Goal: Task Accomplishment & Management: Use online tool/utility

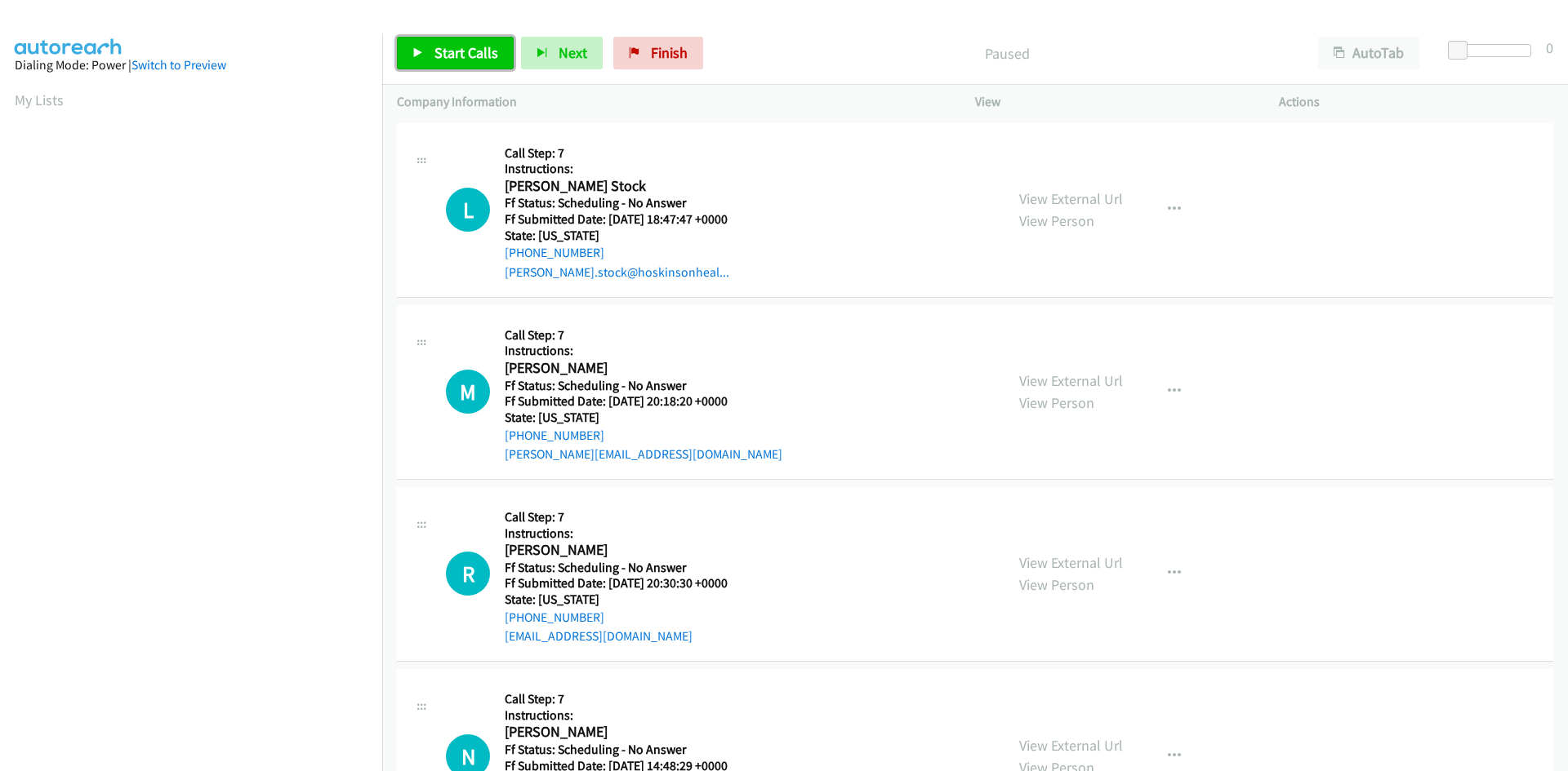
click at [431, 64] on link "Start Calls" at bounding box center [455, 53] width 116 height 33
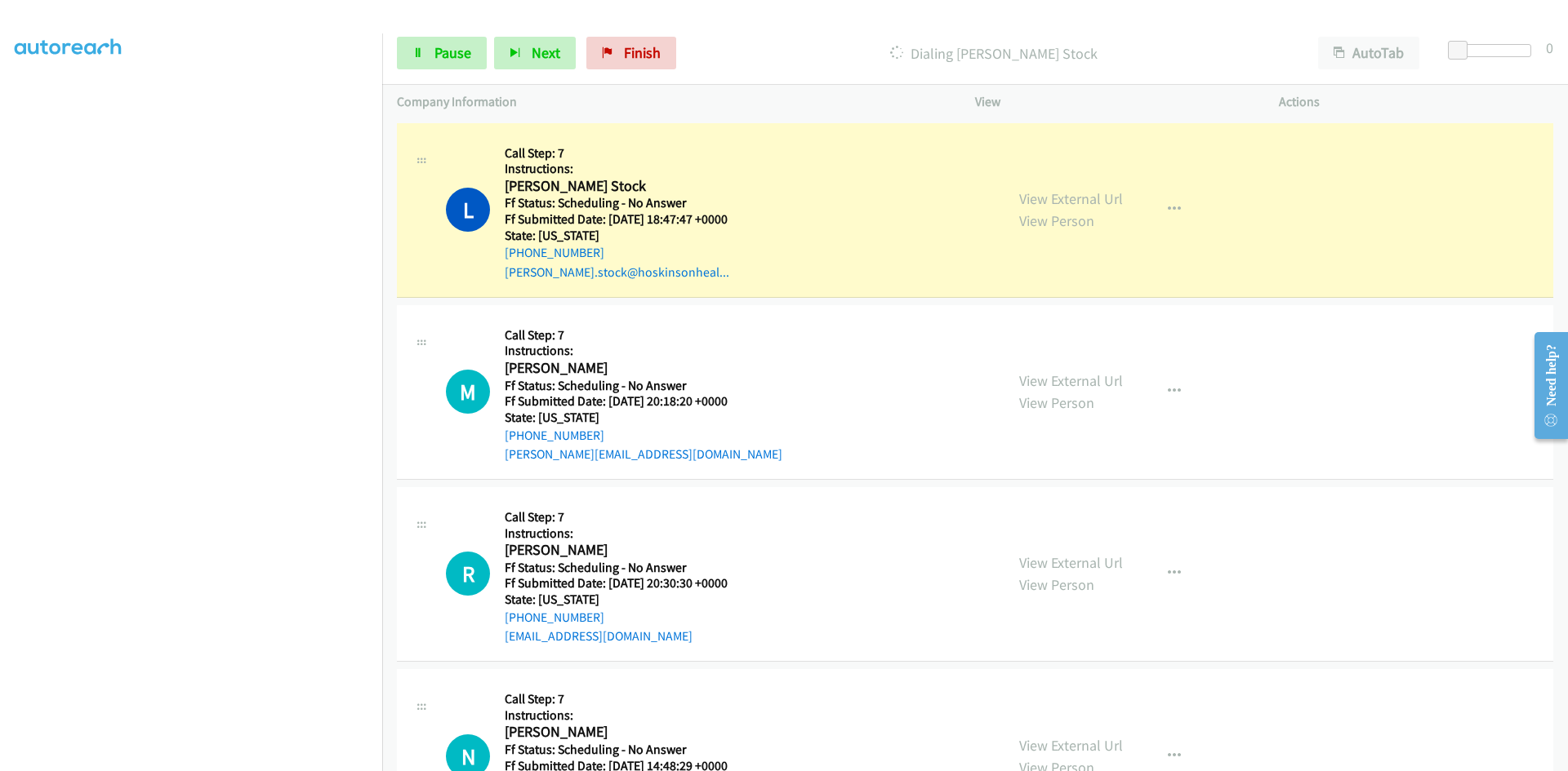
scroll to position [143, 0]
click at [1097, 202] on link "View External Url" at bounding box center [1071, 199] width 104 height 19
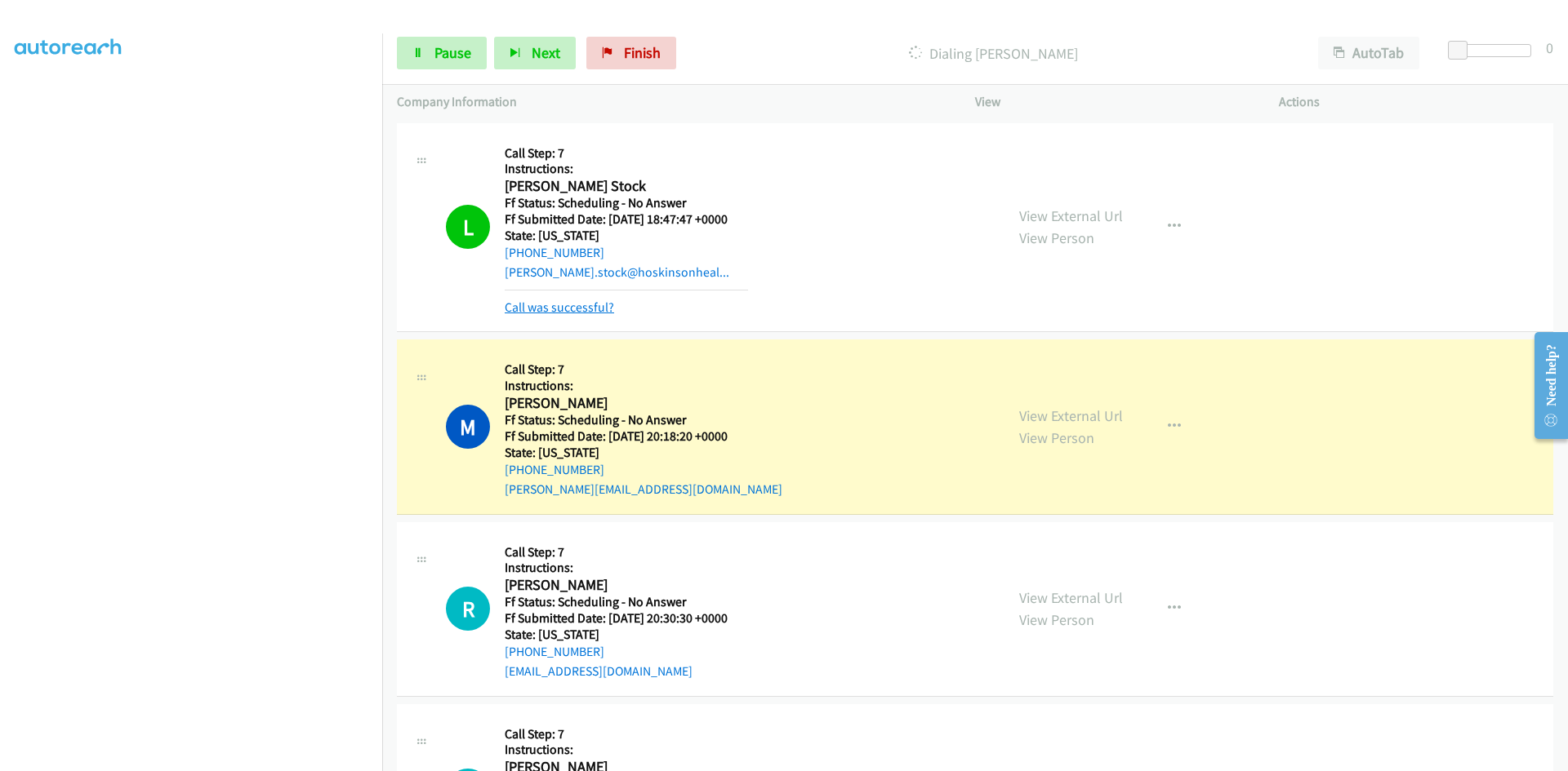
click at [594, 307] on link "Call was successful?" at bounding box center [560, 308] width 110 height 15
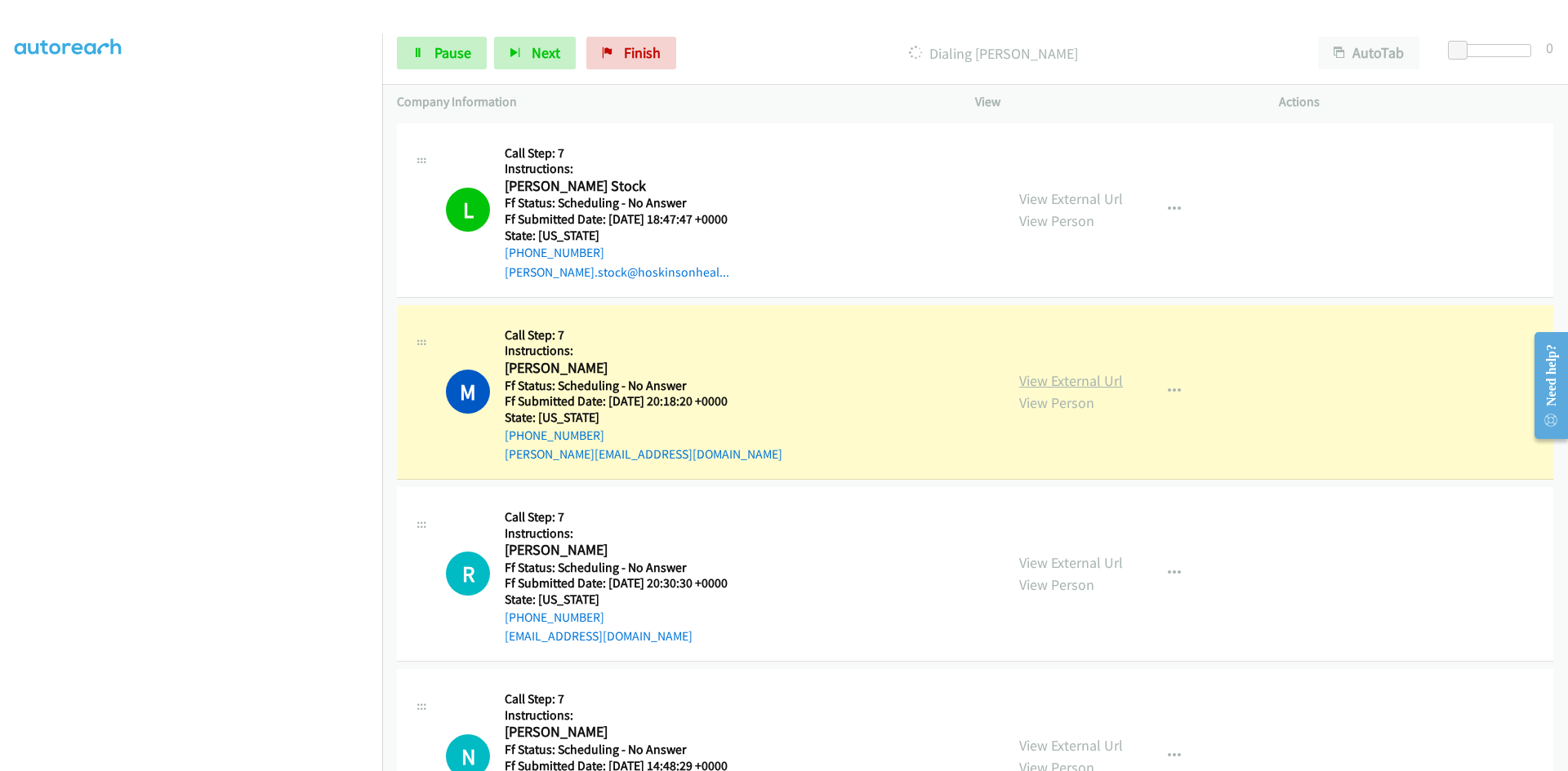
click at [1098, 379] on link "View External Url" at bounding box center [1071, 381] width 104 height 19
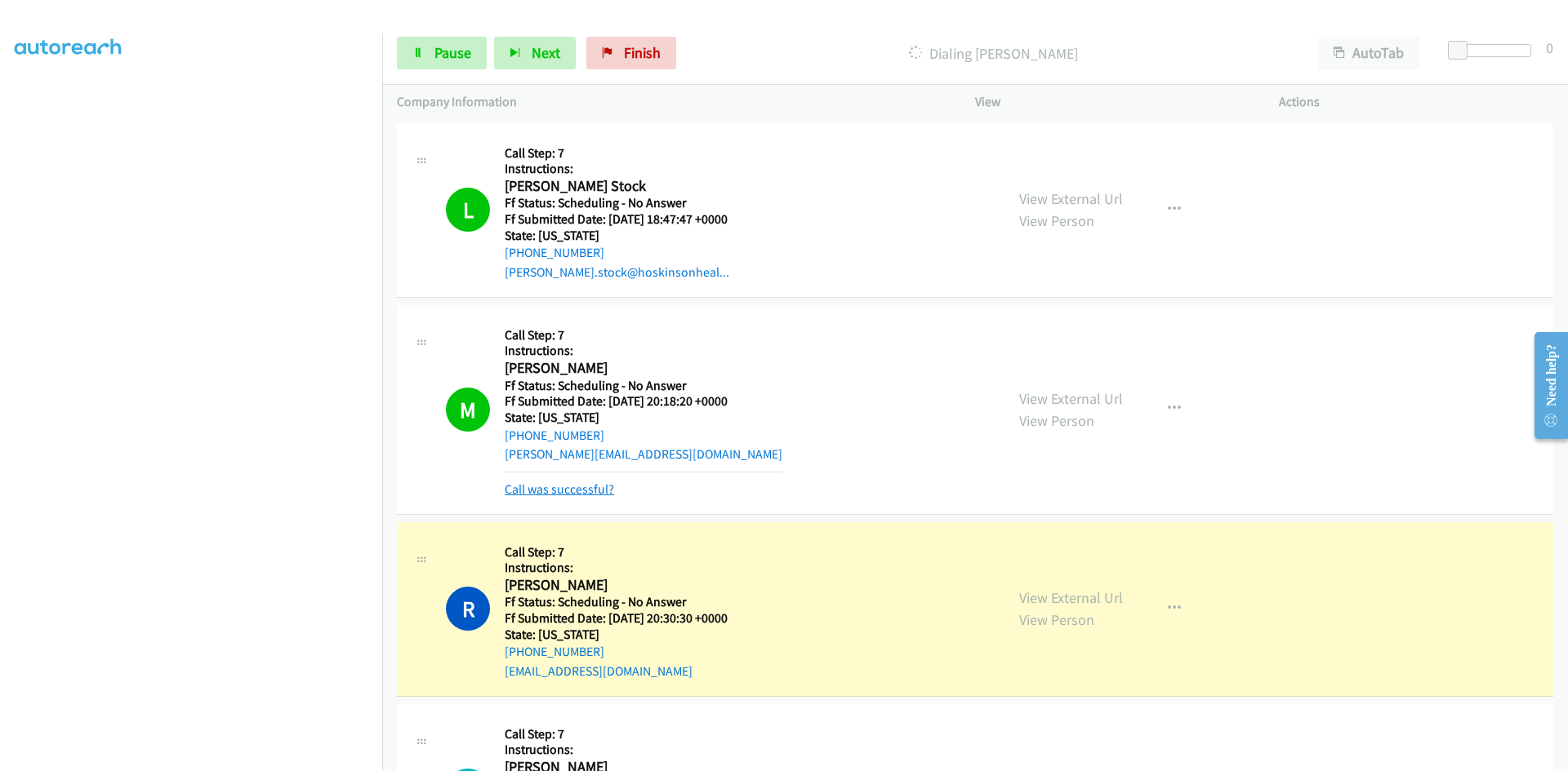
click at [584, 486] on link "Call was successful?" at bounding box center [560, 489] width 110 height 15
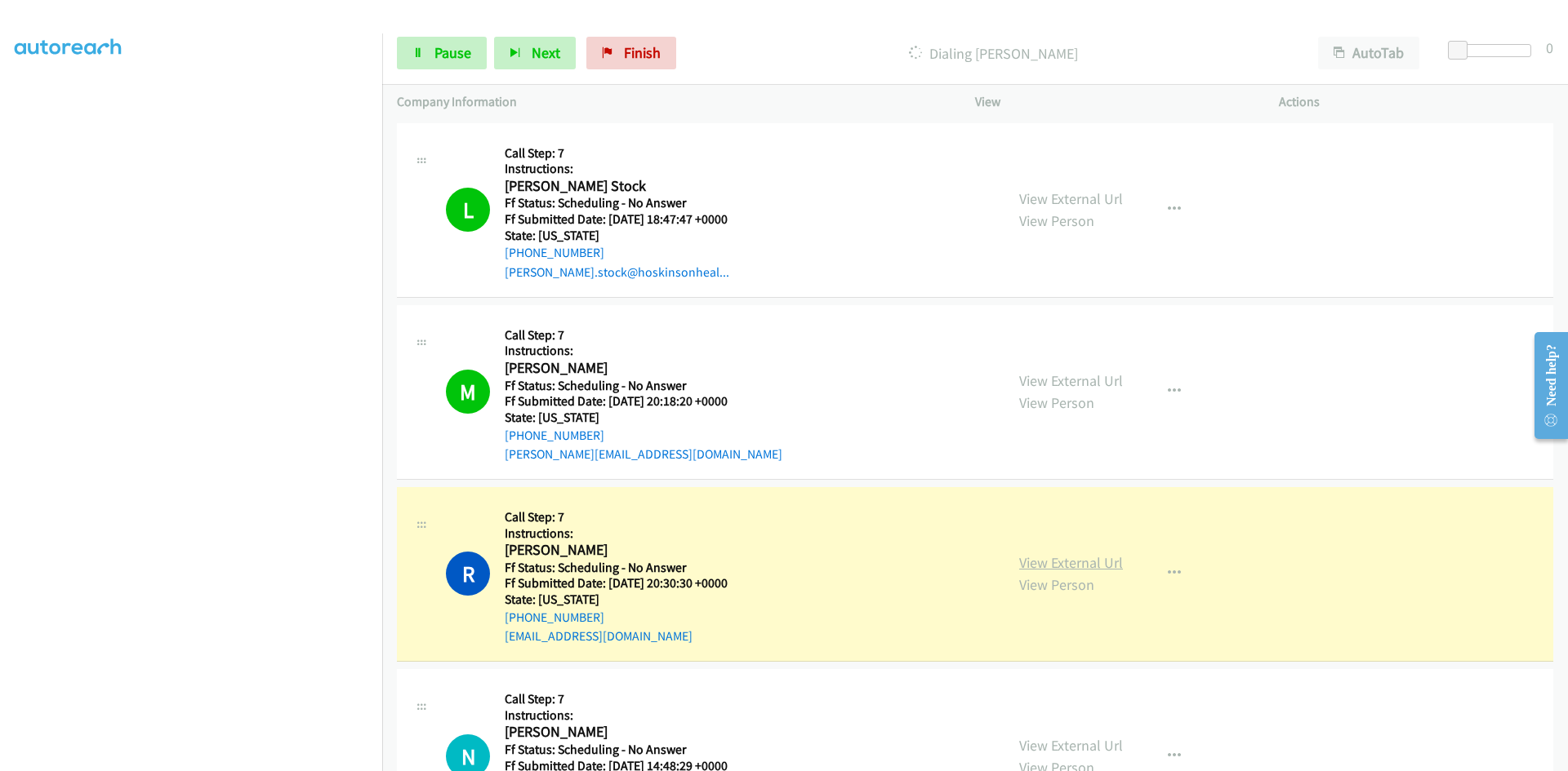
click at [1104, 564] on link "View External Url" at bounding box center [1071, 563] width 104 height 19
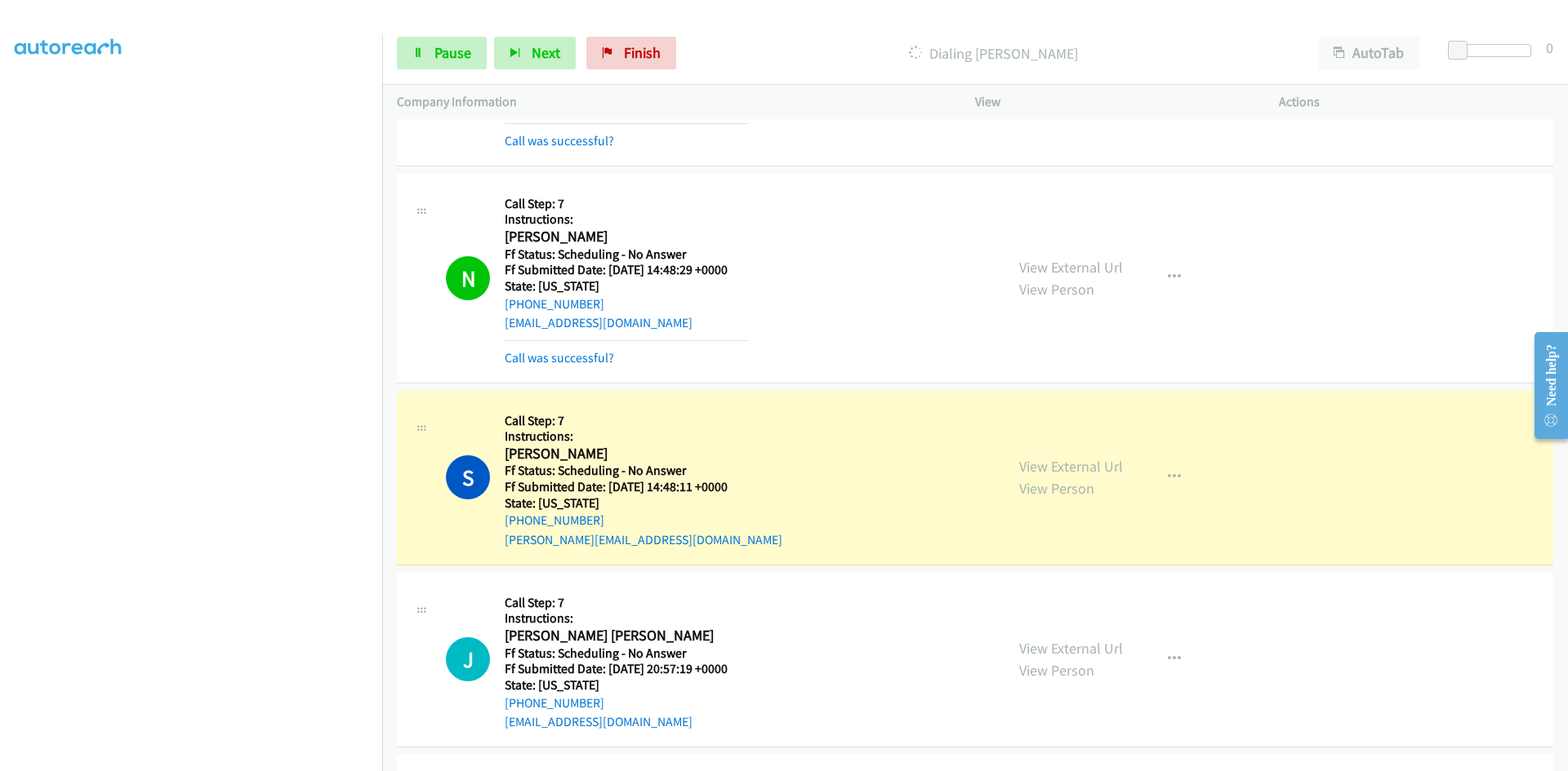
scroll to position [571, 0]
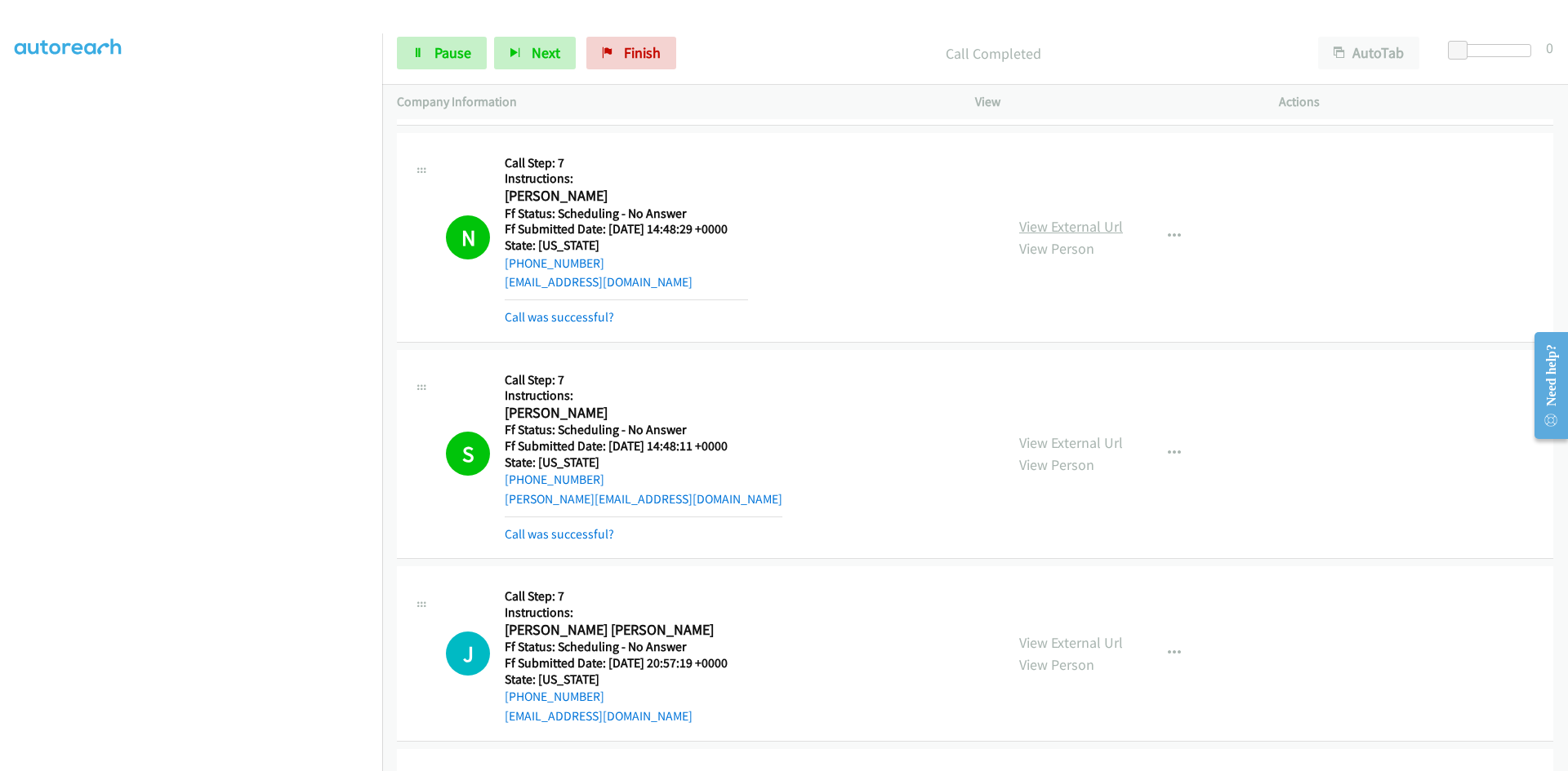
click at [1095, 227] on link "View External Url" at bounding box center [1071, 227] width 104 height 19
click at [1092, 444] on link "View External Url" at bounding box center [1071, 443] width 104 height 19
click at [539, 316] on link "Call was successful?" at bounding box center [560, 317] width 110 height 15
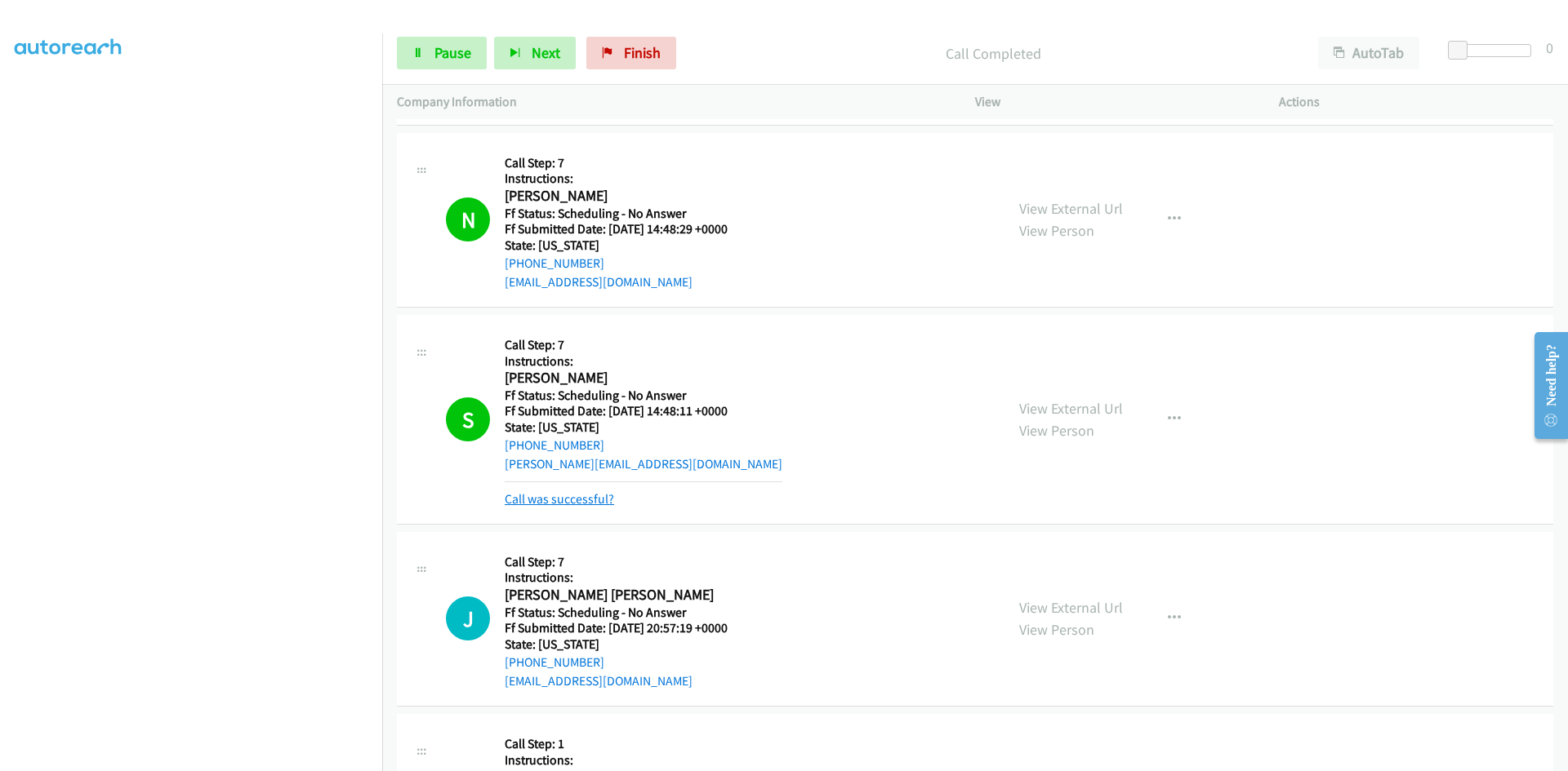
click at [569, 502] on link "Call was successful?" at bounding box center [560, 499] width 110 height 15
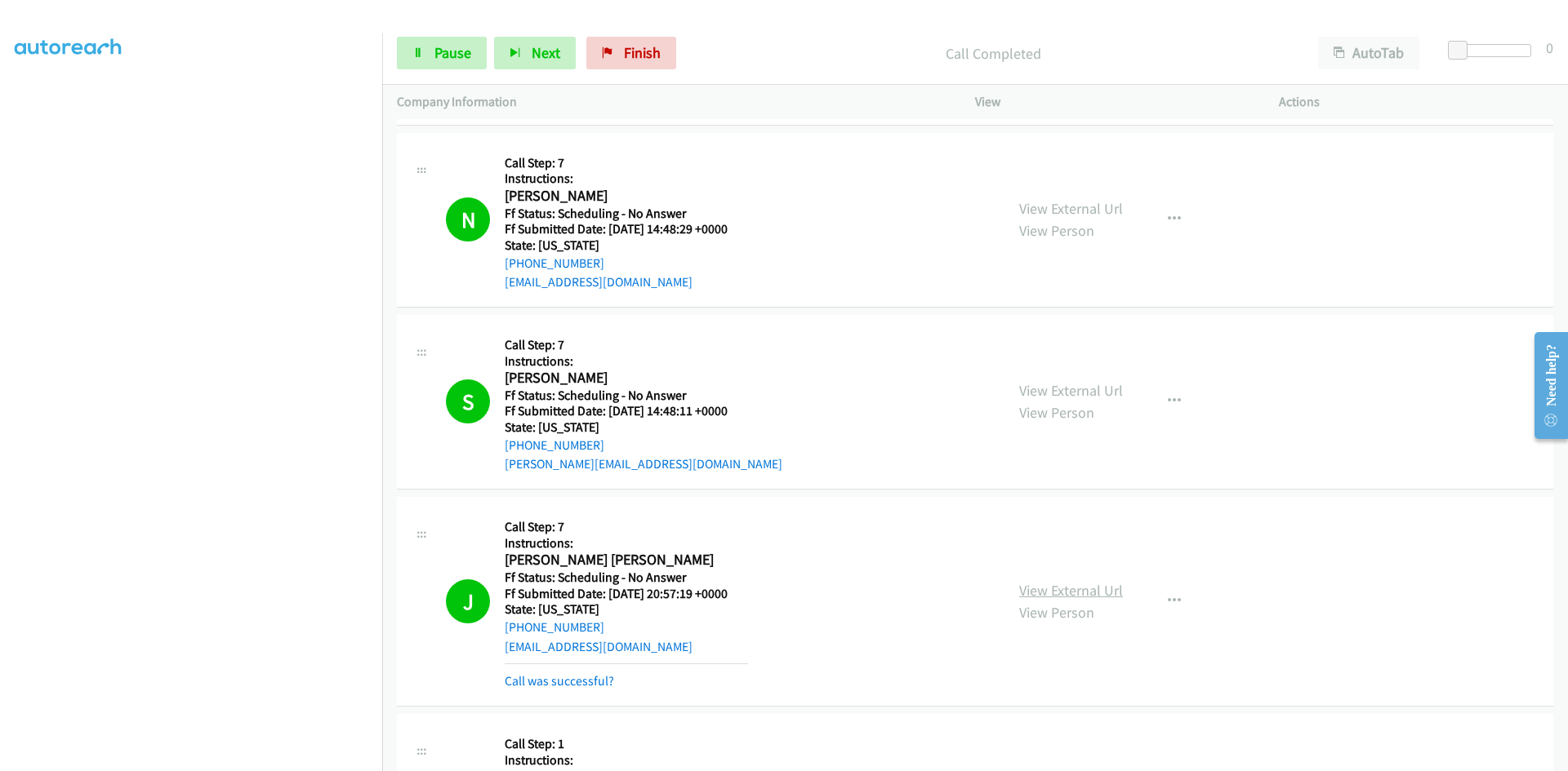
click at [1084, 586] on link "View External Url" at bounding box center [1071, 590] width 104 height 19
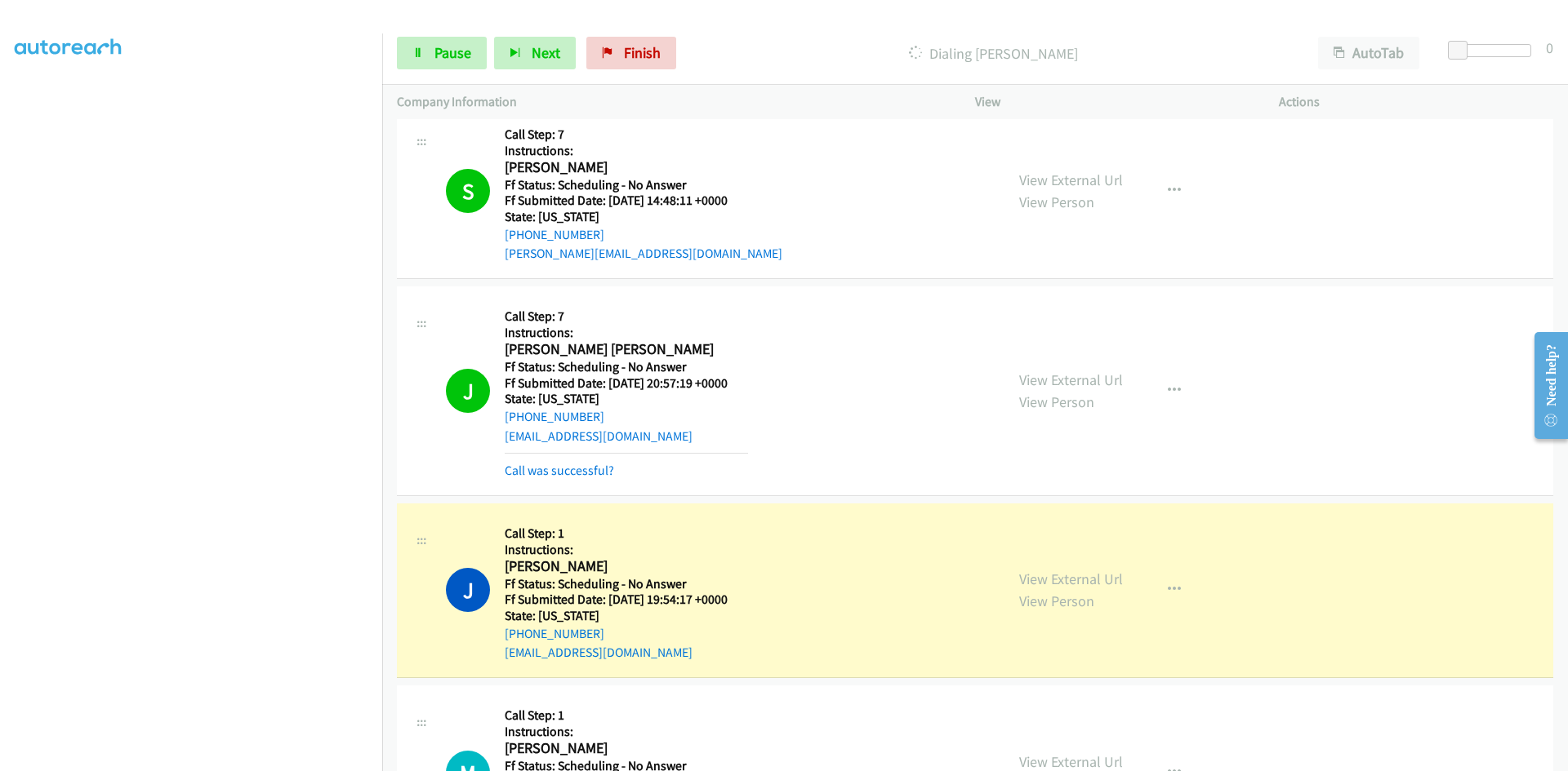
scroll to position [816, 0]
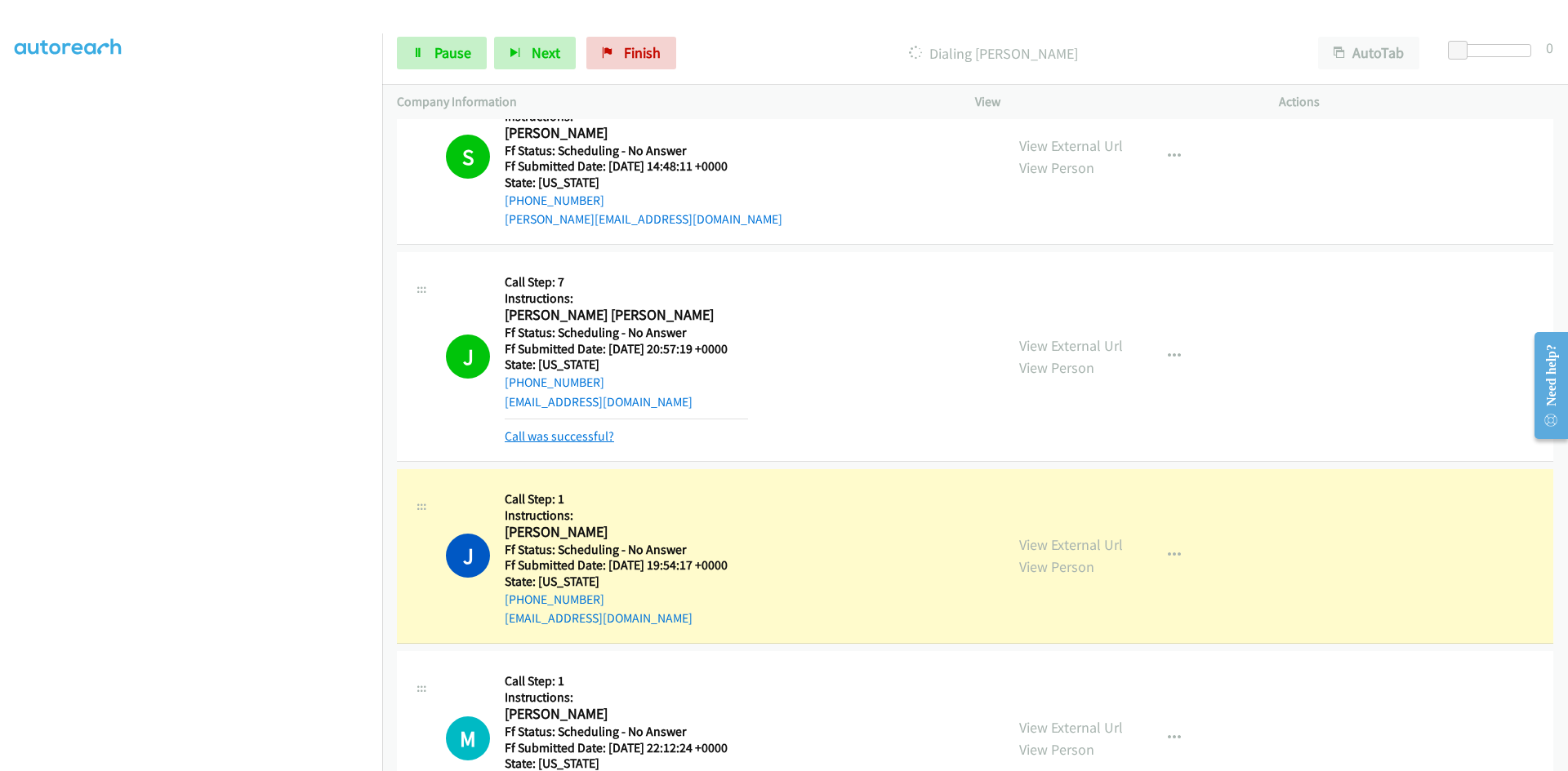
click at [589, 436] on link "Call was successful?" at bounding box center [560, 436] width 110 height 15
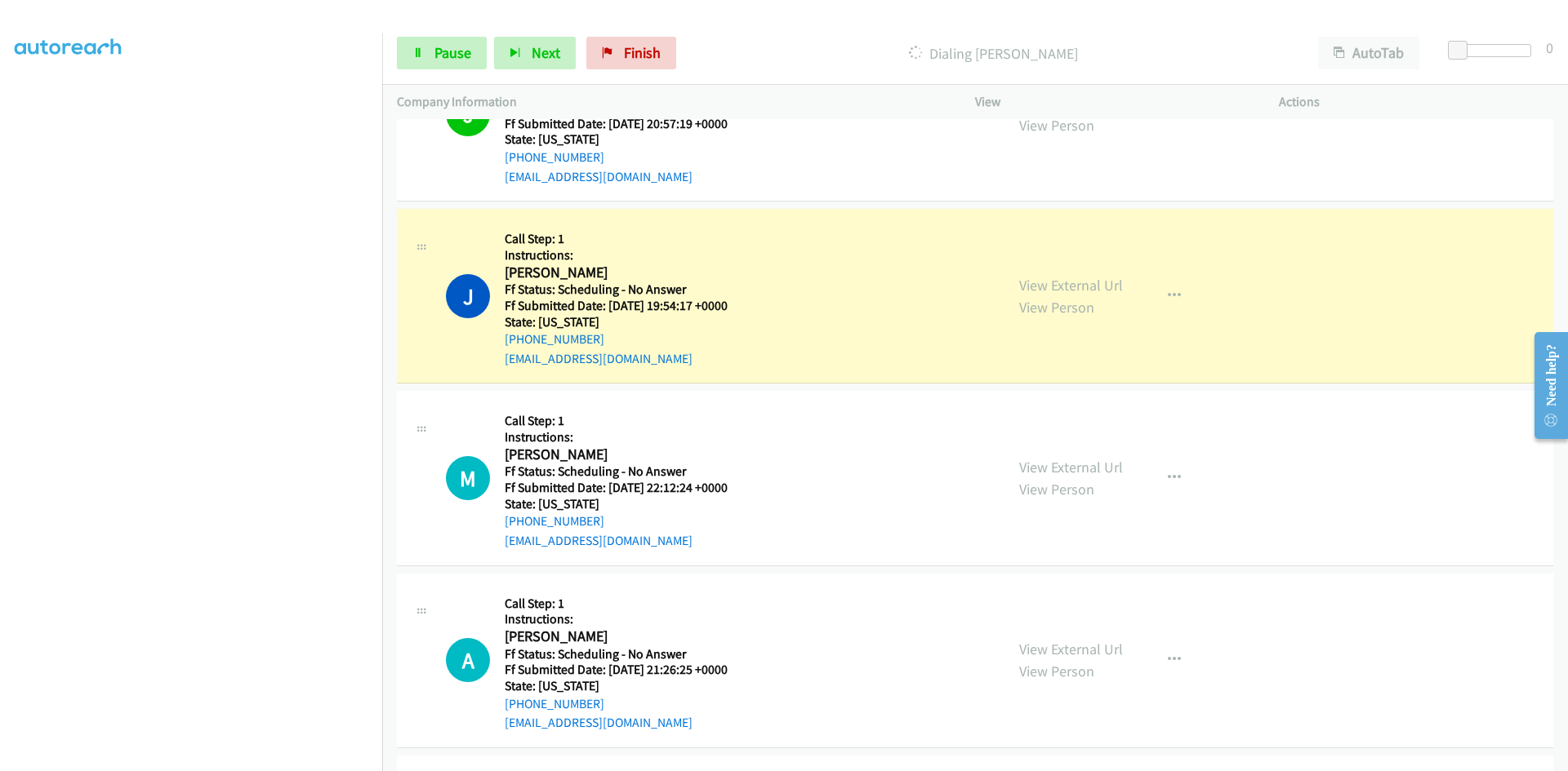
scroll to position [1142, 0]
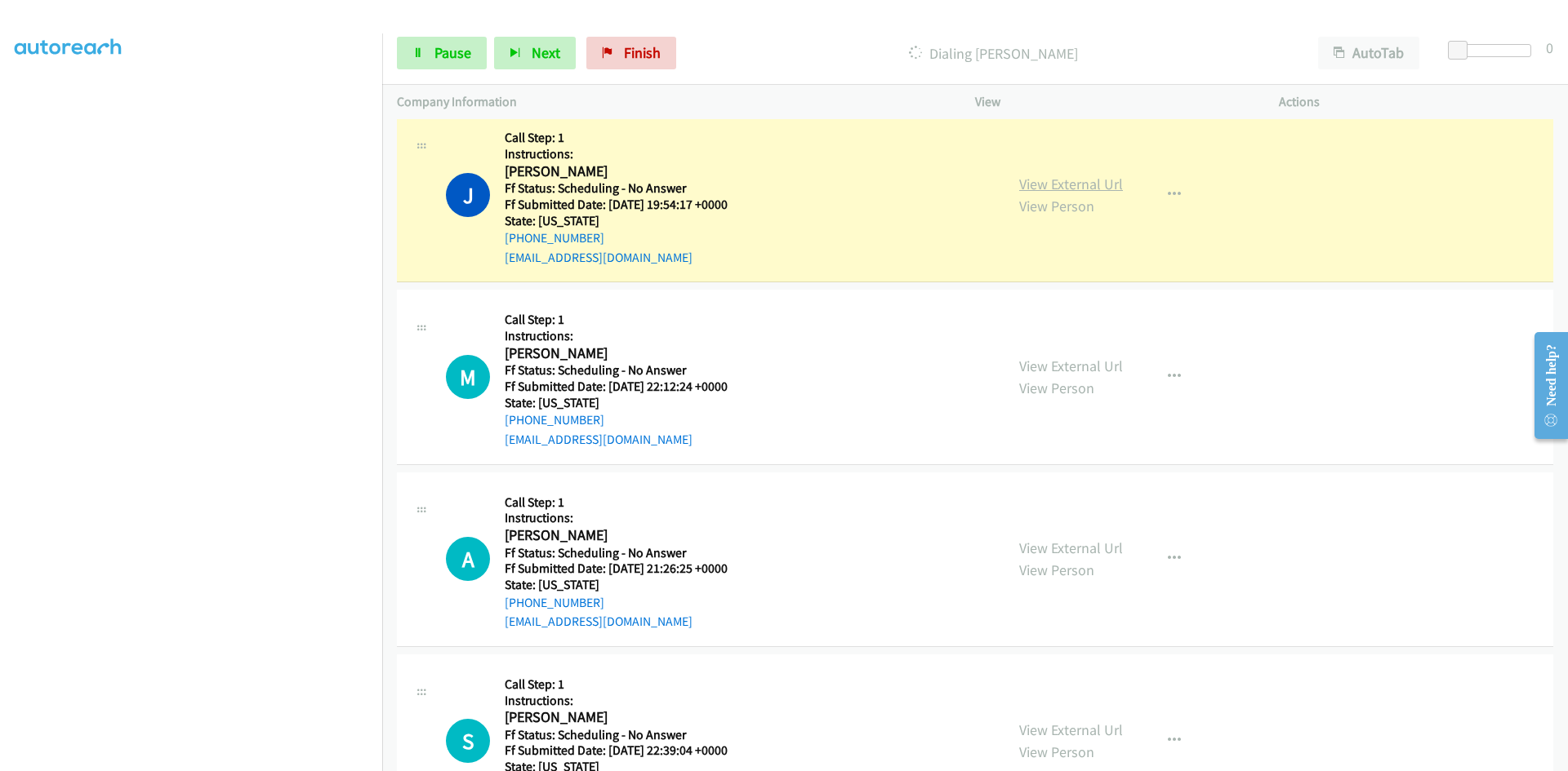
click at [1109, 189] on link "View External Url" at bounding box center [1071, 185] width 104 height 19
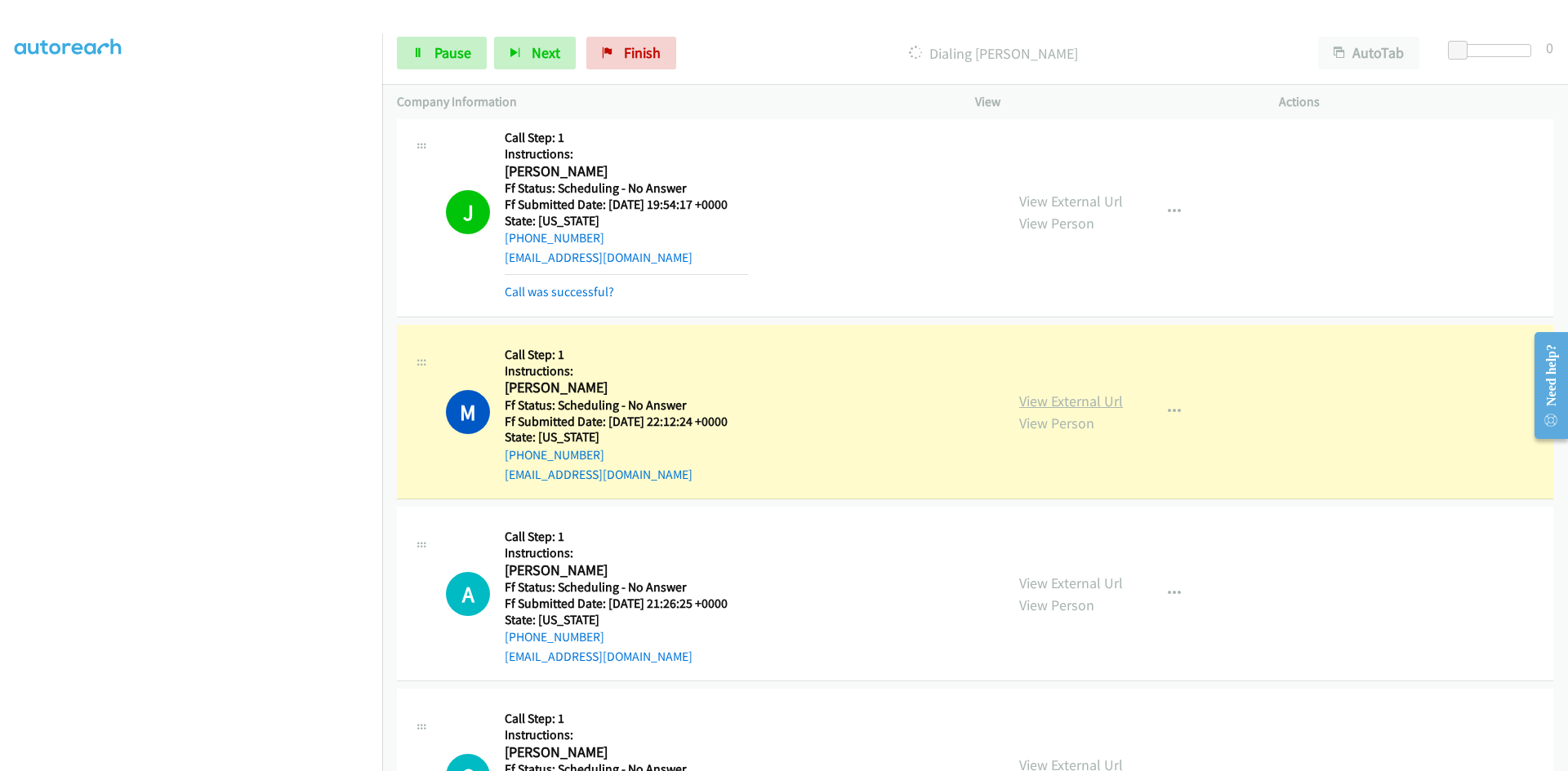
click at [1035, 406] on link "View External Url" at bounding box center [1071, 401] width 104 height 19
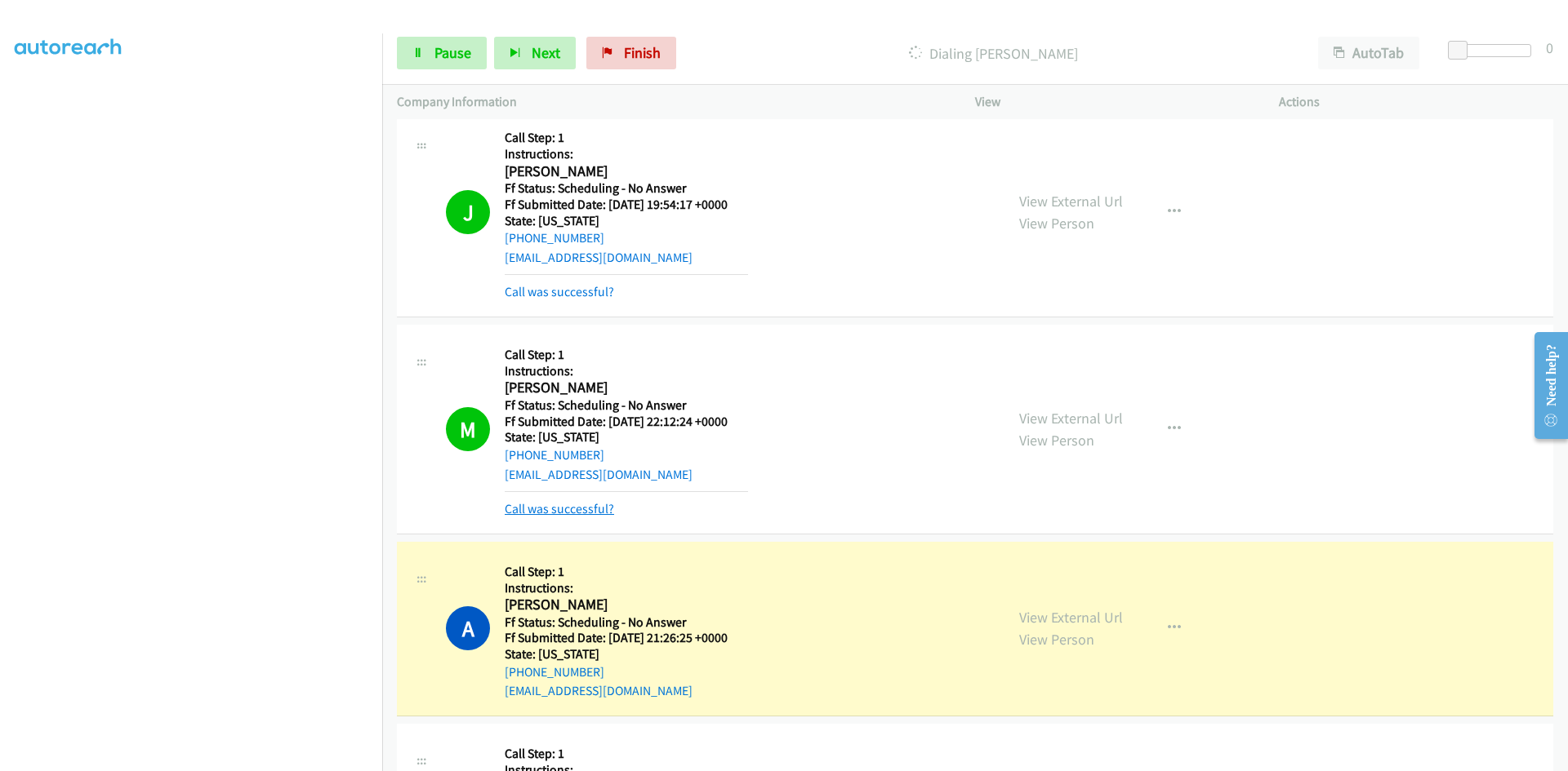
click at [599, 510] on link "Call was successful?" at bounding box center [560, 509] width 110 height 15
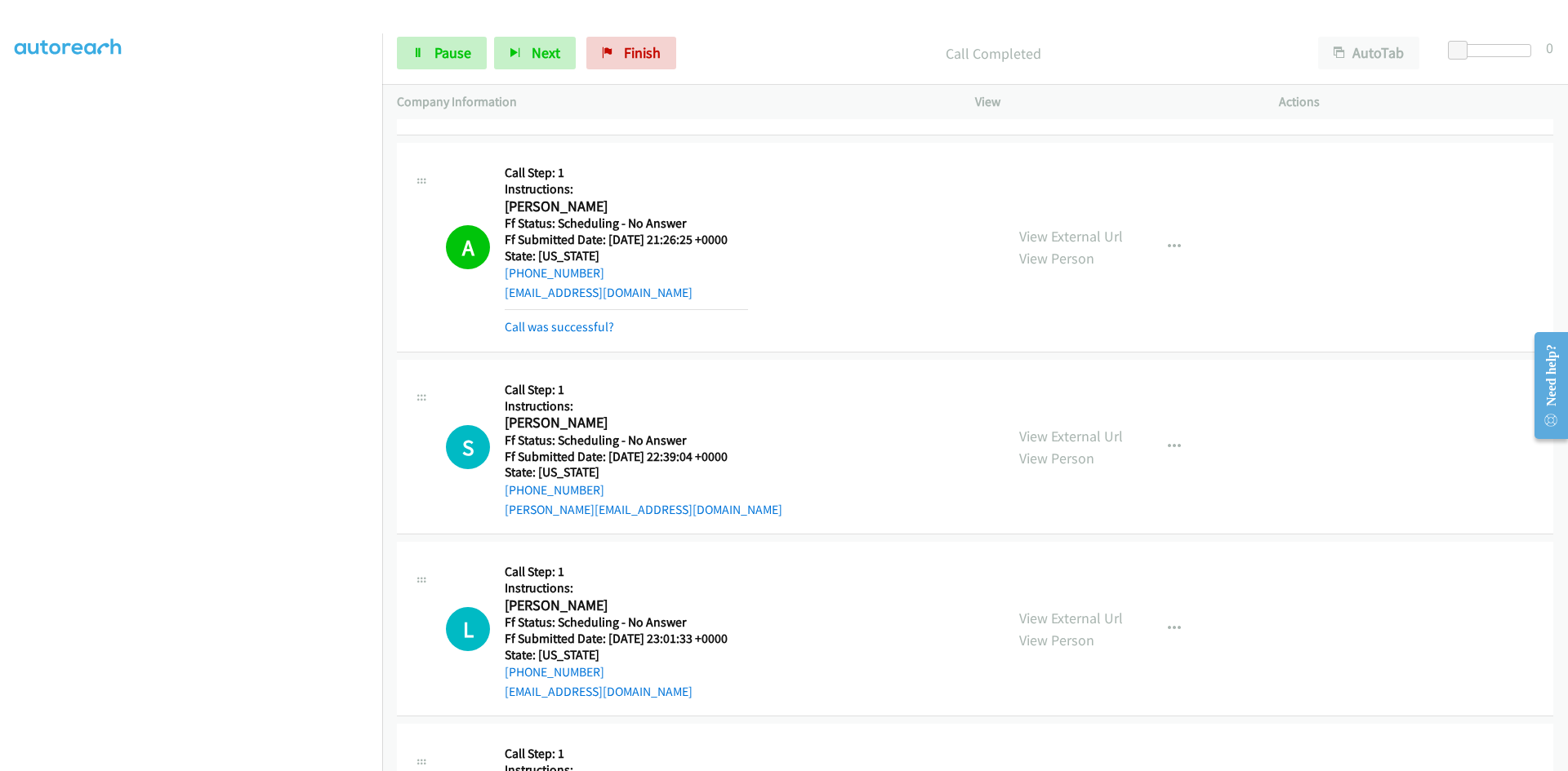
scroll to position [1551, 0]
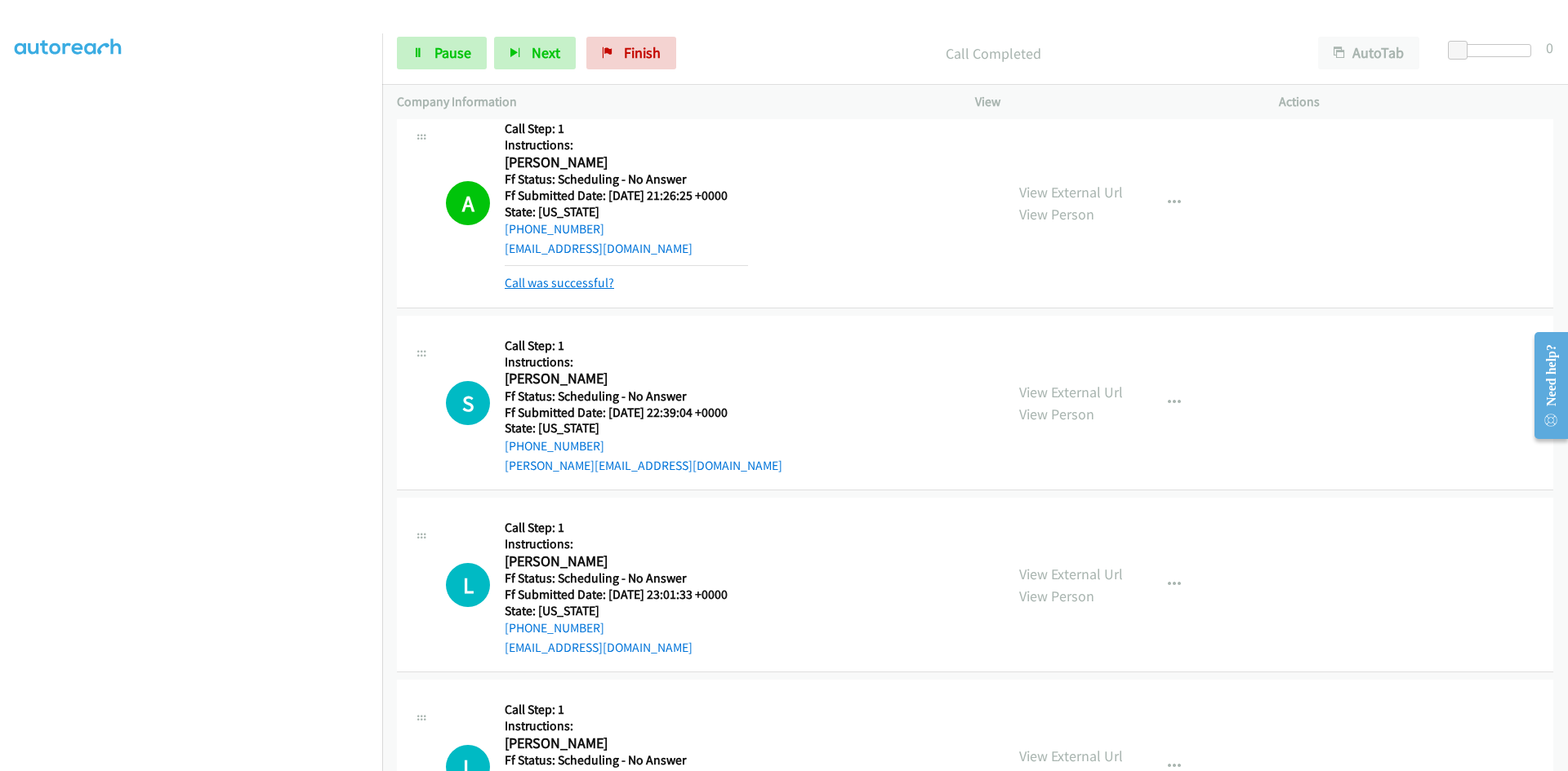
click at [591, 282] on link "Call was successful?" at bounding box center [560, 283] width 110 height 15
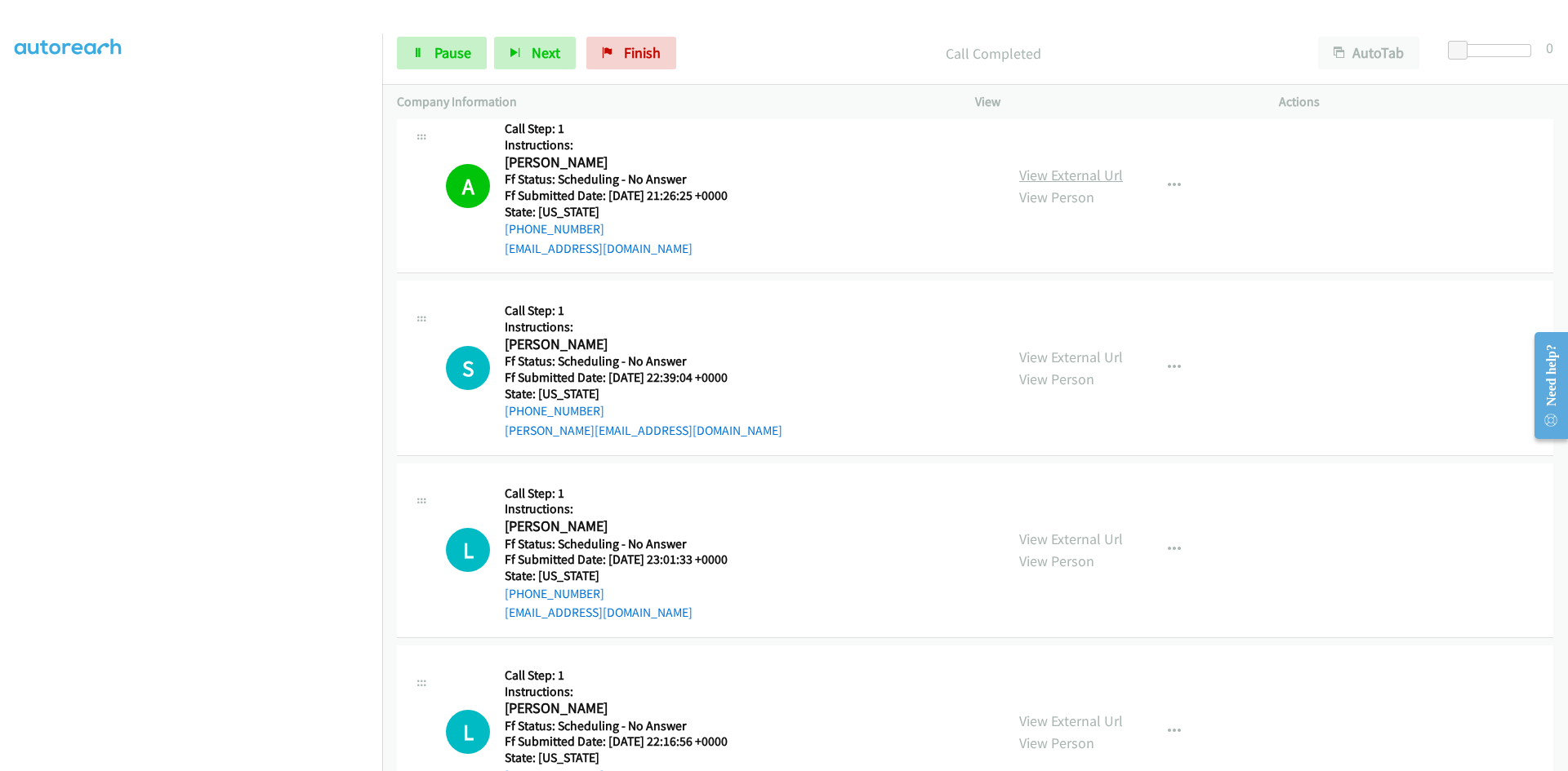
click at [1114, 174] on link "View External Url" at bounding box center [1071, 175] width 104 height 19
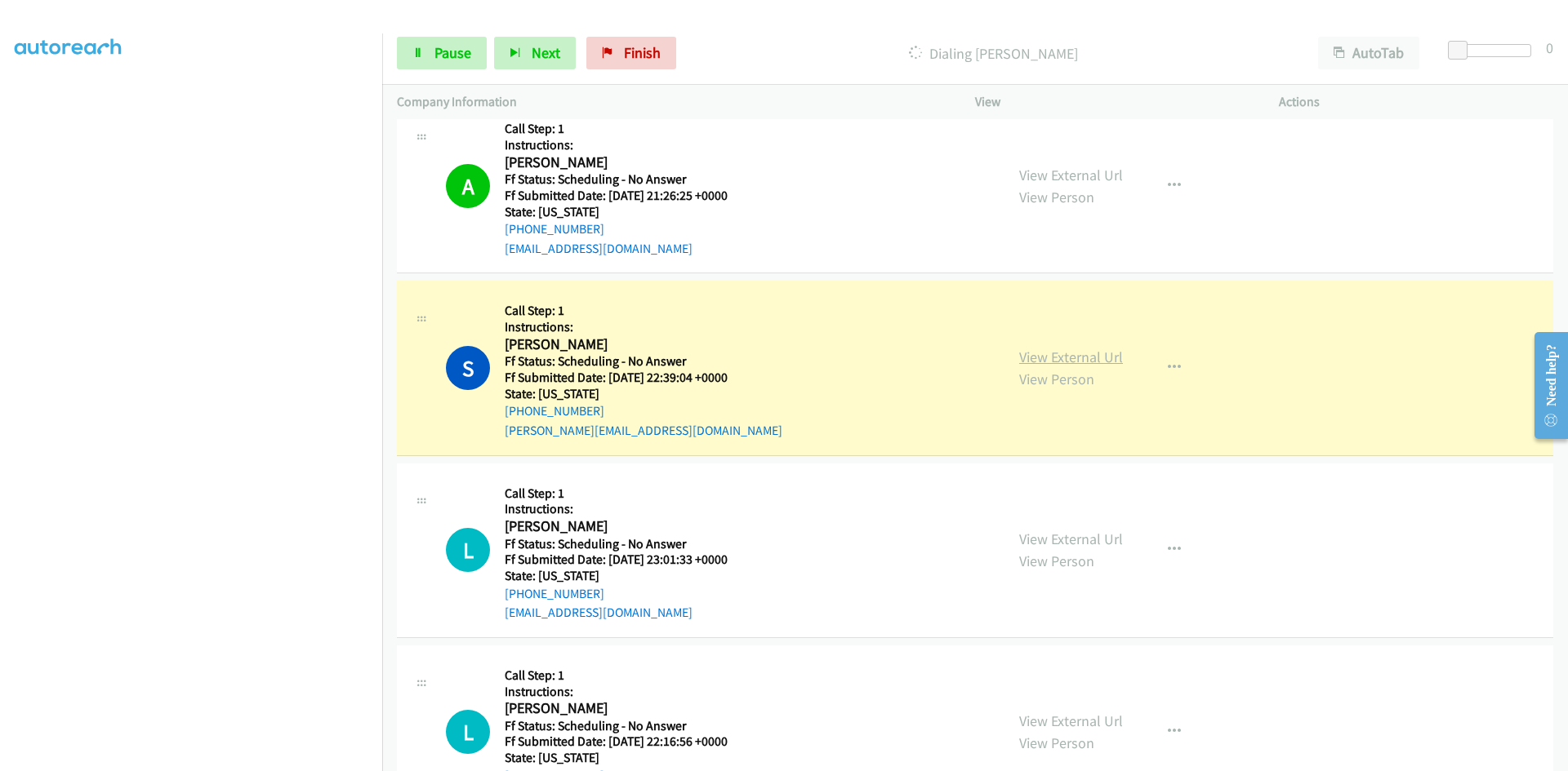
click at [1071, 354] on link "View External Url" at bounding box center [1071, 358] width 104 height 19
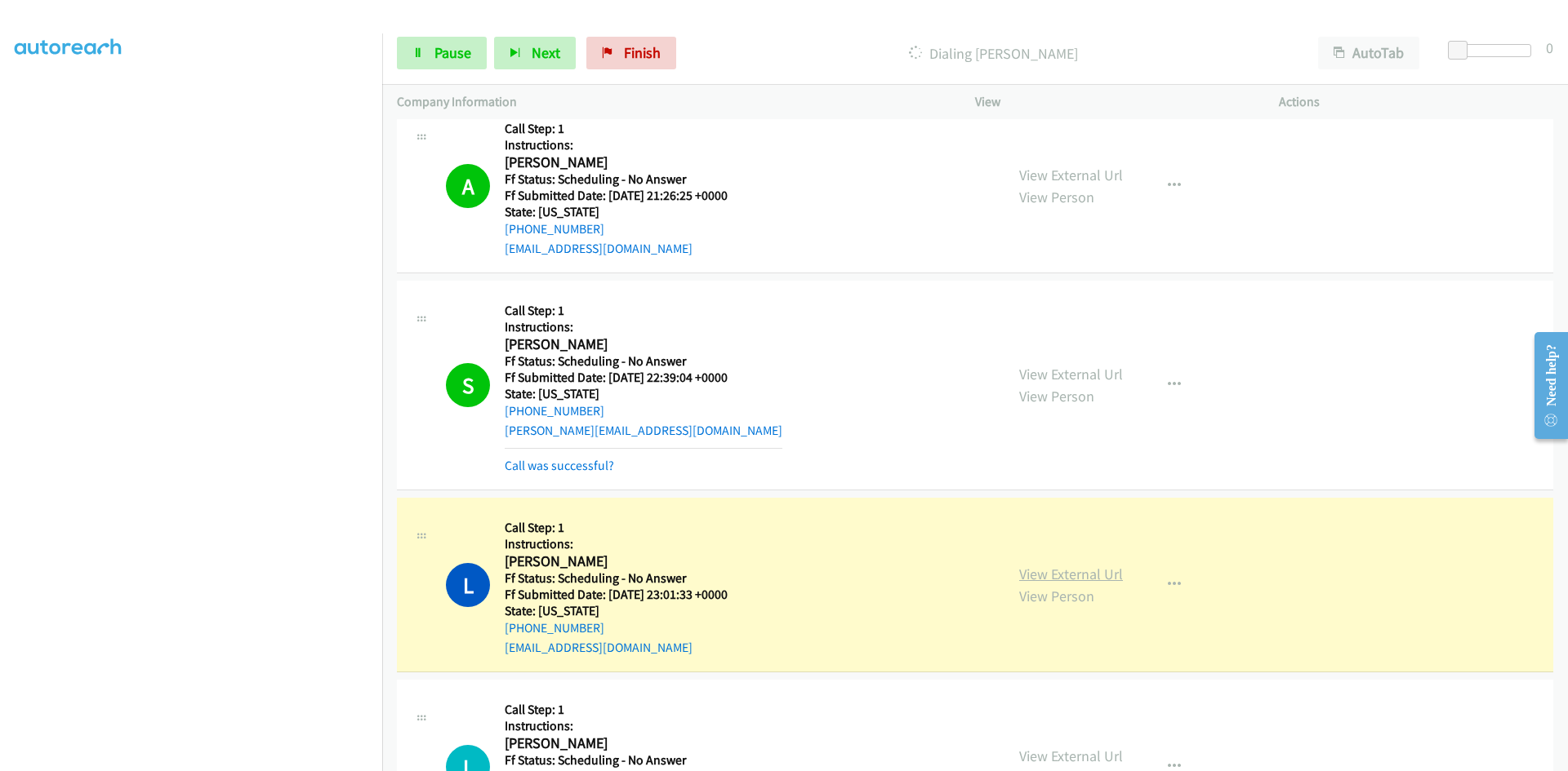
click at [1047, 564] on link "View External Url" at bounding box center [1071, 574] width 104 height 19
click at [575, 458] on link "Call was successful?" at bounding box center [560, 465] width 110 height 15
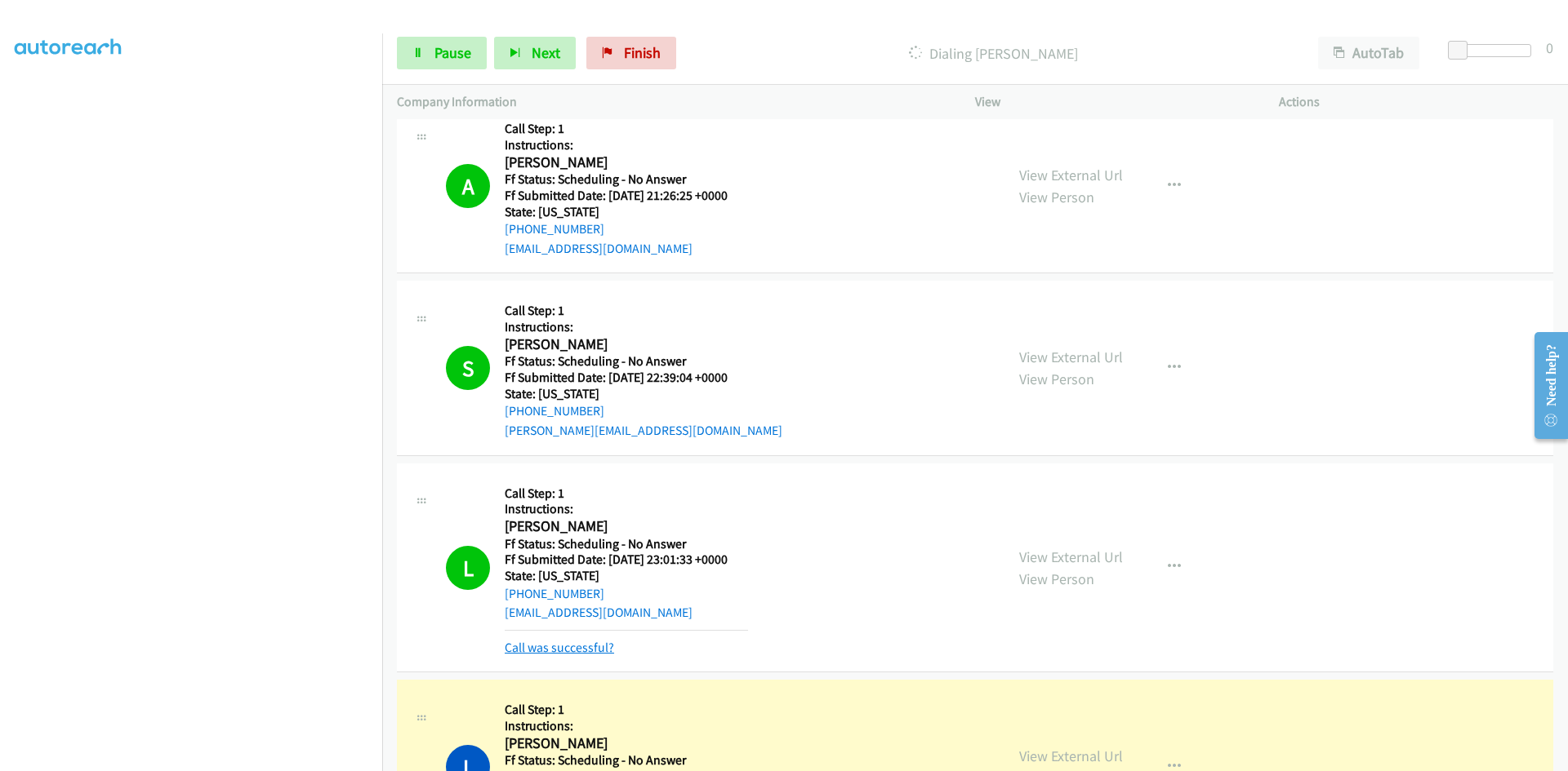
click at [563, 650] on link "Call was successful?" at bounding box center [560, 648] width 110 height 15
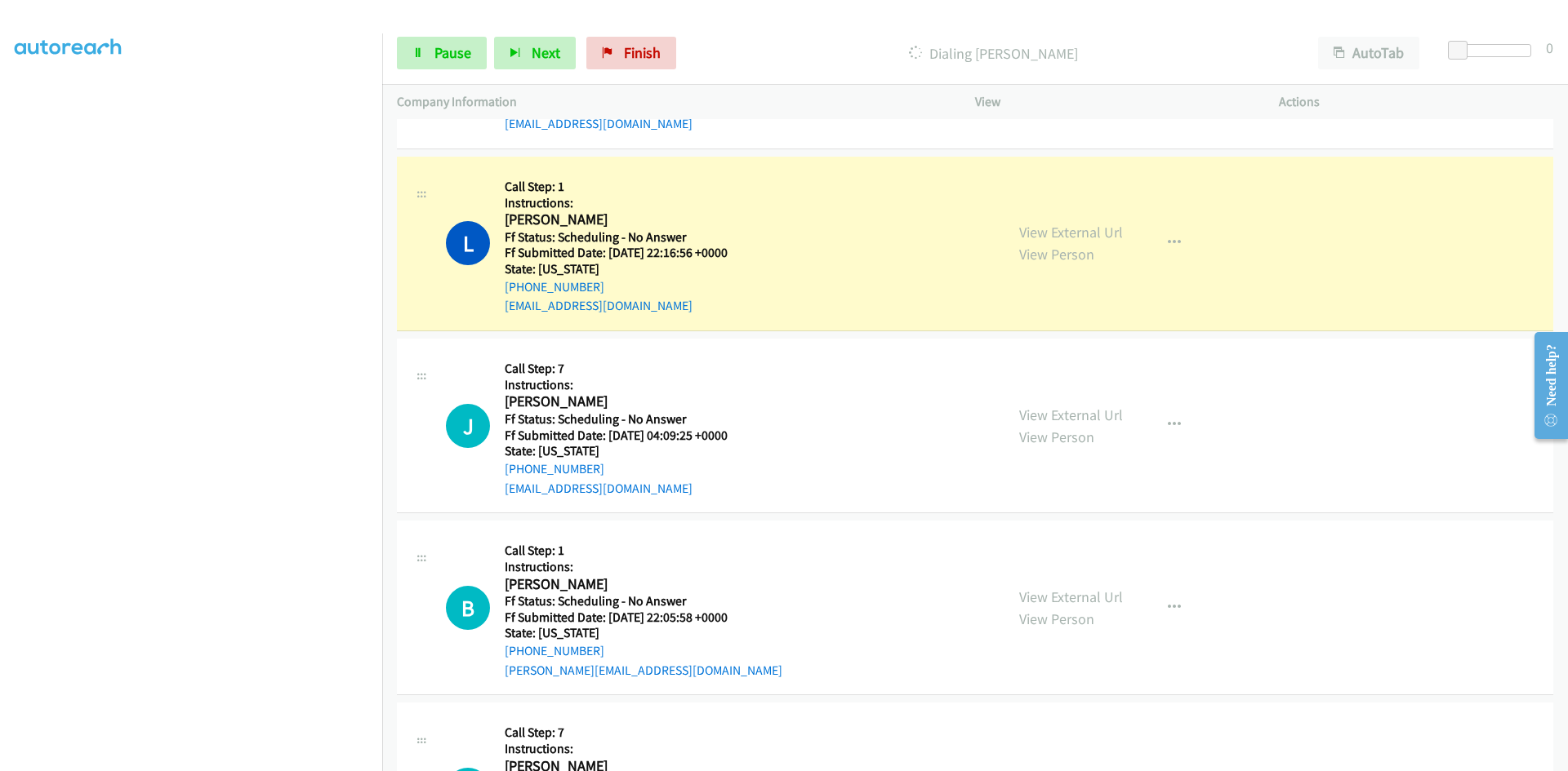
scroll to position [2040, 0]
click at [1060, 228] on link "View External Url" at bounding box center [1071, 232] width 104 height 19
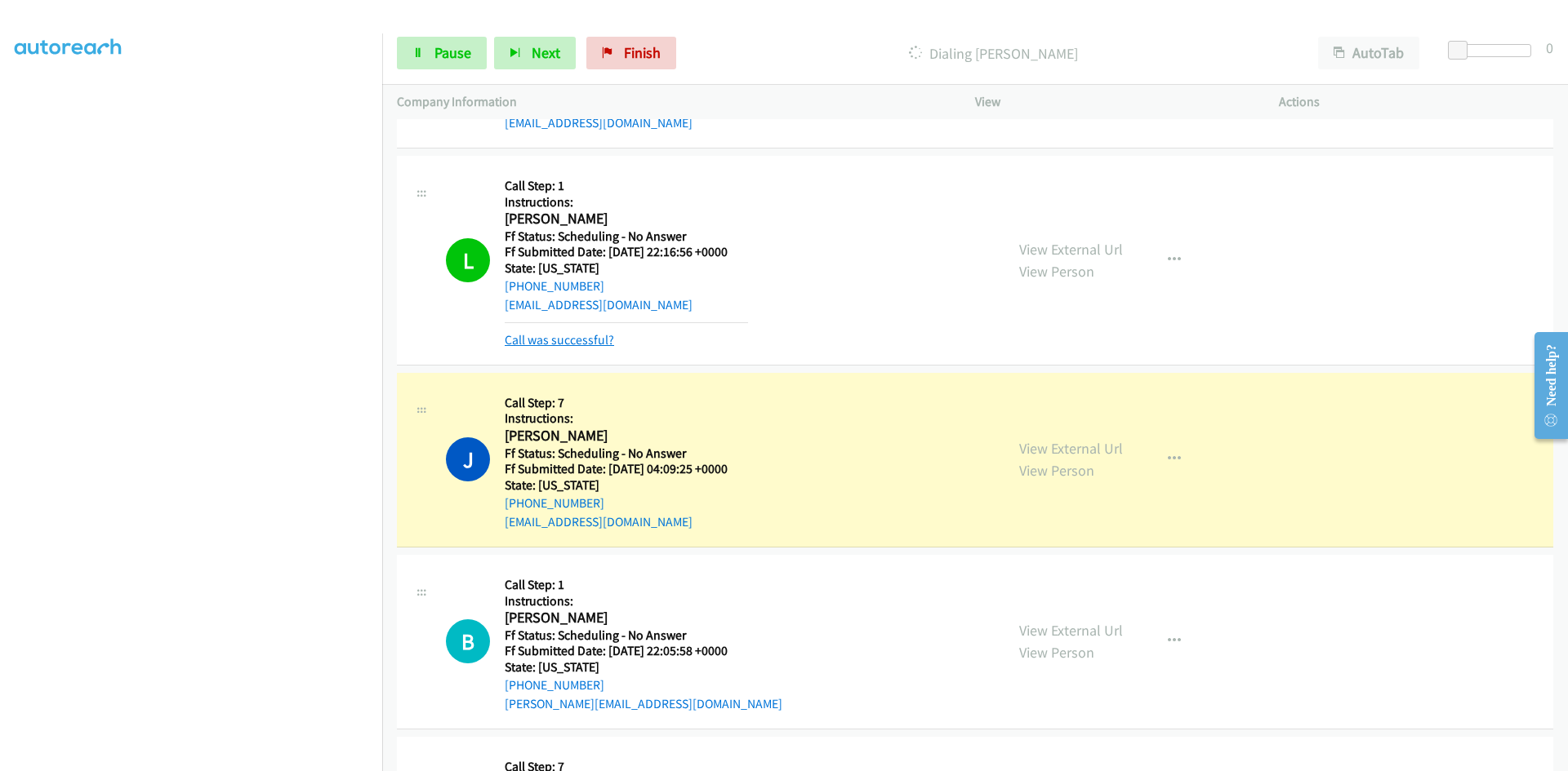
click at [592, 343] on link "Call was successful?" at bounding box center [560, 339] width 110 height 15
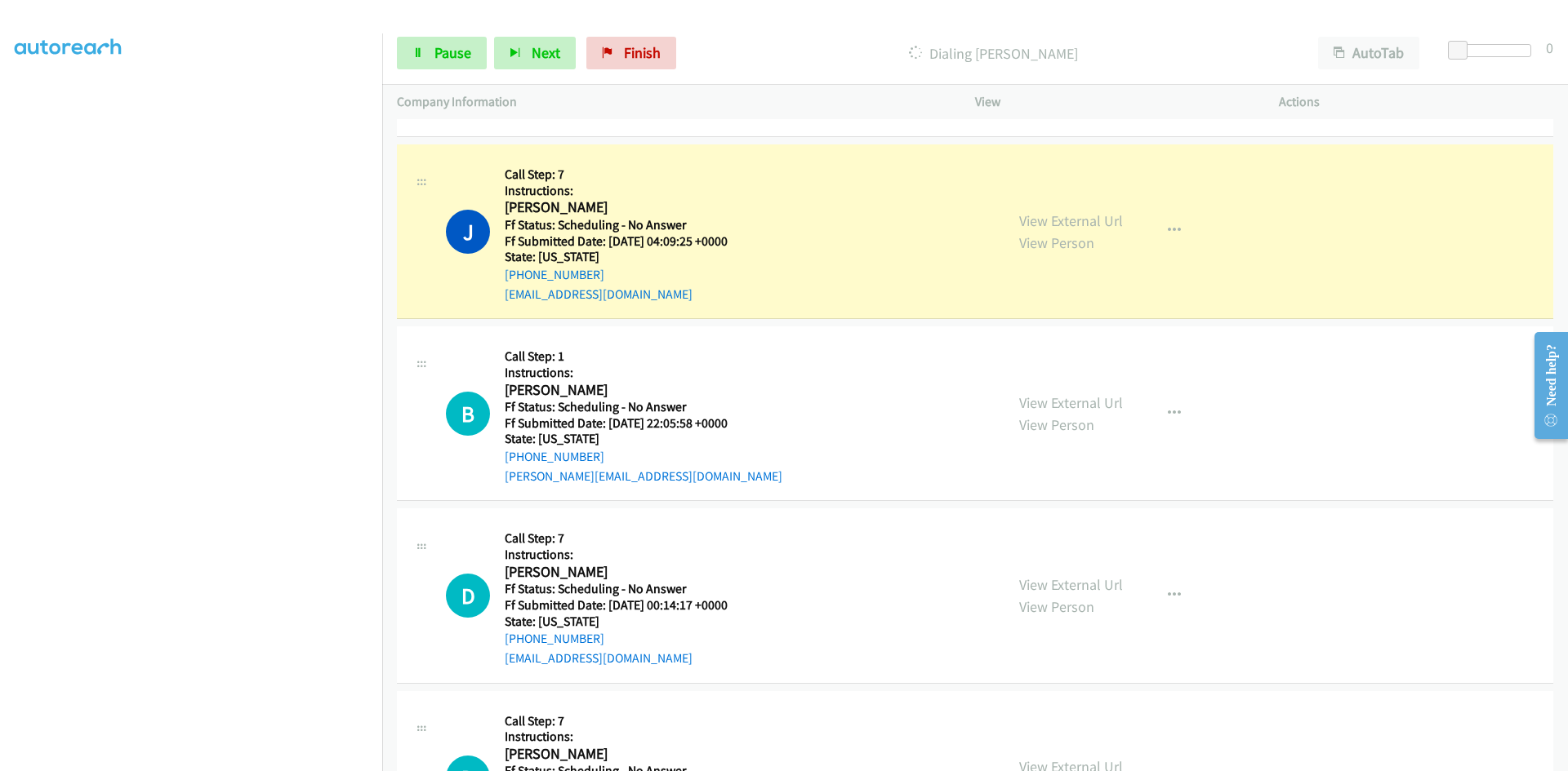
scroll to position [2285, 0]
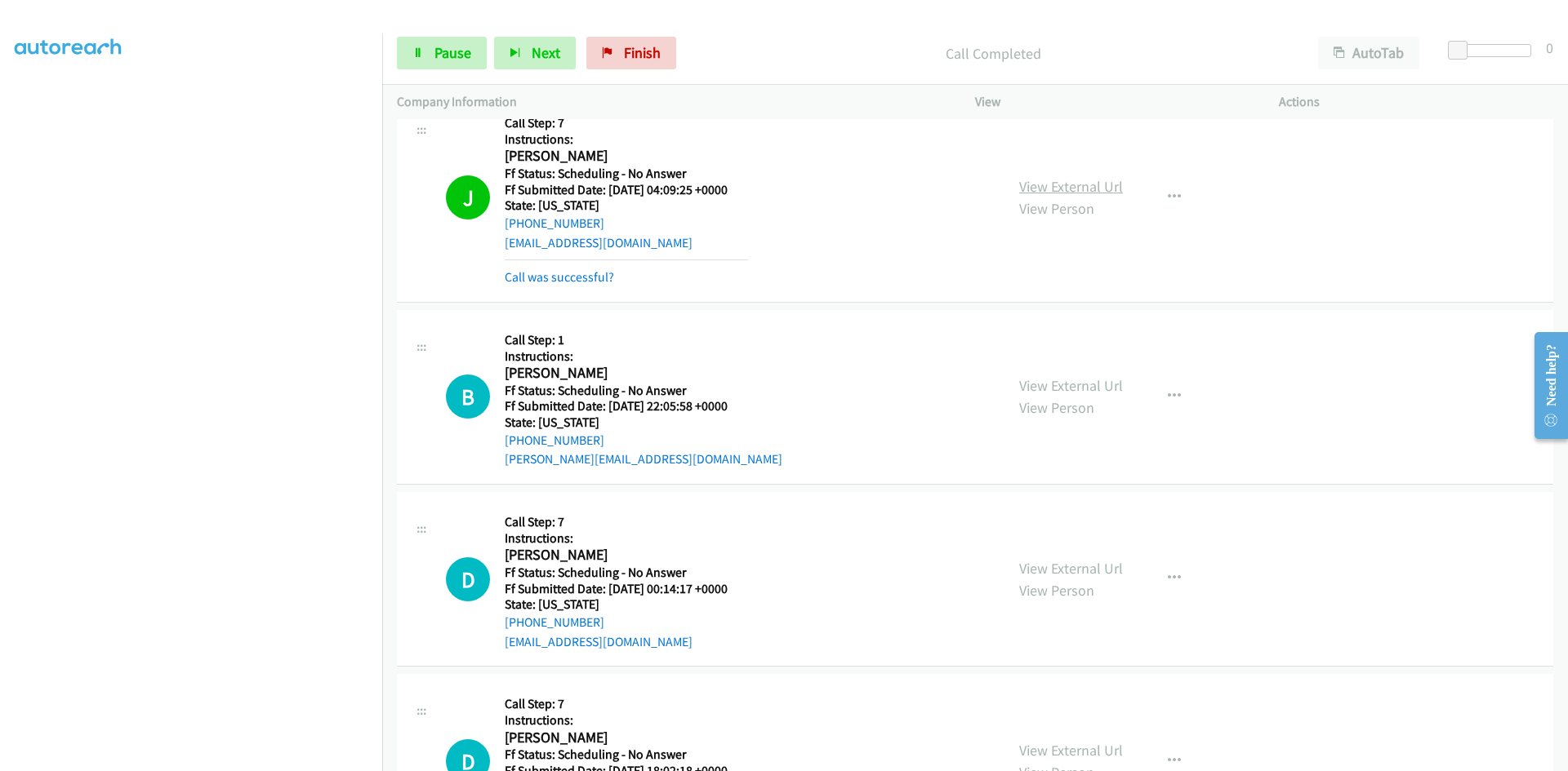
click at [1092, 187] on link "View External Url" at bounding box center [1071, 187] width 104 height 19
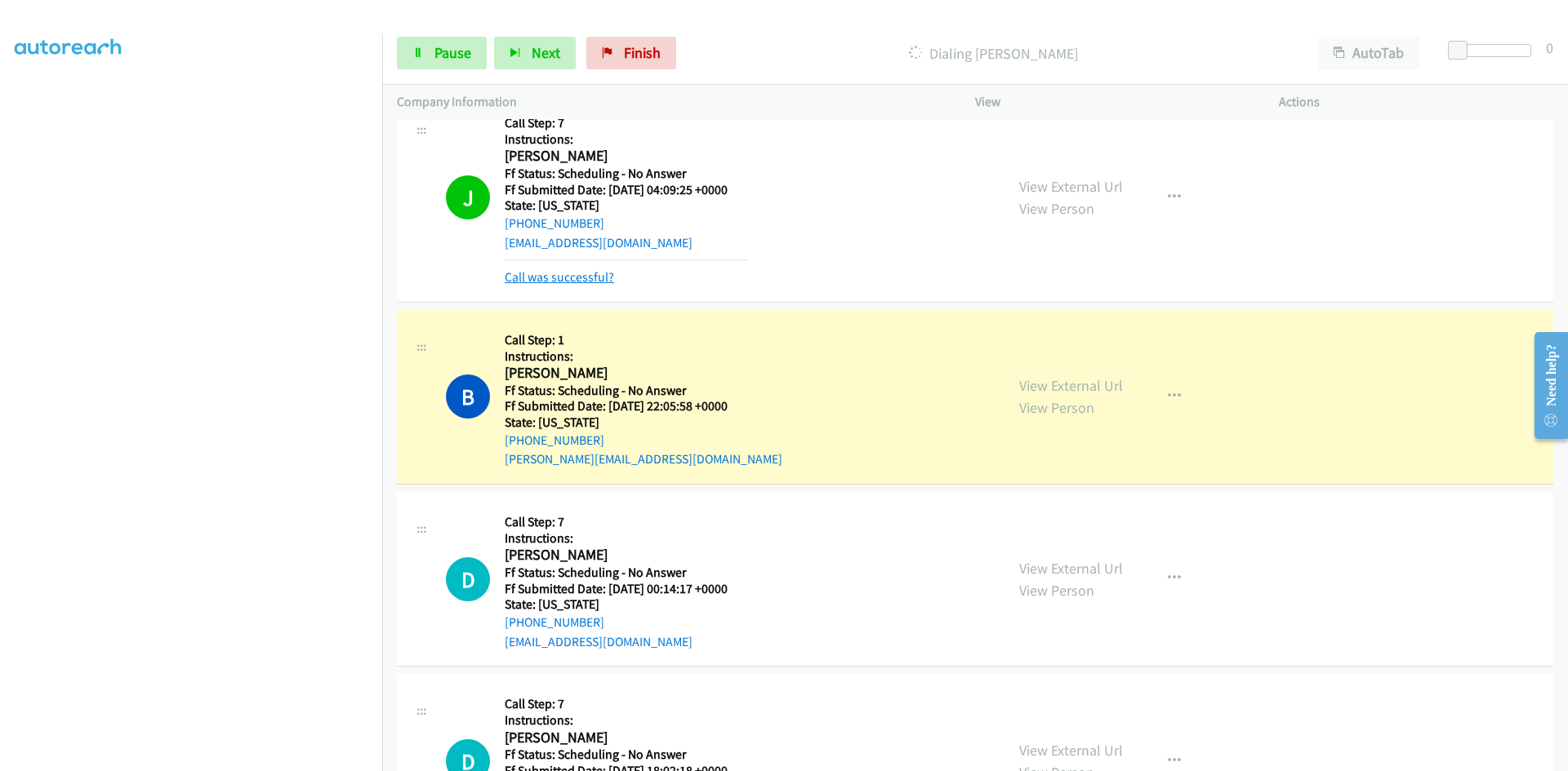
click at [560, 273] on link "Call was successful?" at bounding box center [560, 277] width 110 height 15
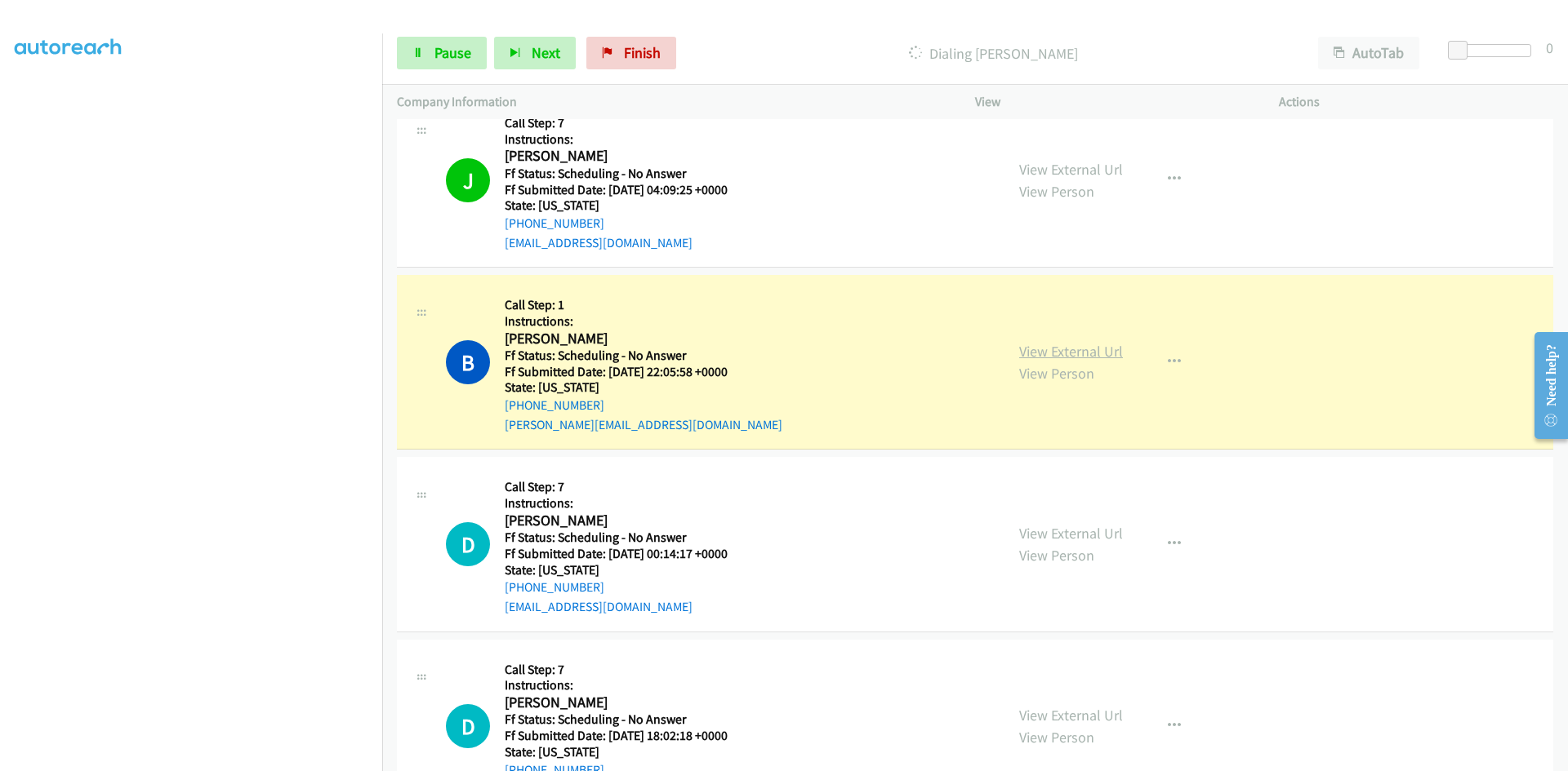
click at [1051, 350] on link "View External Url" at bounding box center [1071, 352] width 104 height 19
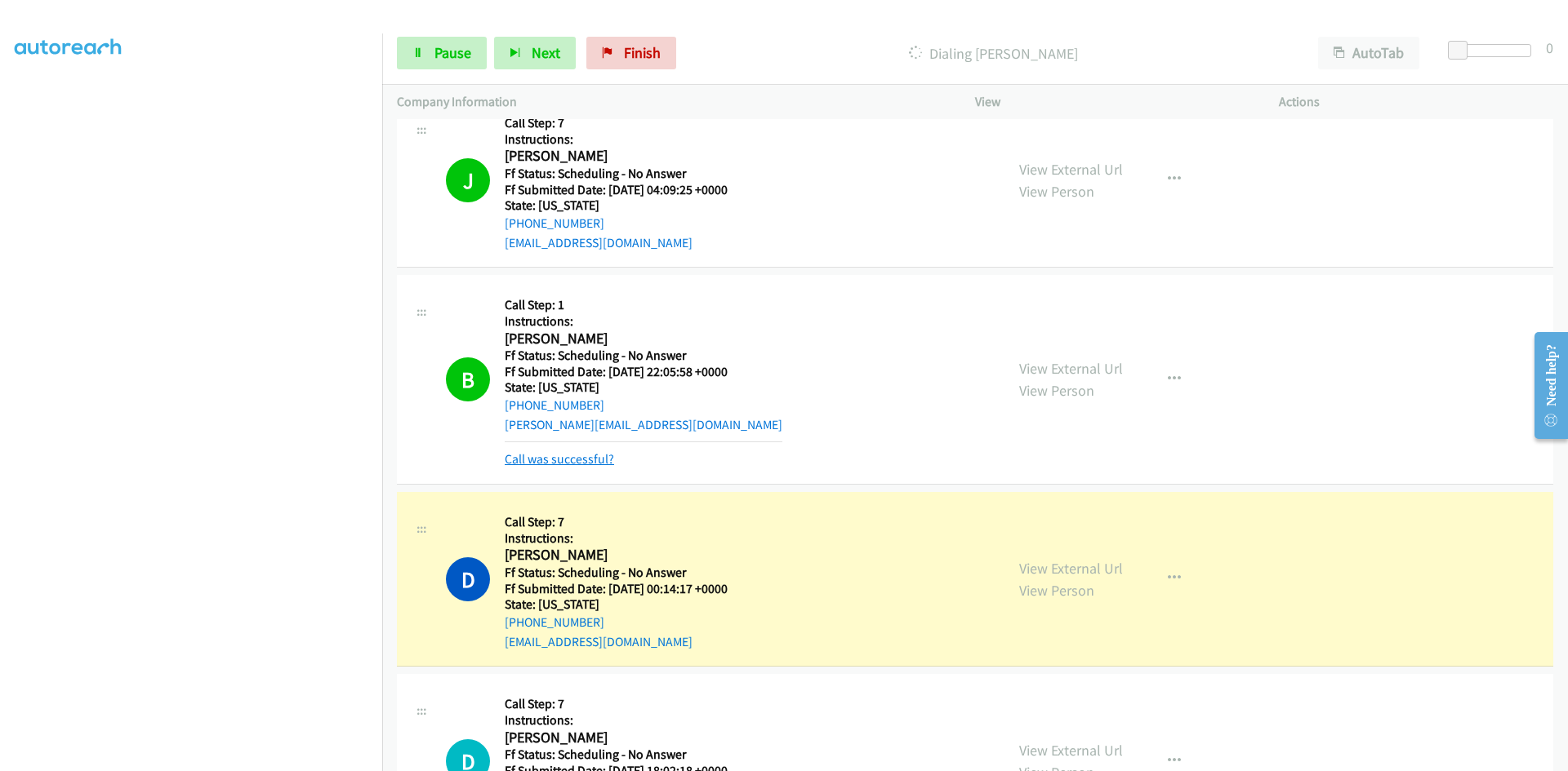
click at [589, 457] on link "Call was successful?" at bounding box center [560, 459] width 110 height 15
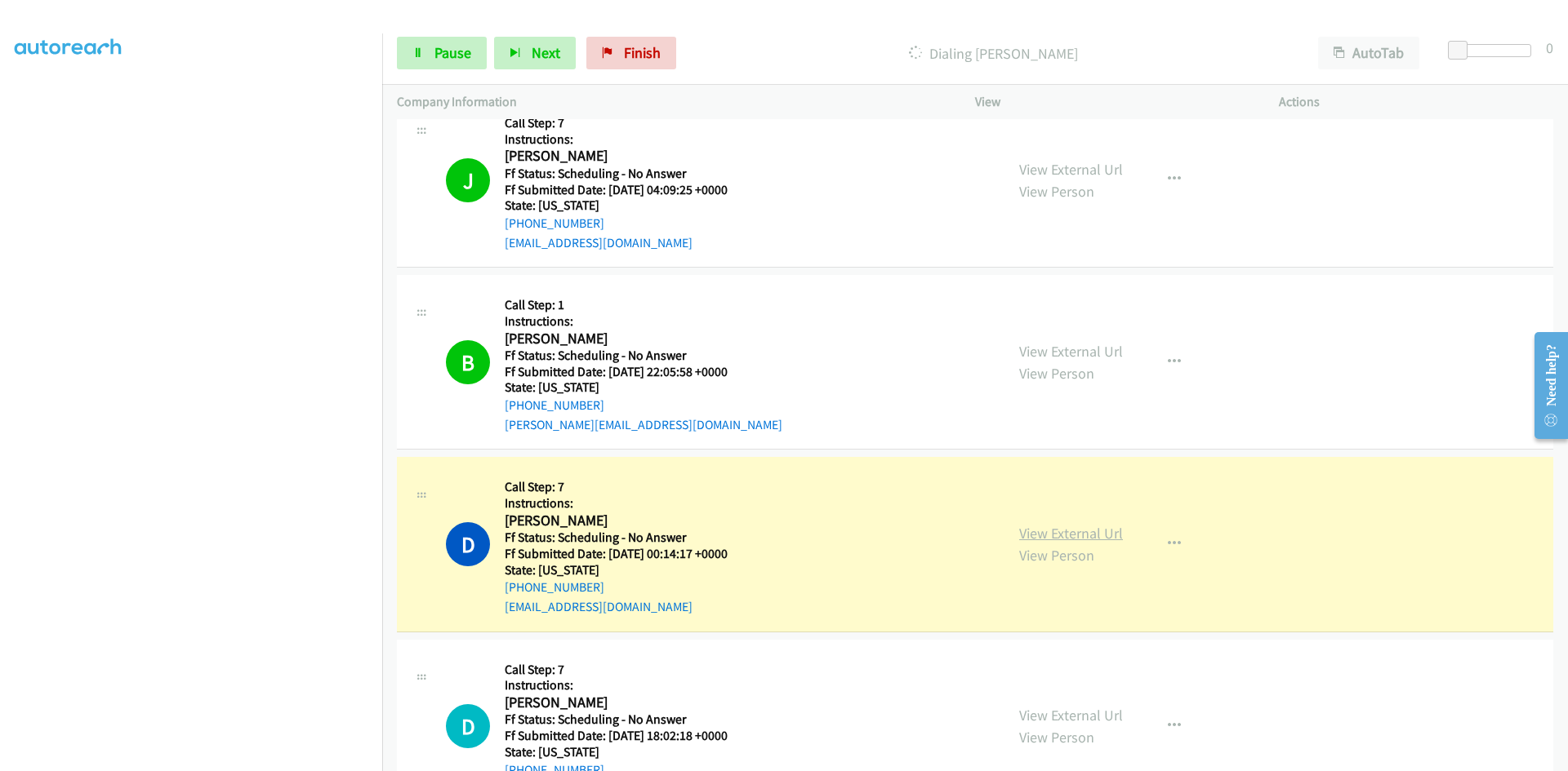
click at [1110, 537] on link "View External Url" at bounding box center [1071, 534] width 104 height 19
click at [1074, 531] on link "View External Url" at bounding box center [1071, 534] width 104 height 19
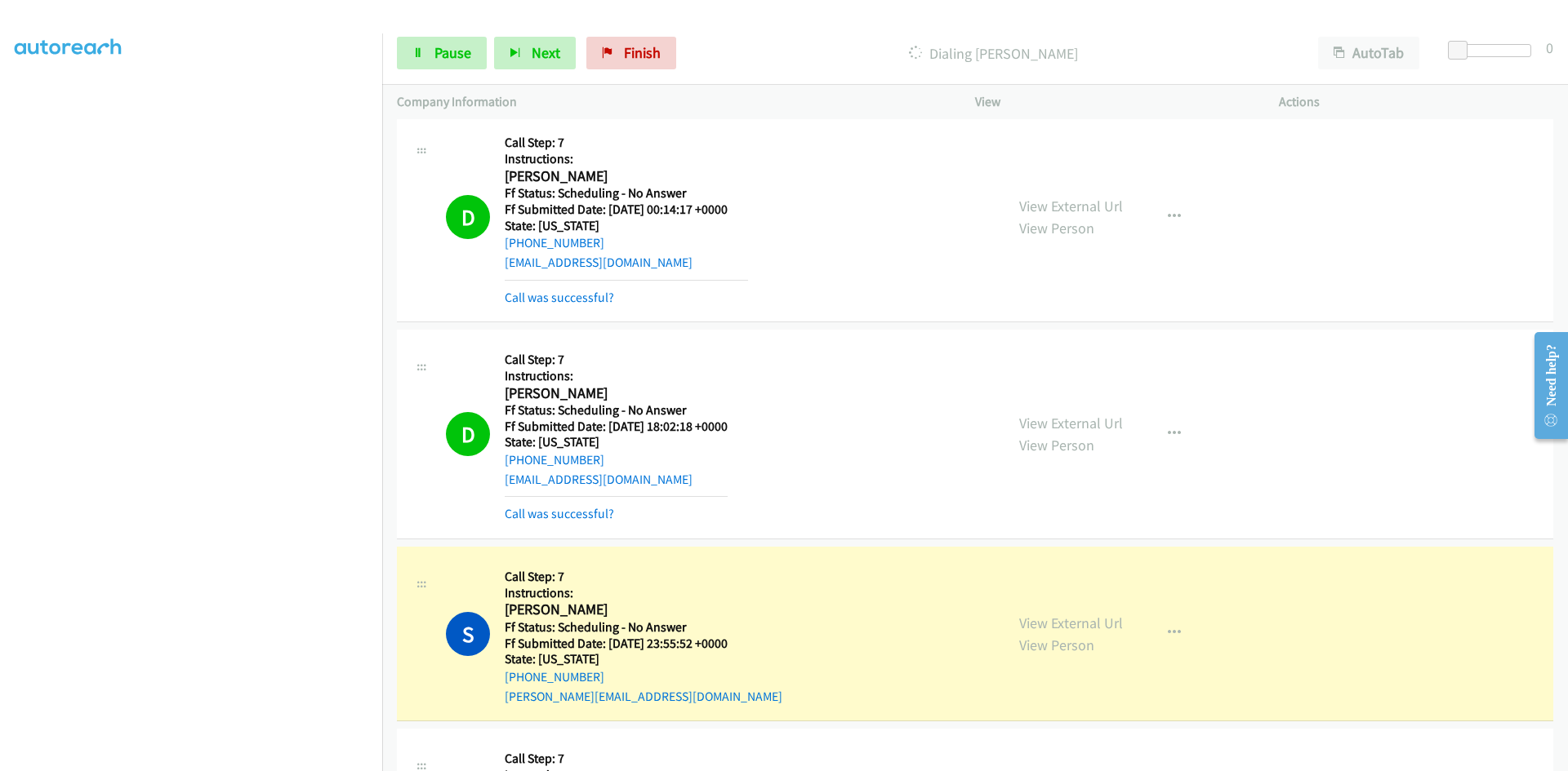
scroll to position [2693, 0]
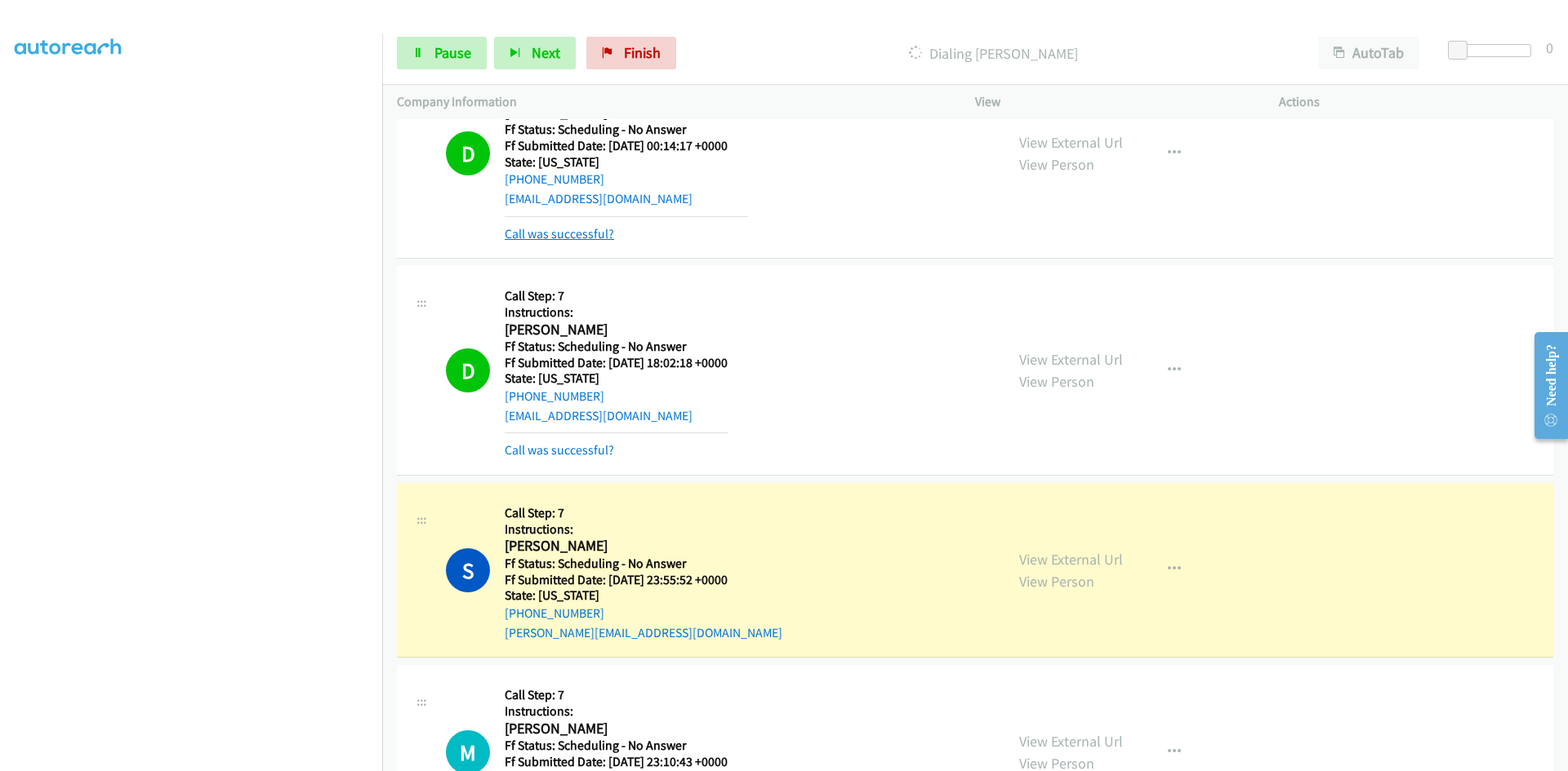
click at [594, 235] on link "Call was successful?" at bounding box center [560, 234] width 110 height 15
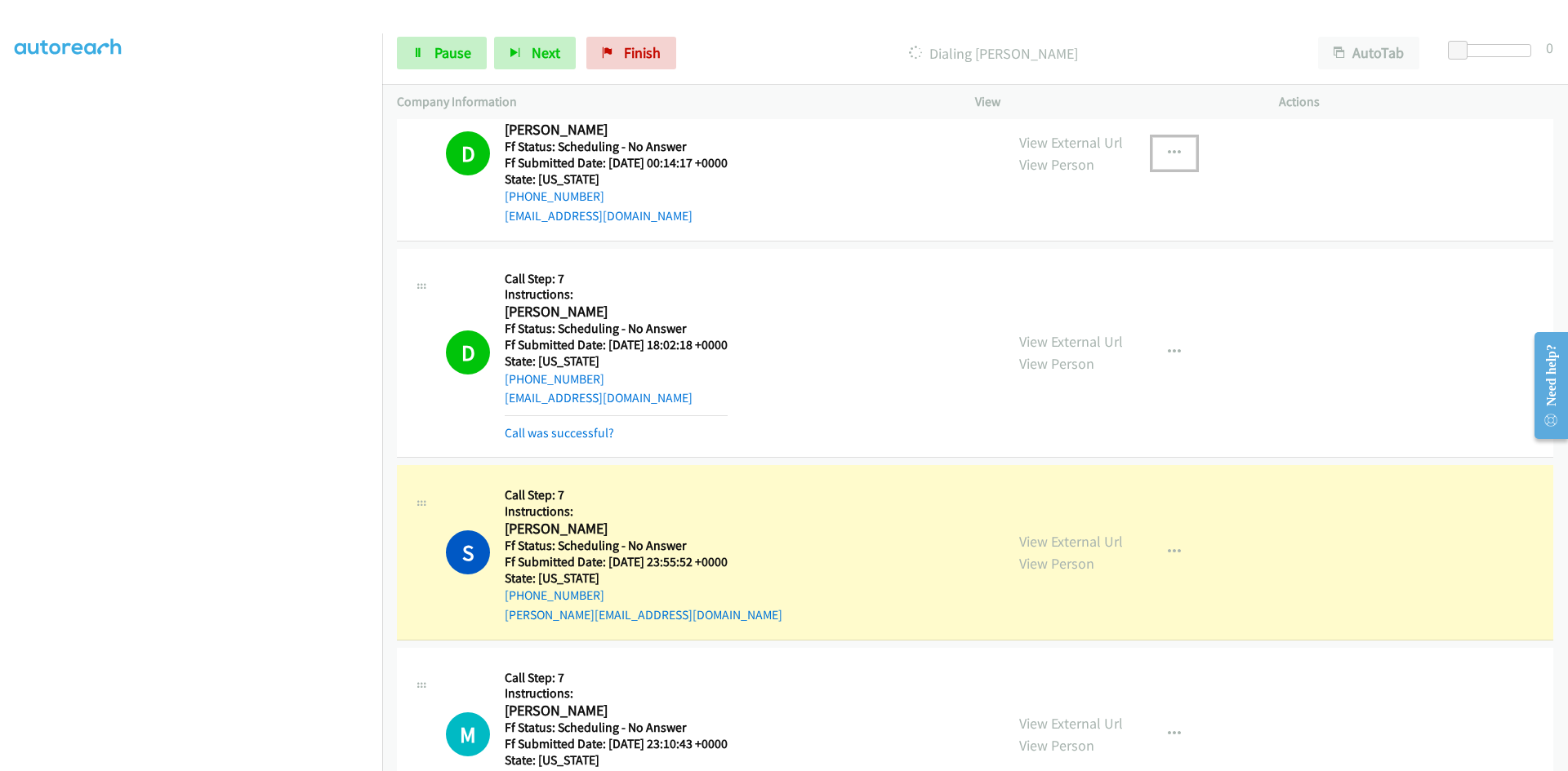
click at [1152, 151] on button "button" at bounding box center [1175, 154] width 44 height 33
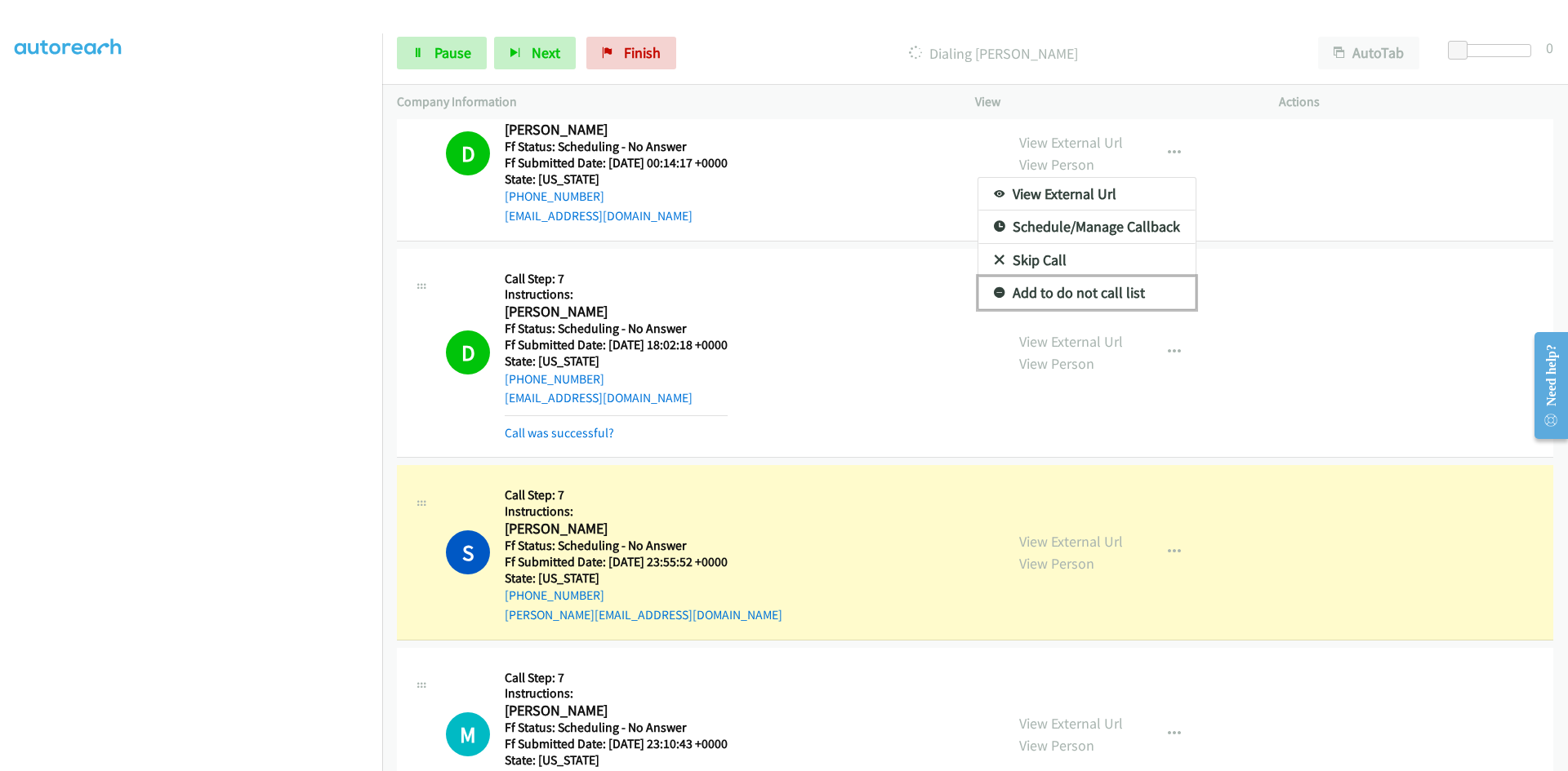
click at [1067, 293] on link "Add to do not call list" at bounding box center [1087, 293] width 217 height 33
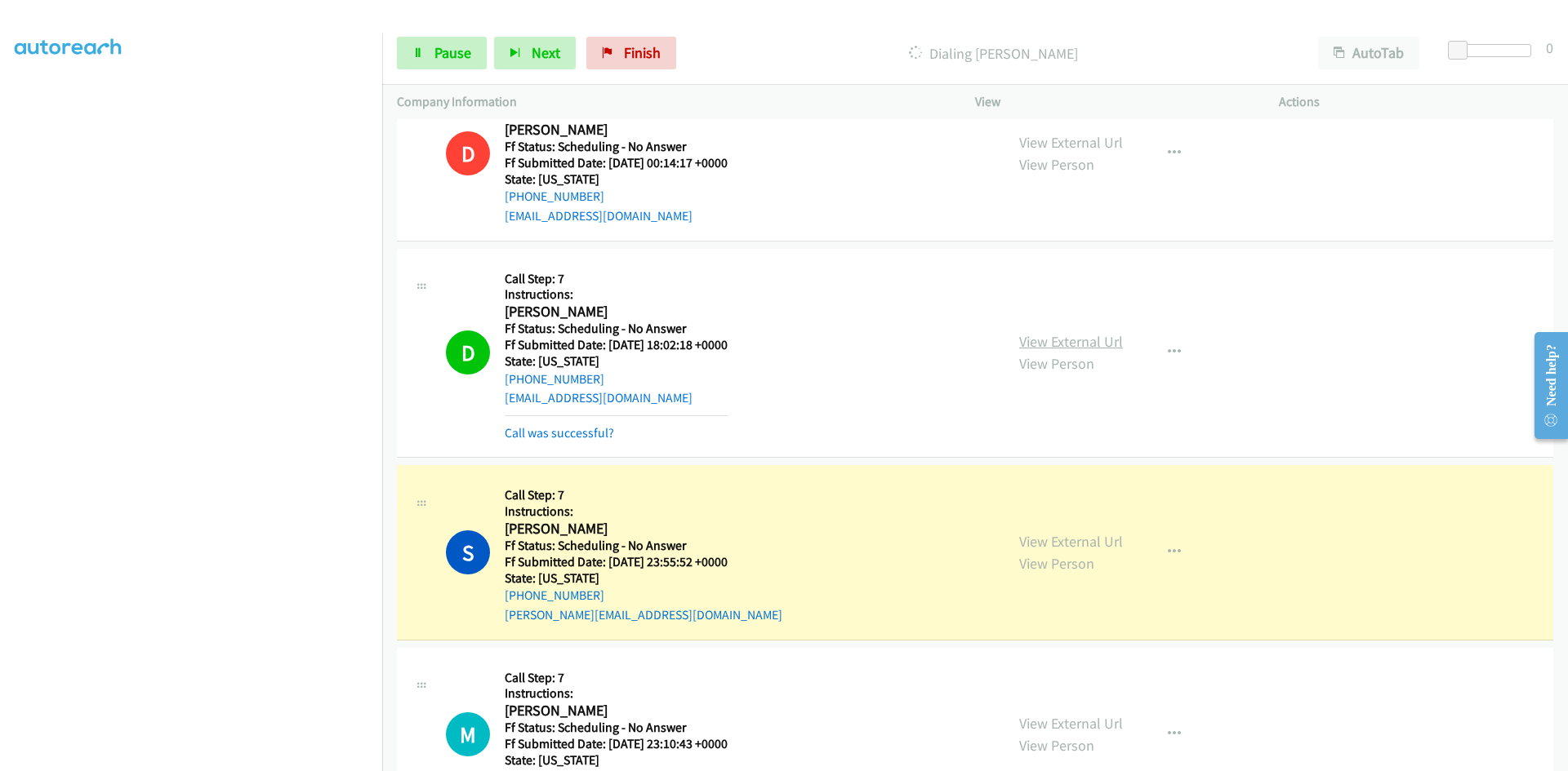
click at [1070, 343] on link "View External Url" at bounding box center [1071, 341] width 104 height 19
click at [586, 434] on link "Call was successful?" at bounding box center [560, 433] width 110 height 15
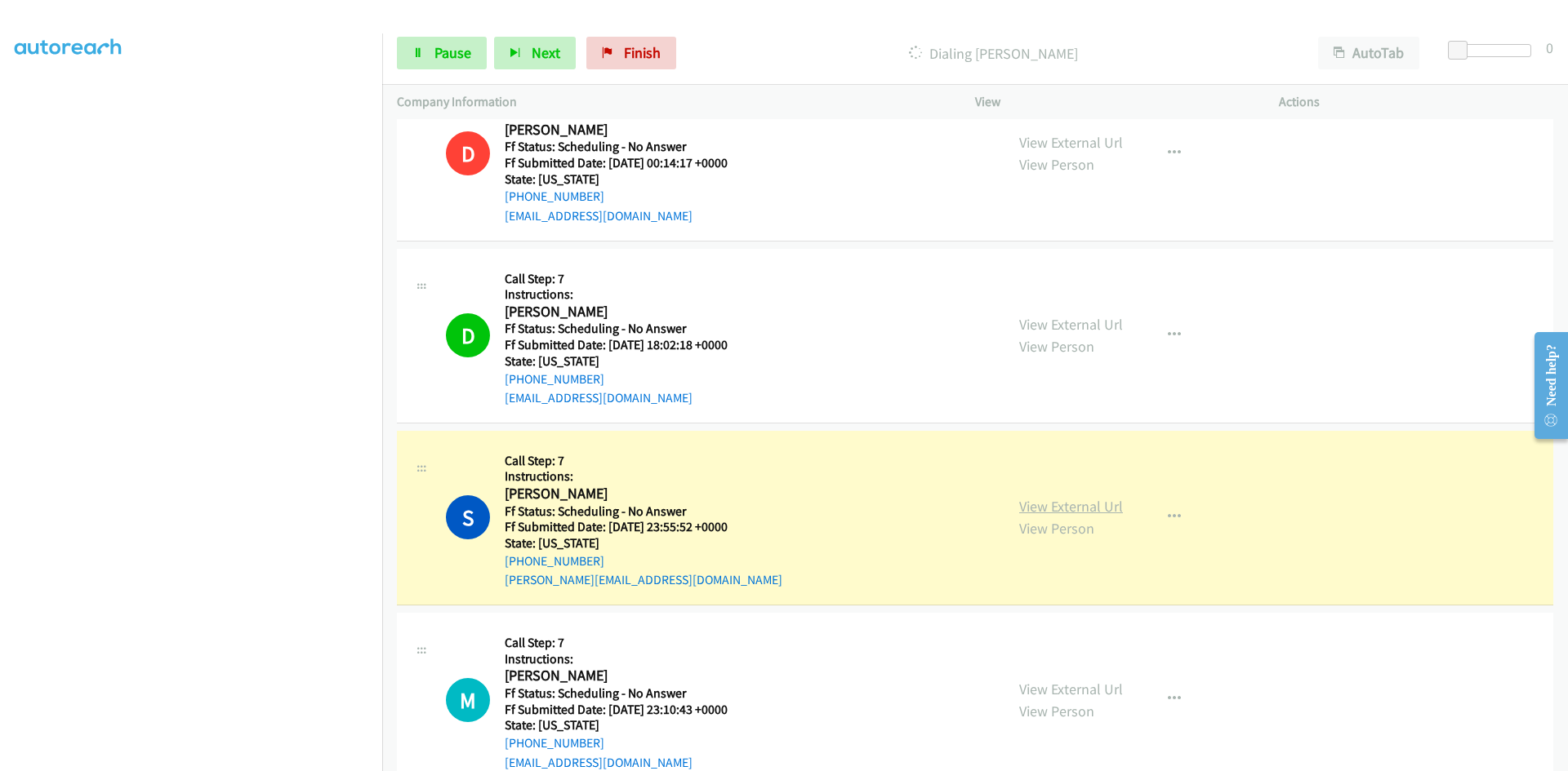
click at [1098, 502] on link "View External Url" at bounding box center [1071, 507] width 104 height 19
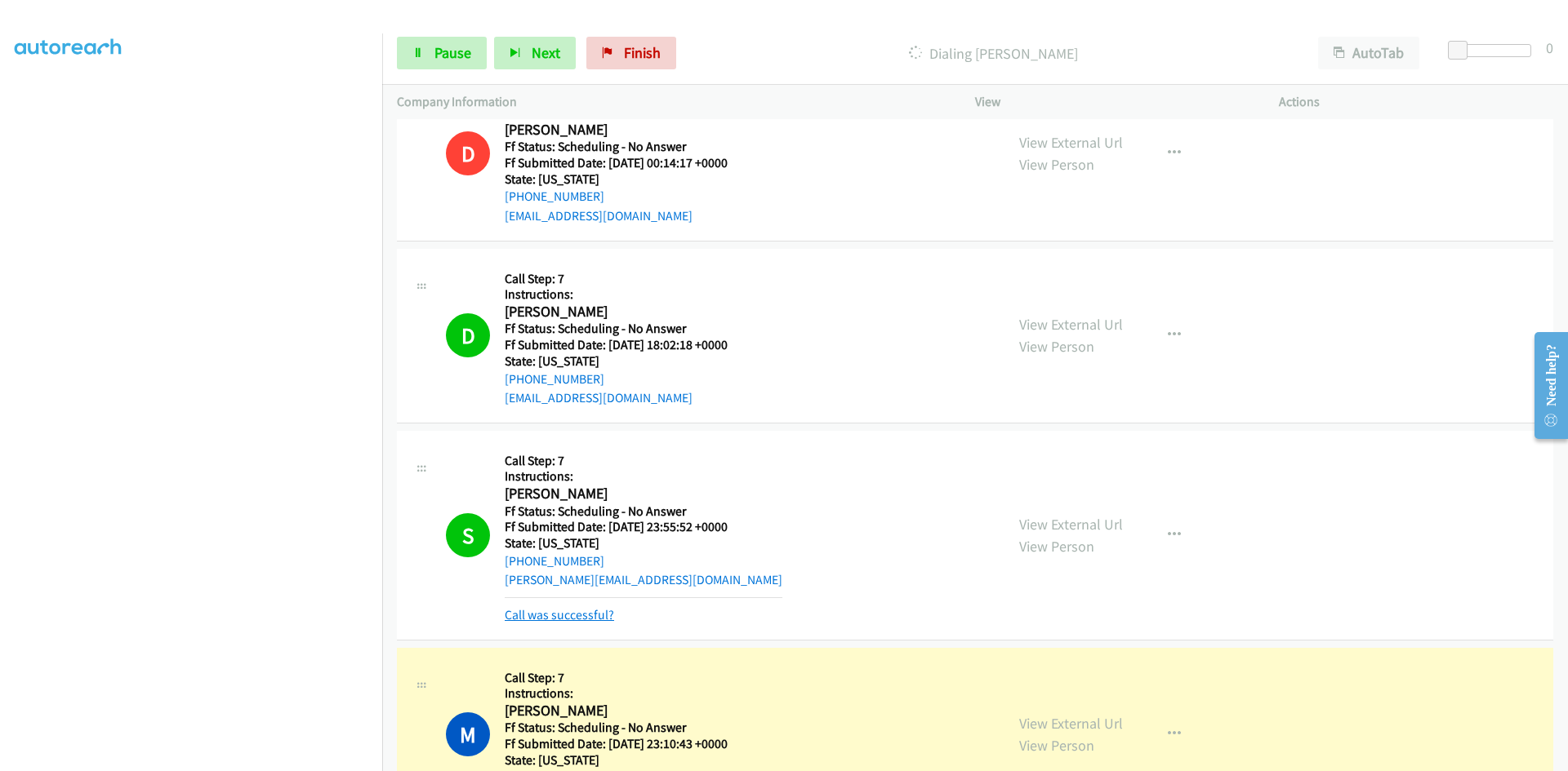
click at [571, 618] on link "Call was successful?" at bounding box center [560, 615] width 110 height 15
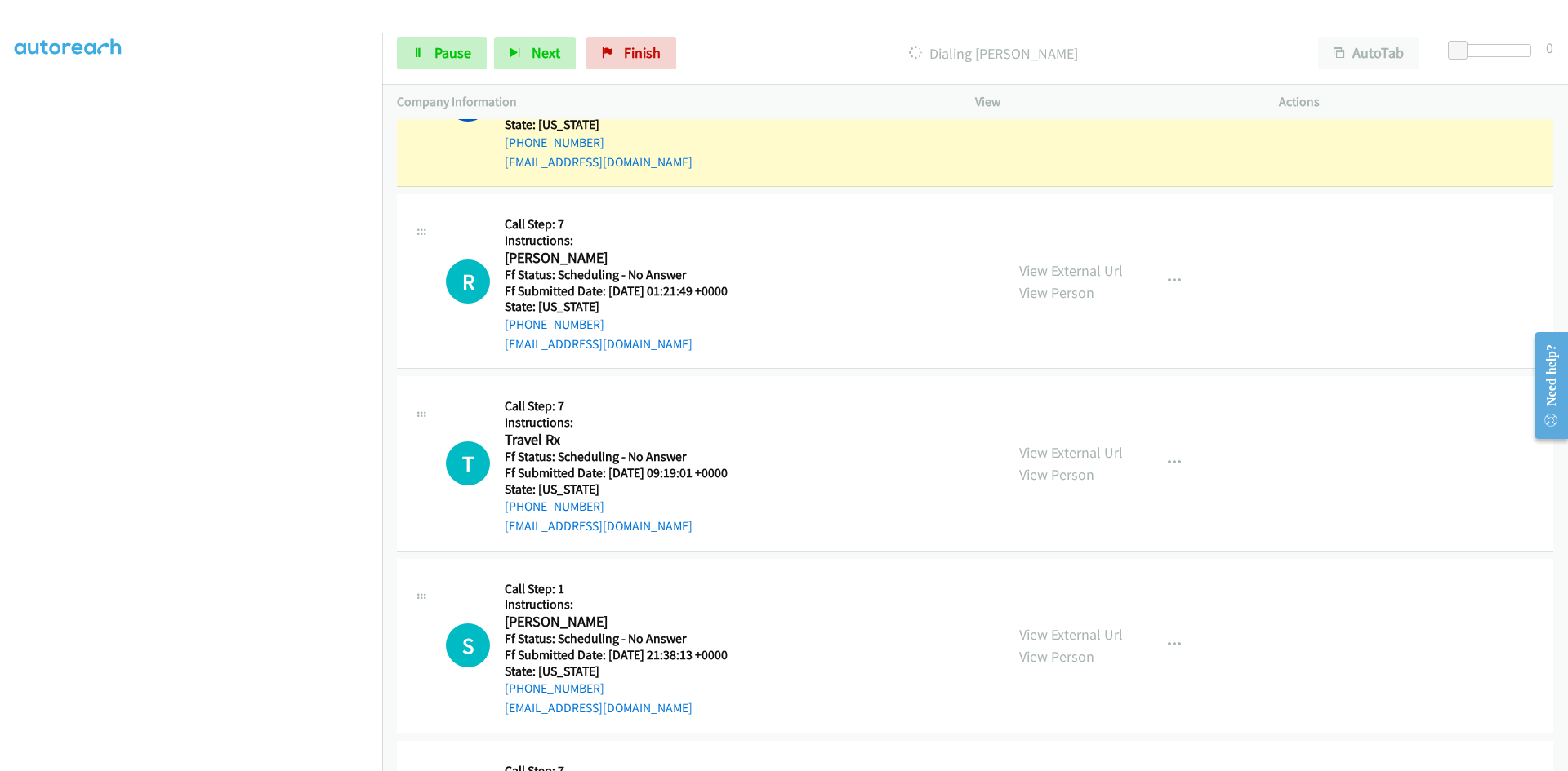
scroll to position [3166, 0]
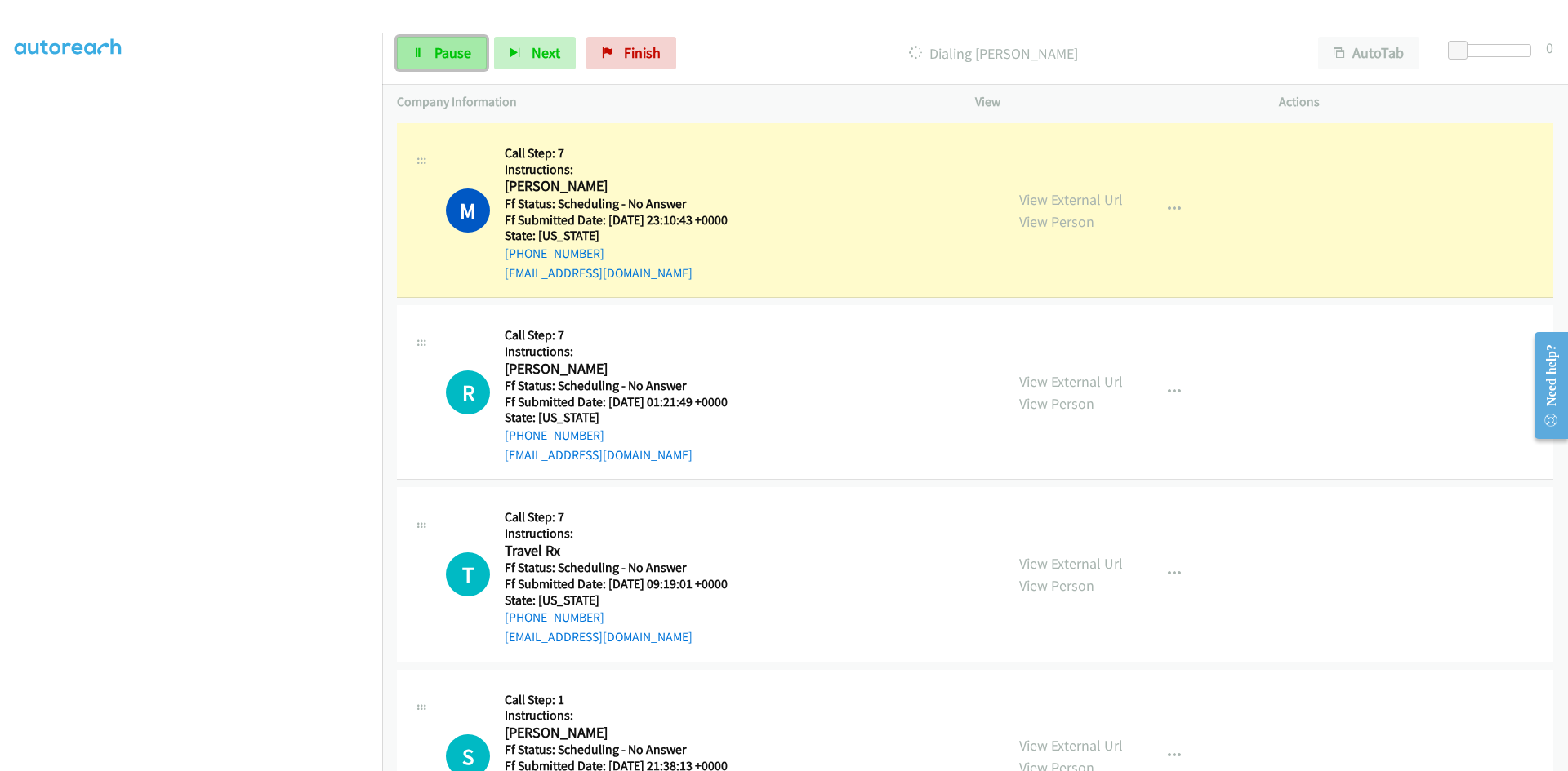
click at [445, 53] on span "Pause" at bounding box center [453, 53] width 37 height 19
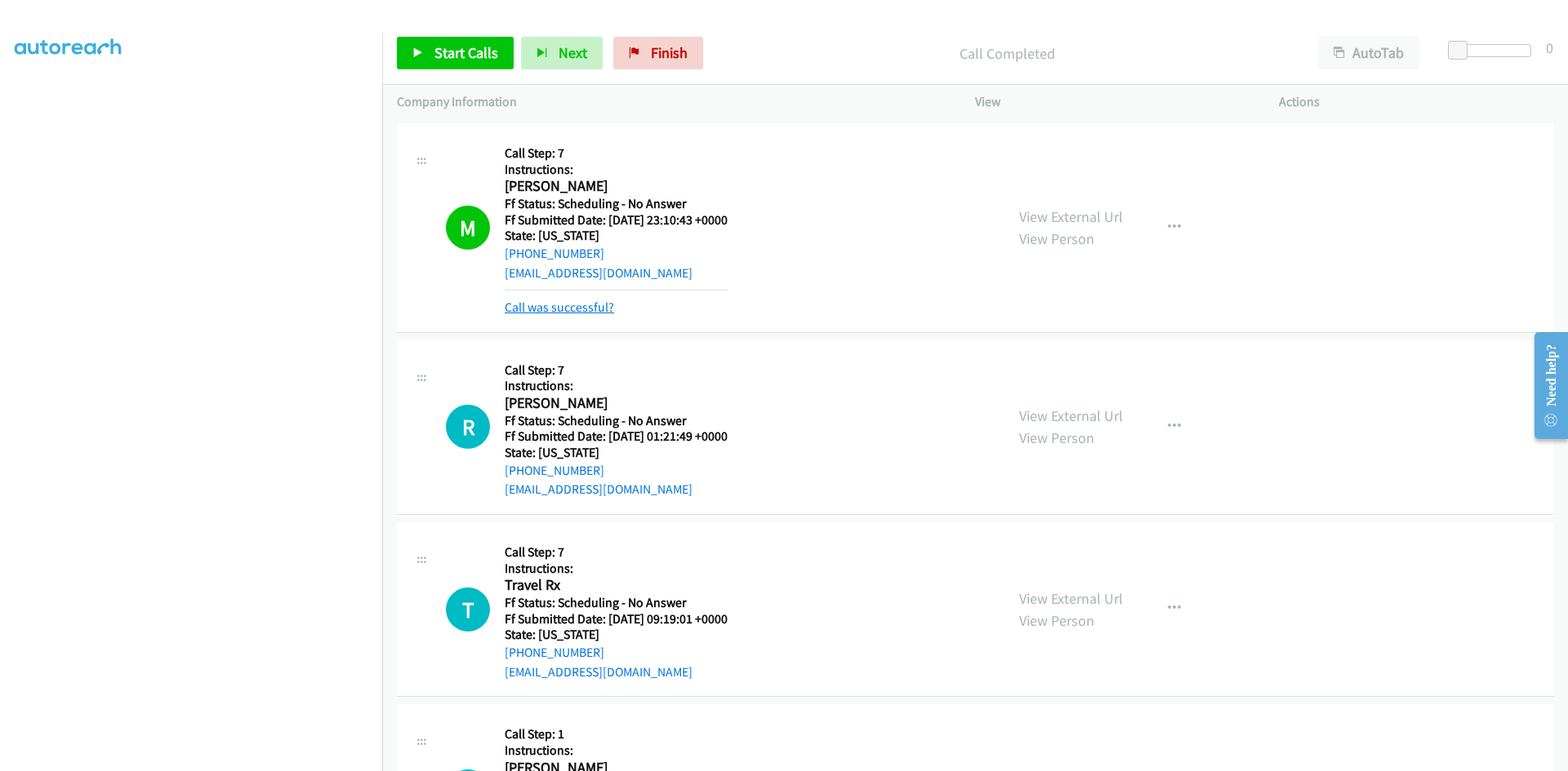
click at [587, 302] on link "Call was successful?" at bounding box center [560, 308] width 110 height 15
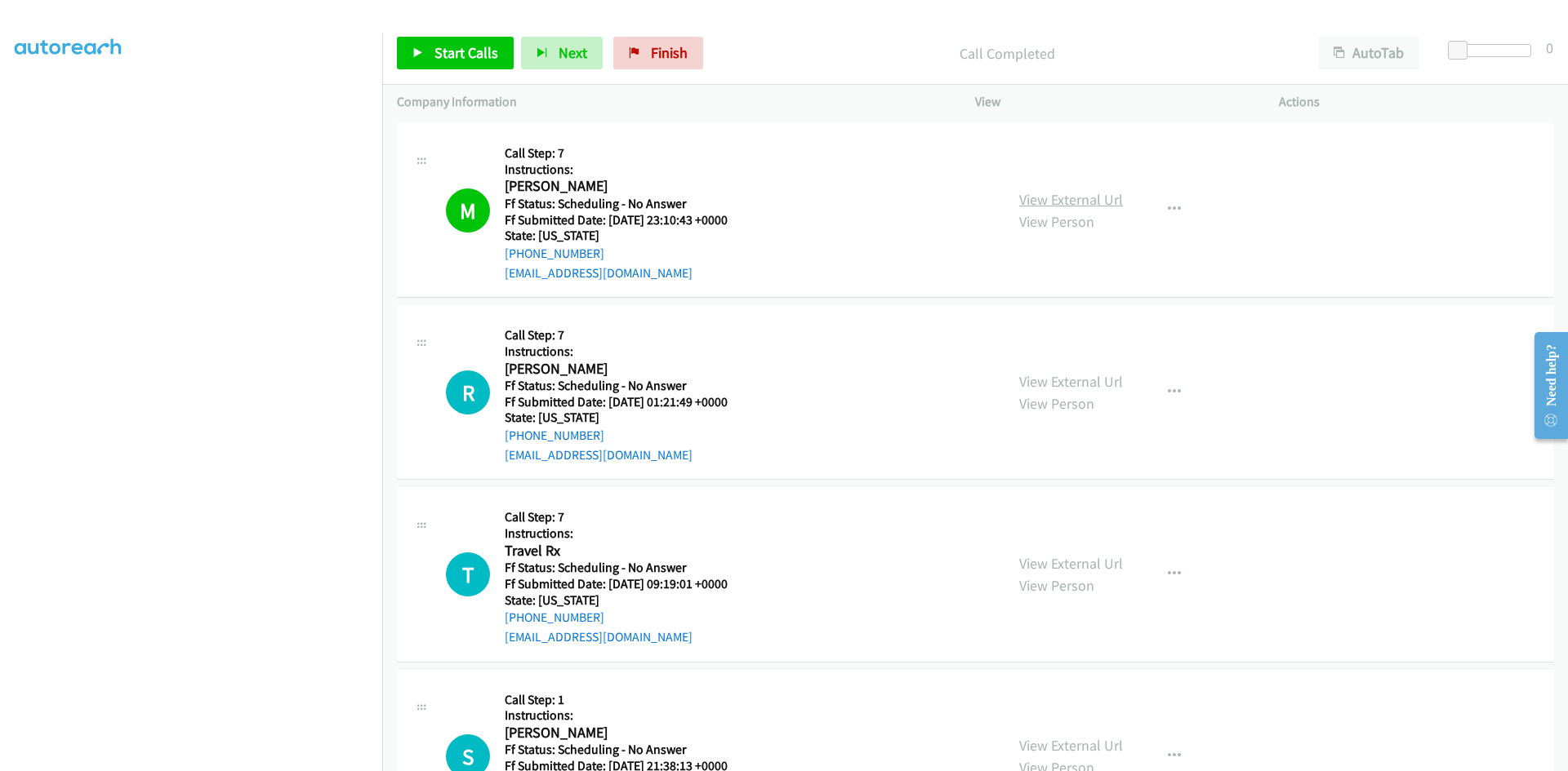
click at [1107, 203] on link "View External Url" at bounding box center [1071, 200] width 104 height 19
click at [480, 61] on span "Start Calls" at bounding box center [467, 53] width 63 height 19
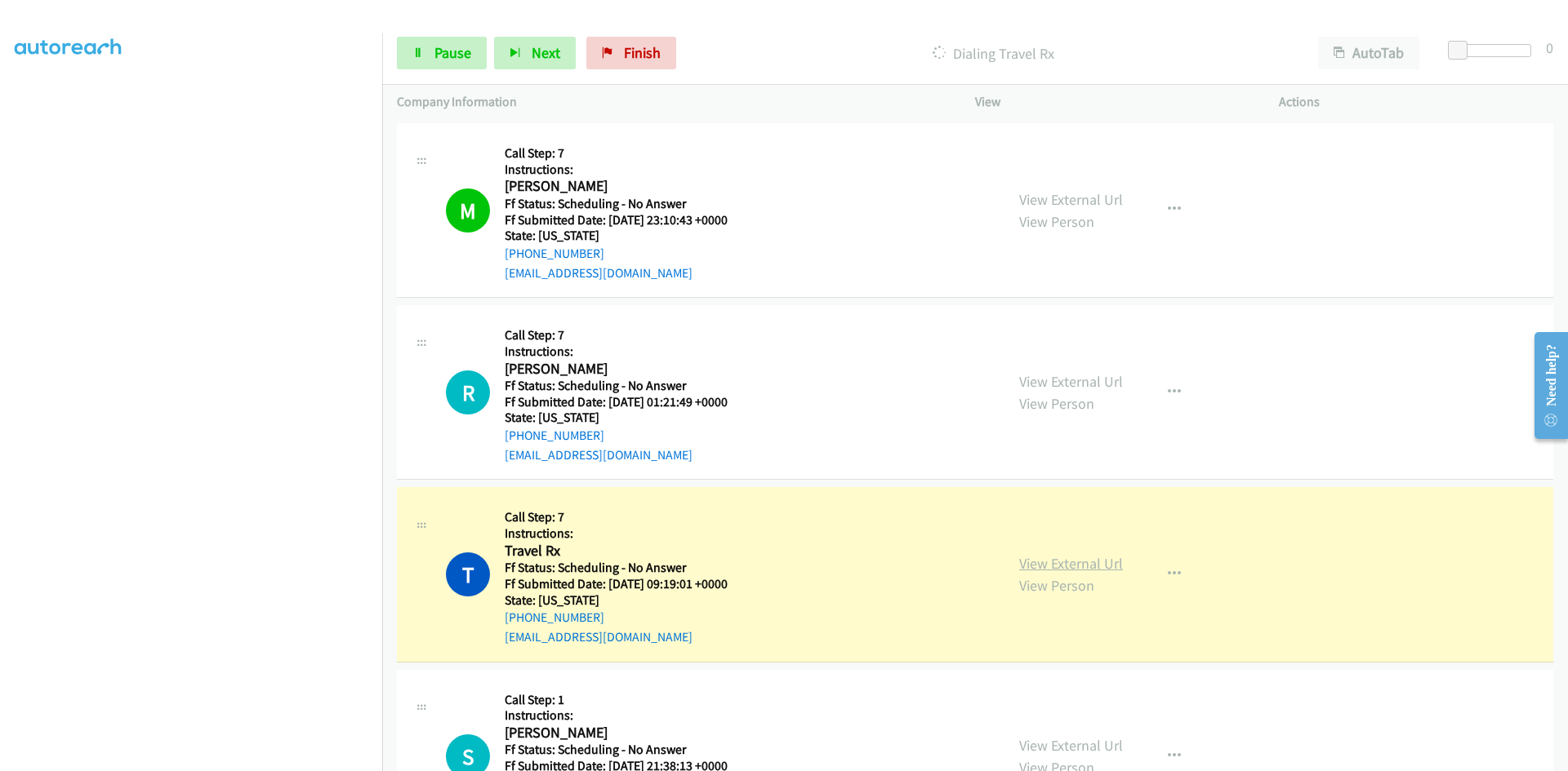
click at [1057, 566] on link "View External Url" at bounding box center [1071, 563] width 104 height 19
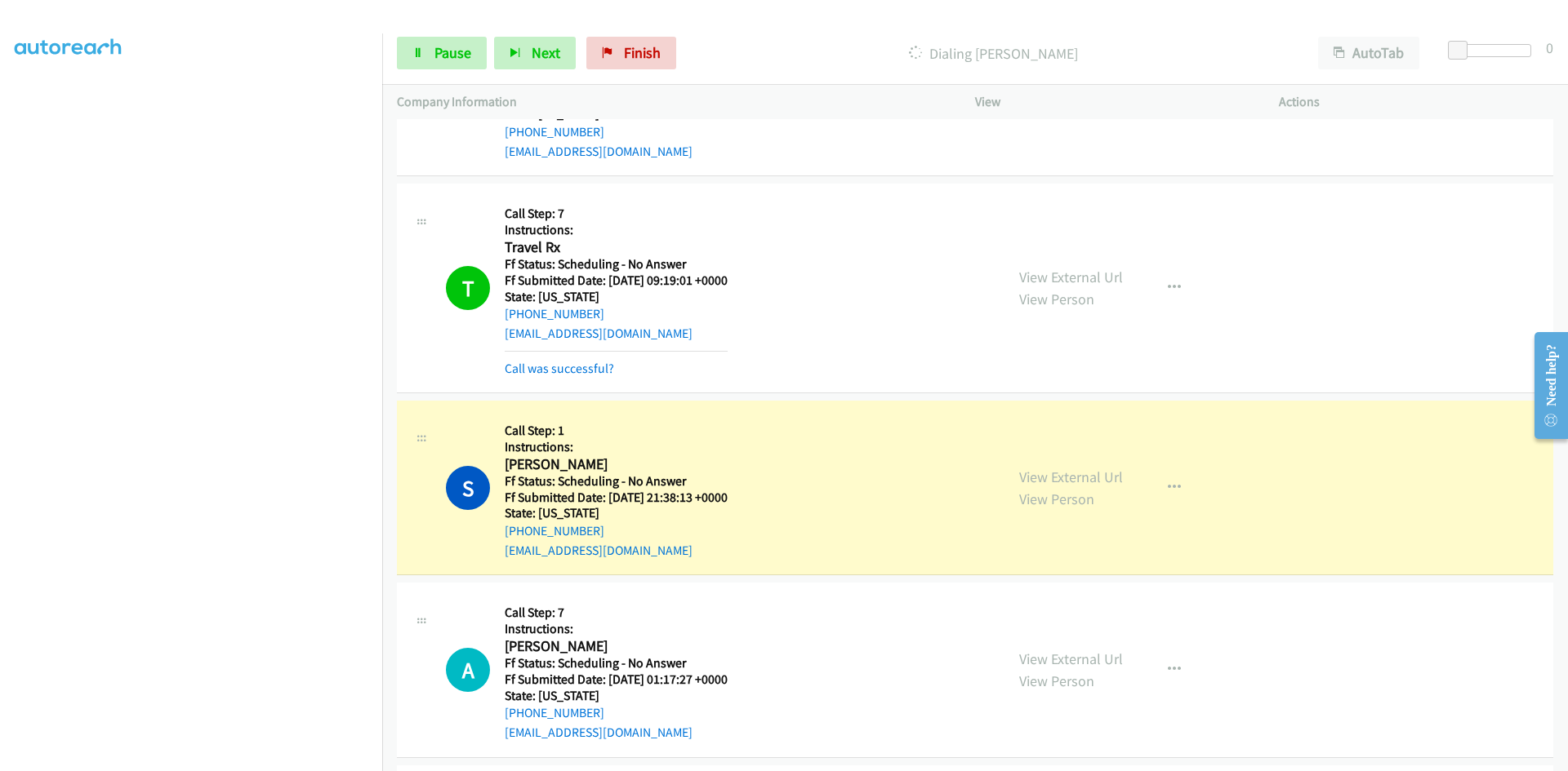
scroll to position [3492, 0]
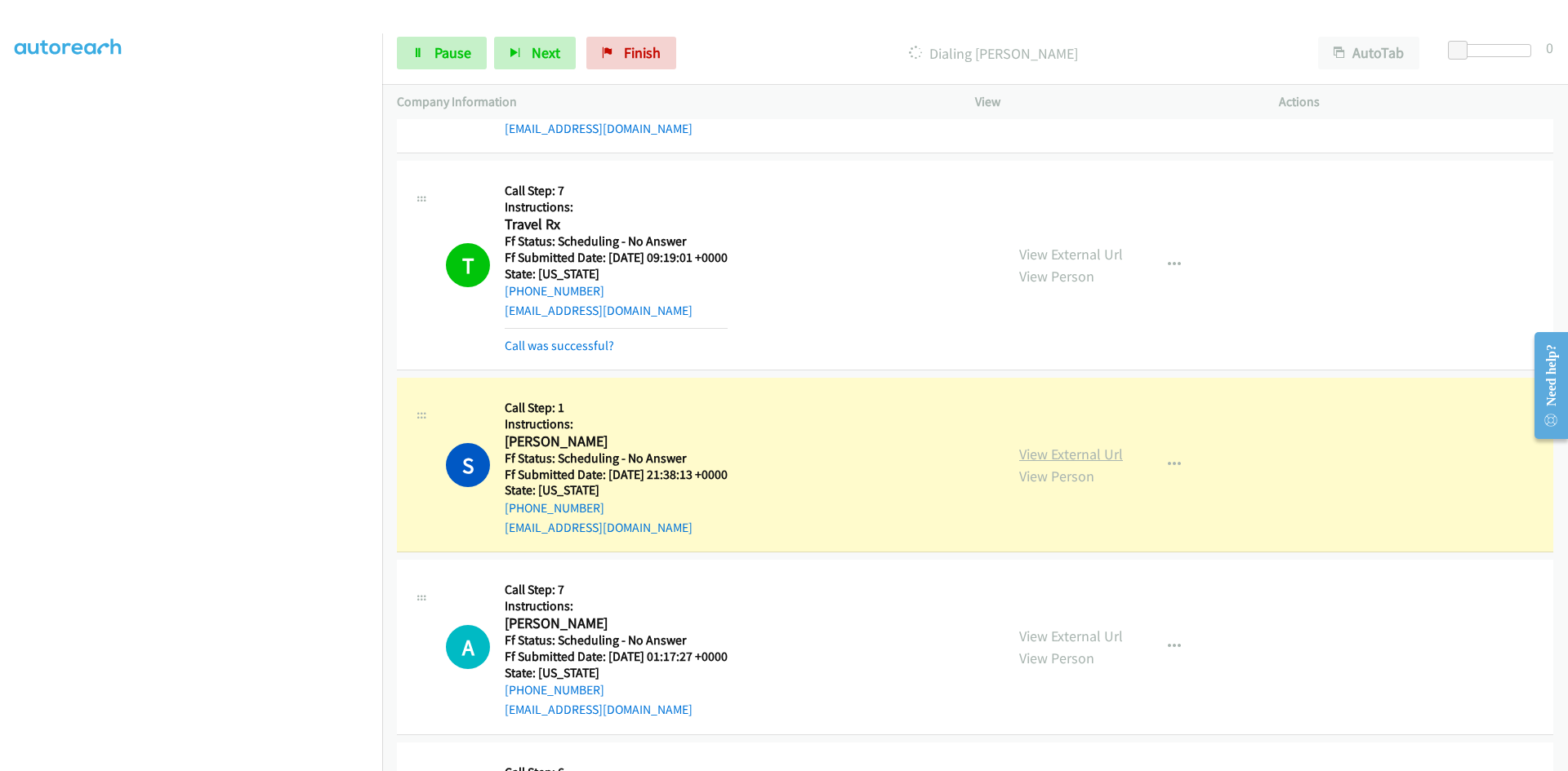
click at [1046, 457] on link "View External Url" at bounding box center [1071, 455] width 104 height 19
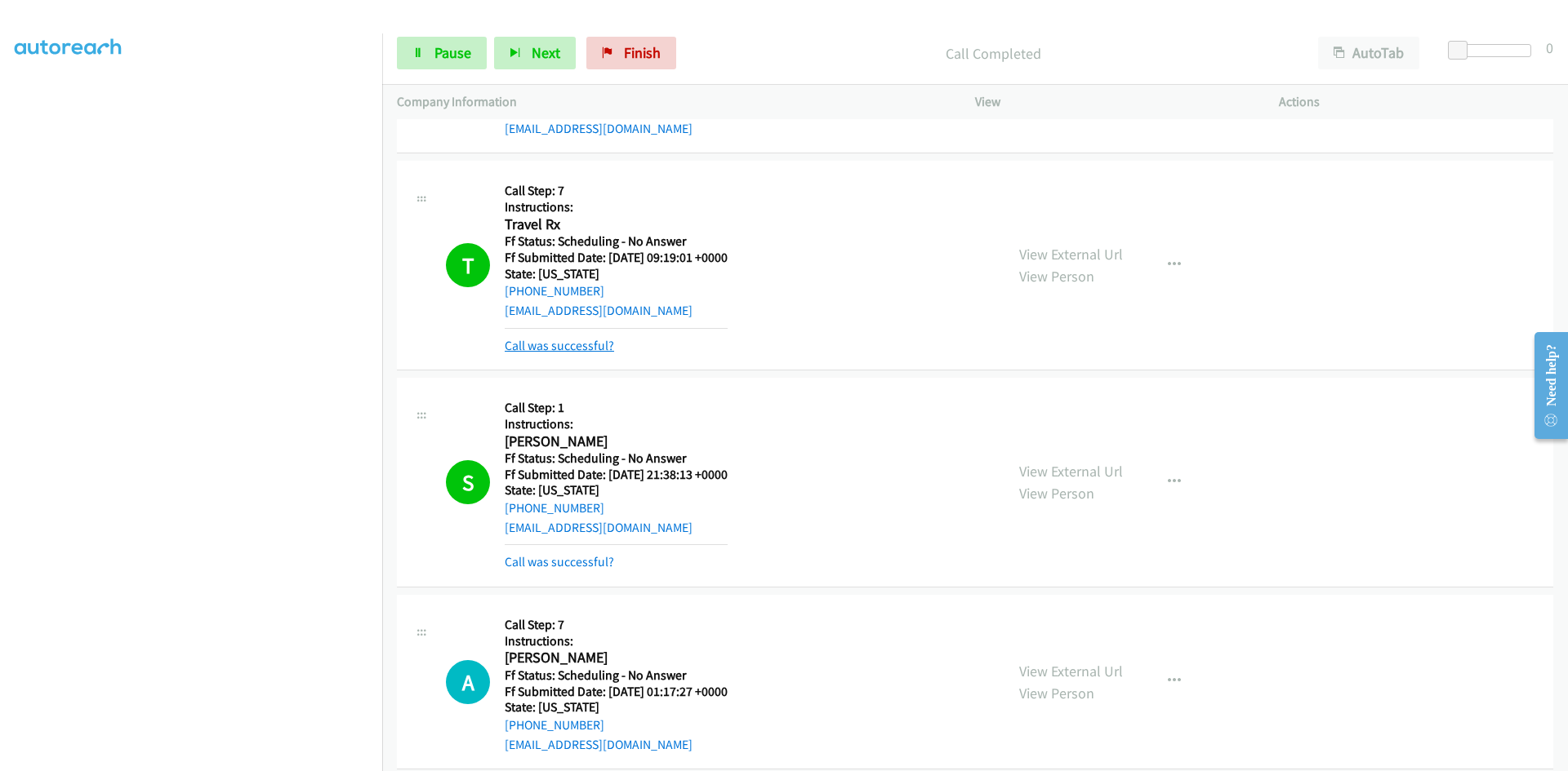
click at [601, 350] on link "Call was successful?" at bounding box center [560, 345] width 110 height 15
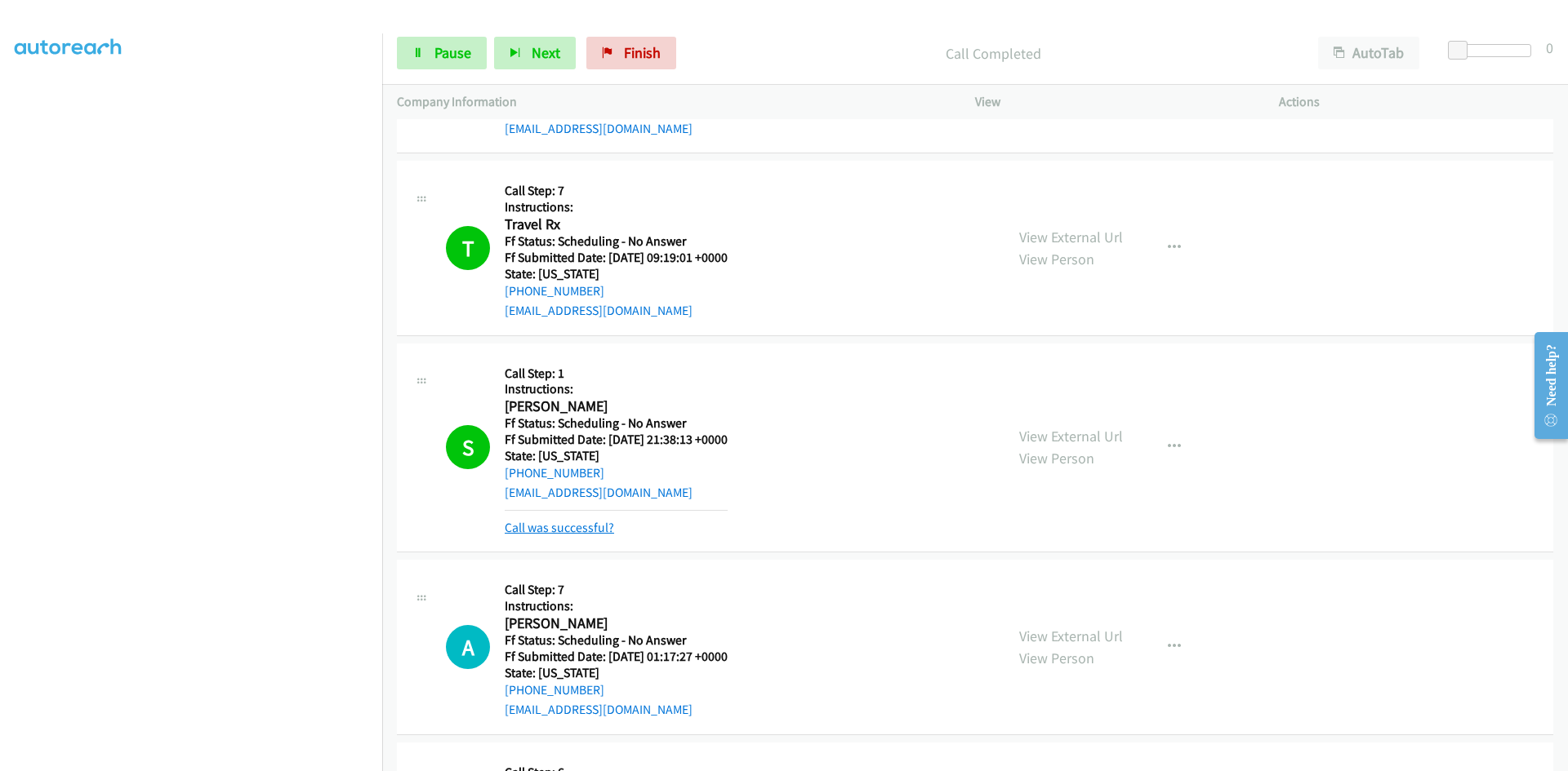
click at [554, 529] on link "Call was successful?" at bounding box center [560, 528] width 110 height 15
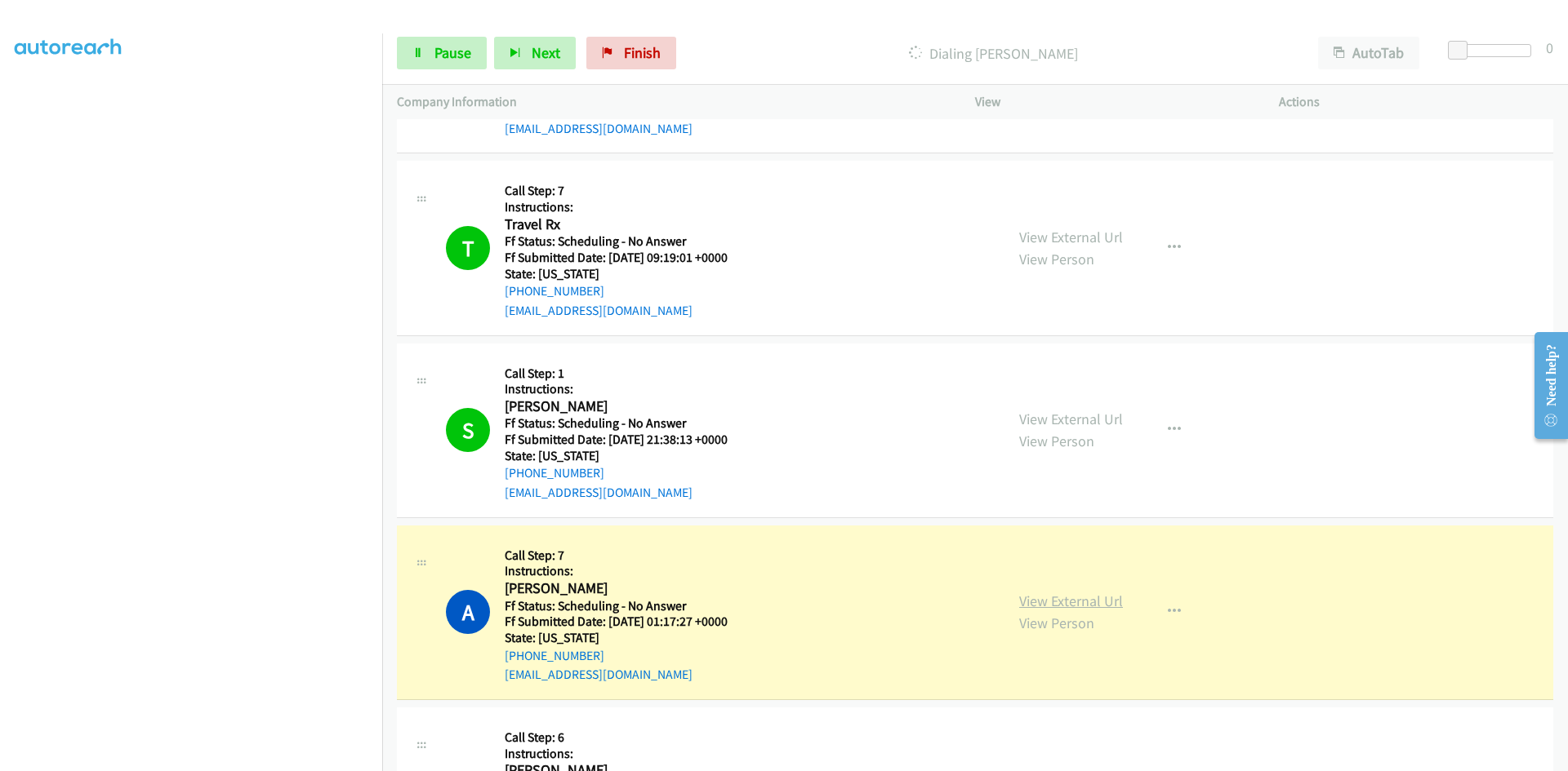
click at [1033, 606] on link "View External Url" at bounding box center [1071, 601] width 104 height 19
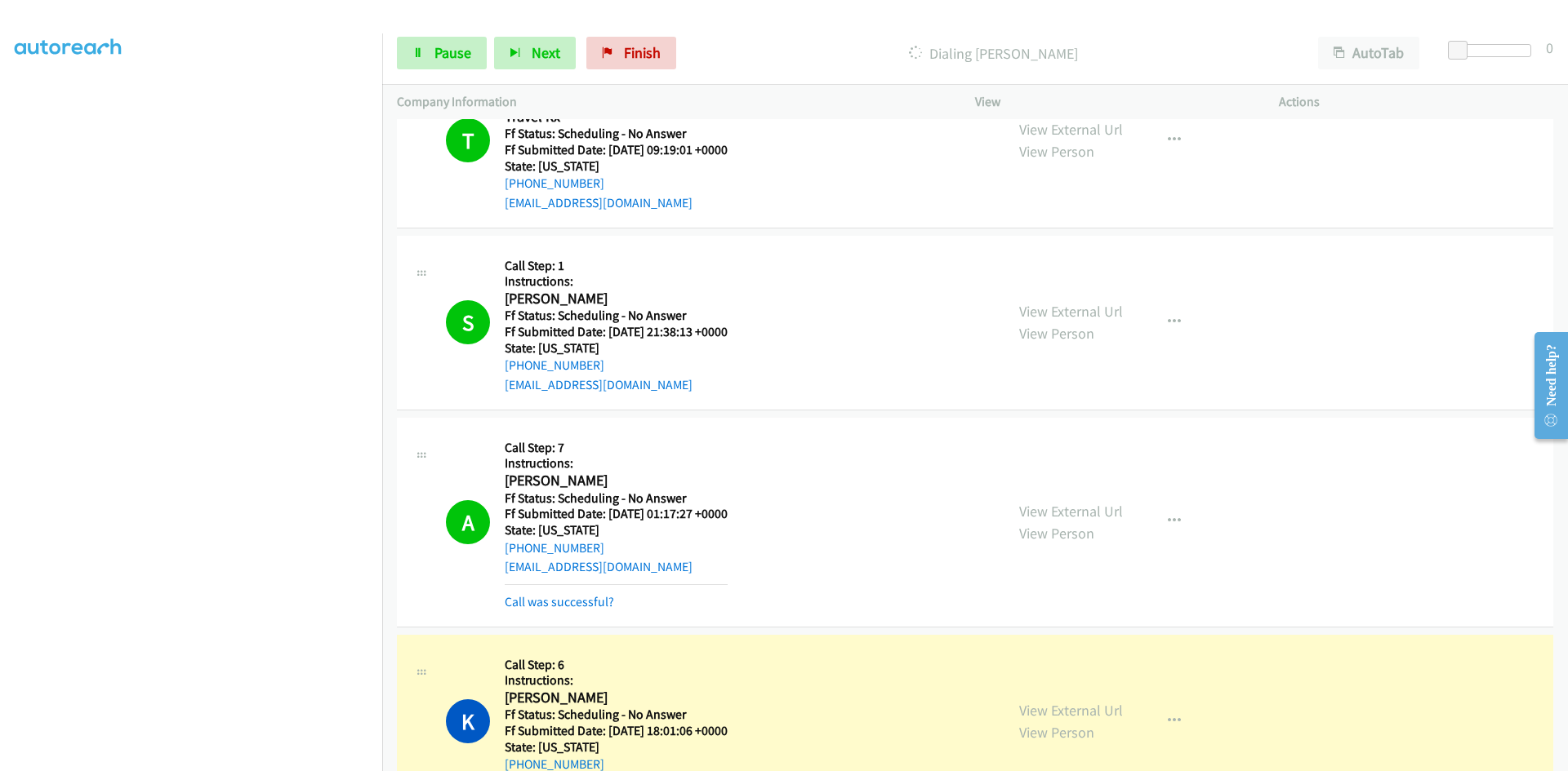
scroll to position [3900, 0]
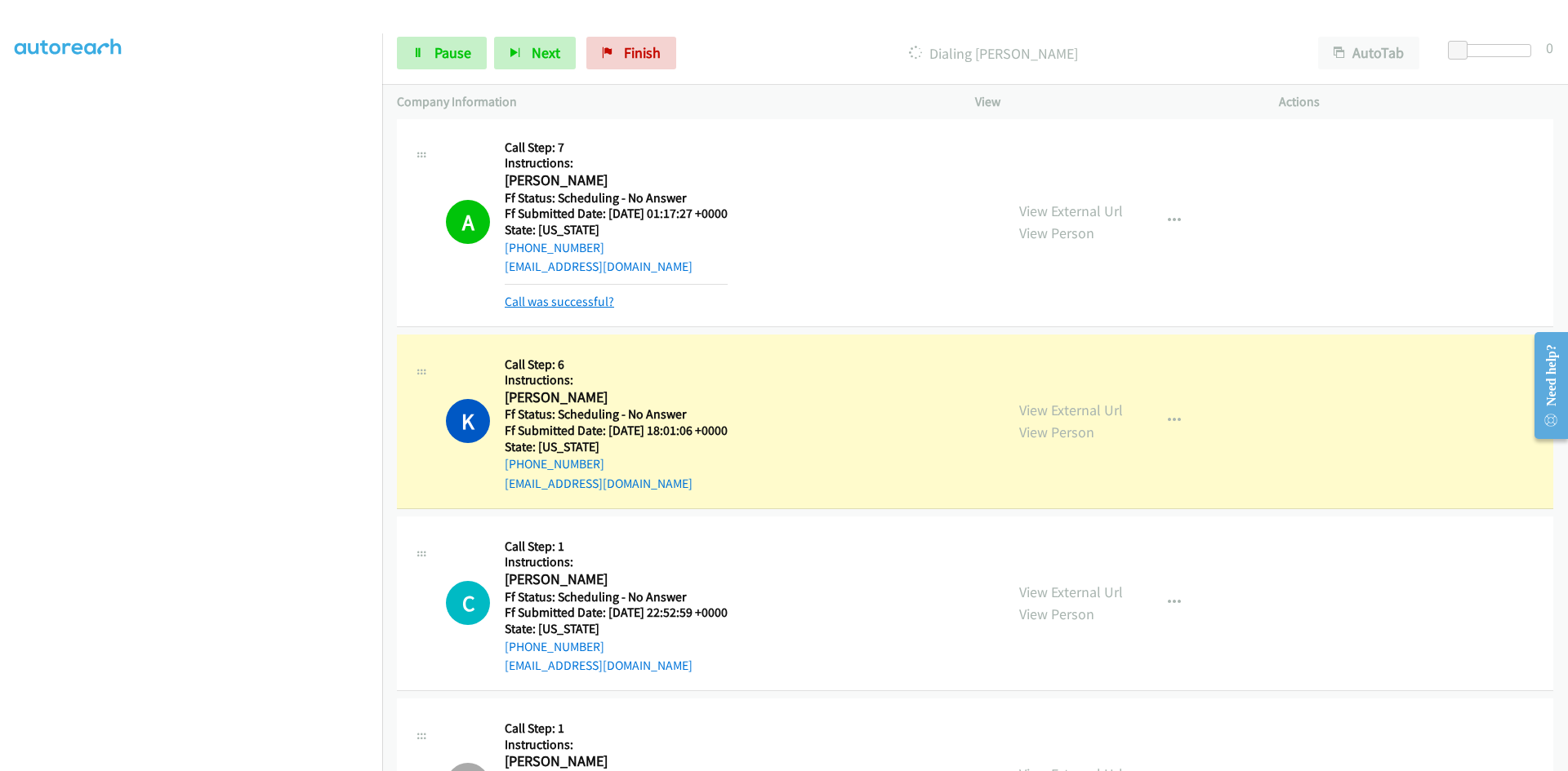
click at [570, 302] on link "Call was successful?" at bounding box center [560, 302] width 110 height 15
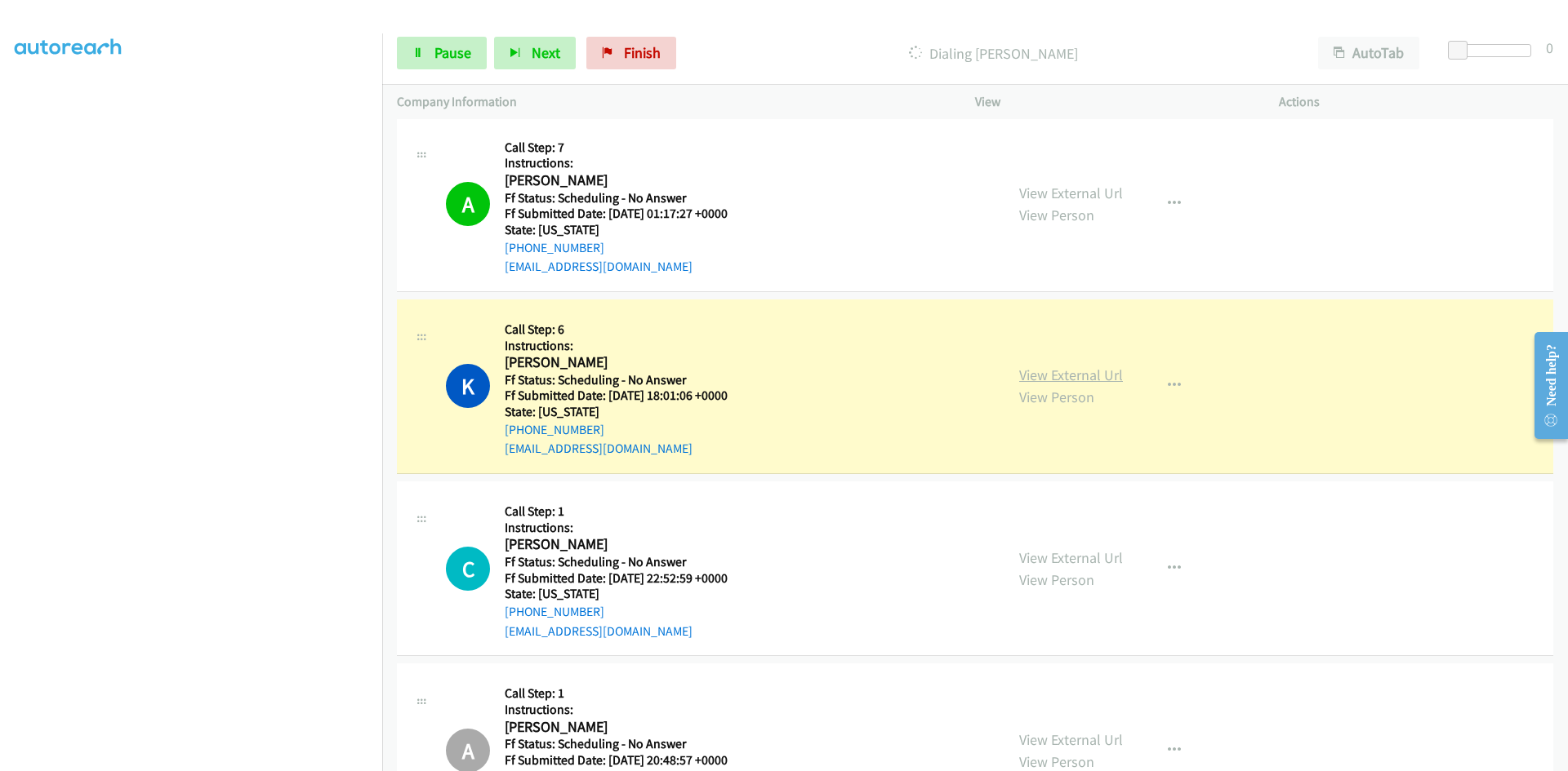
click at [1035, 370] on link "View External Url" at bounding box center [1071, 375] width 104 height 19
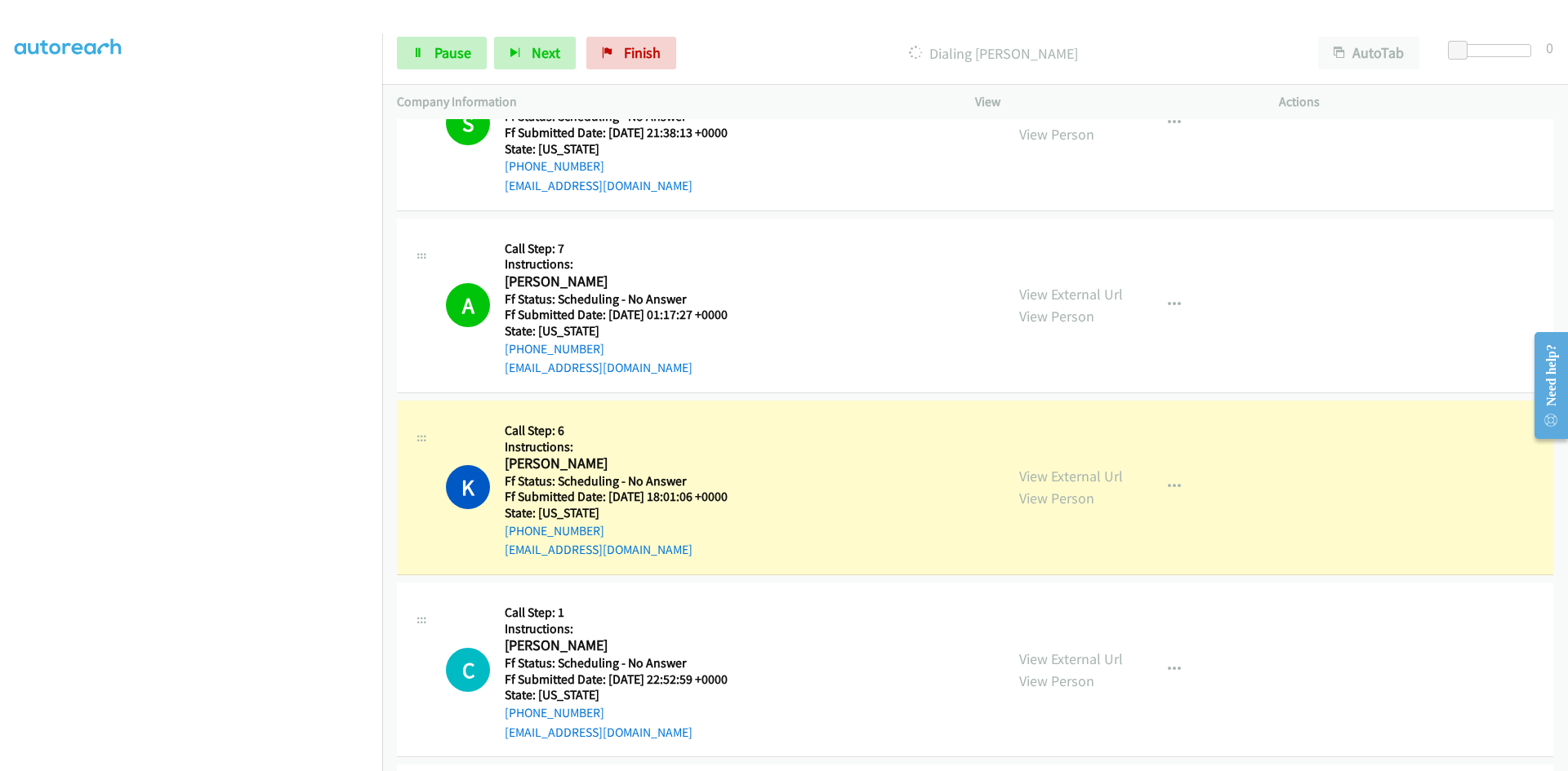
scroll to position [3982, 0]
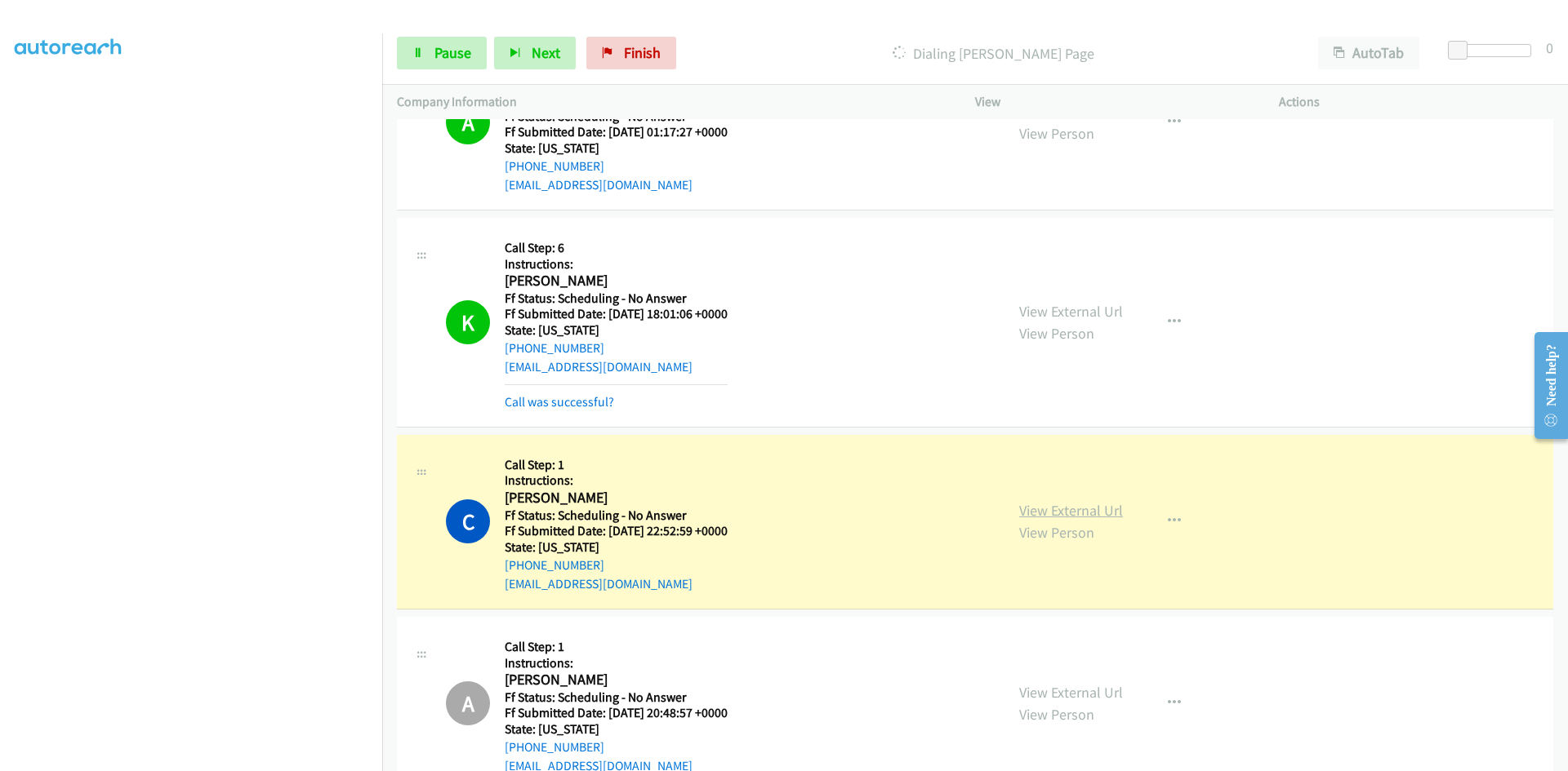
click at [1103, 513] on link "View External Url" at bounding box center [1071, 510] width 104 height 19
click at [596, 402] on link "Call was successful?" at bounding box center [560, 402] width 110 height 15
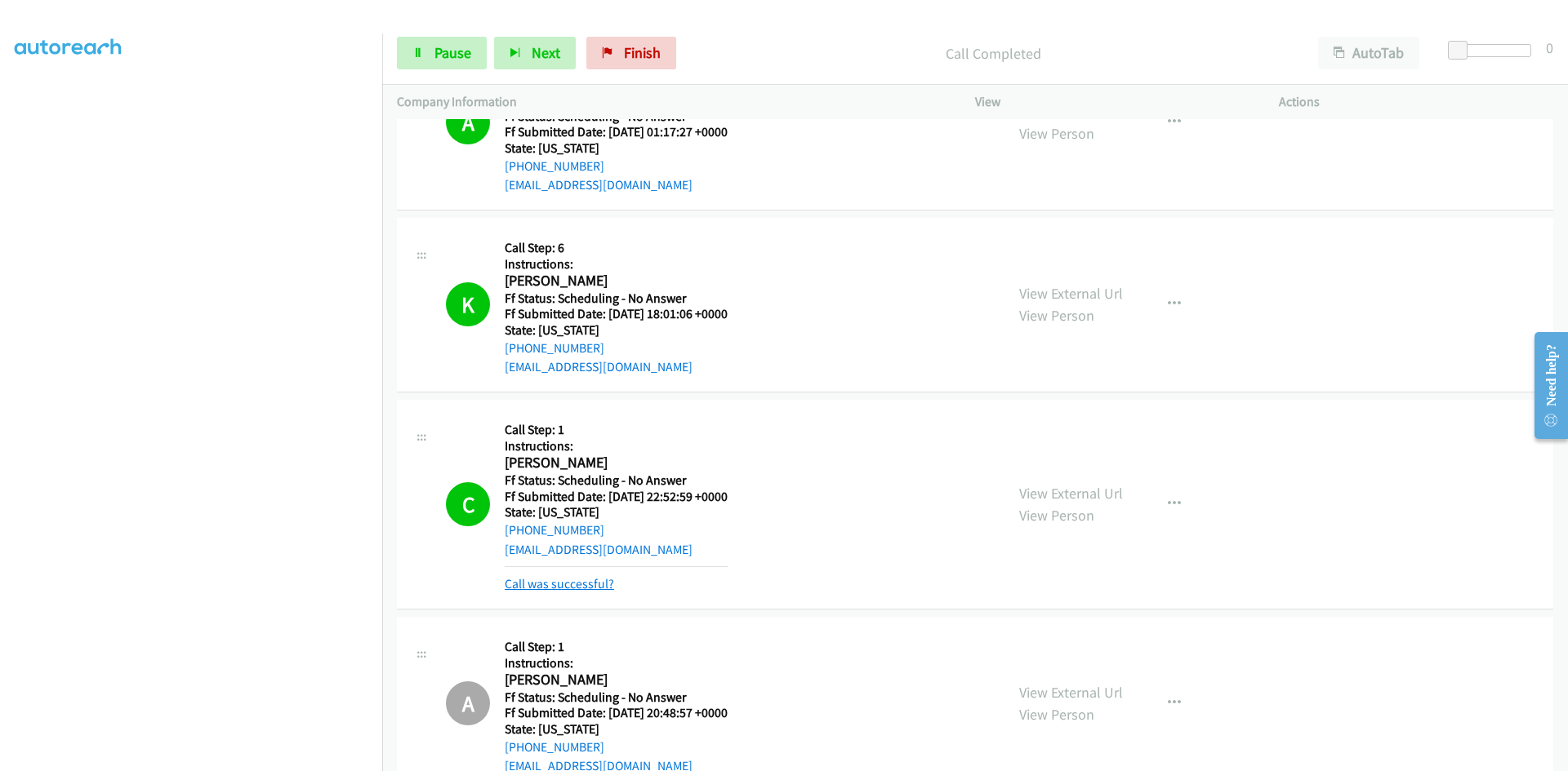
click at [554, 584] on link "Call was successful?" at bounding box center [560, 584] width 110 height 15
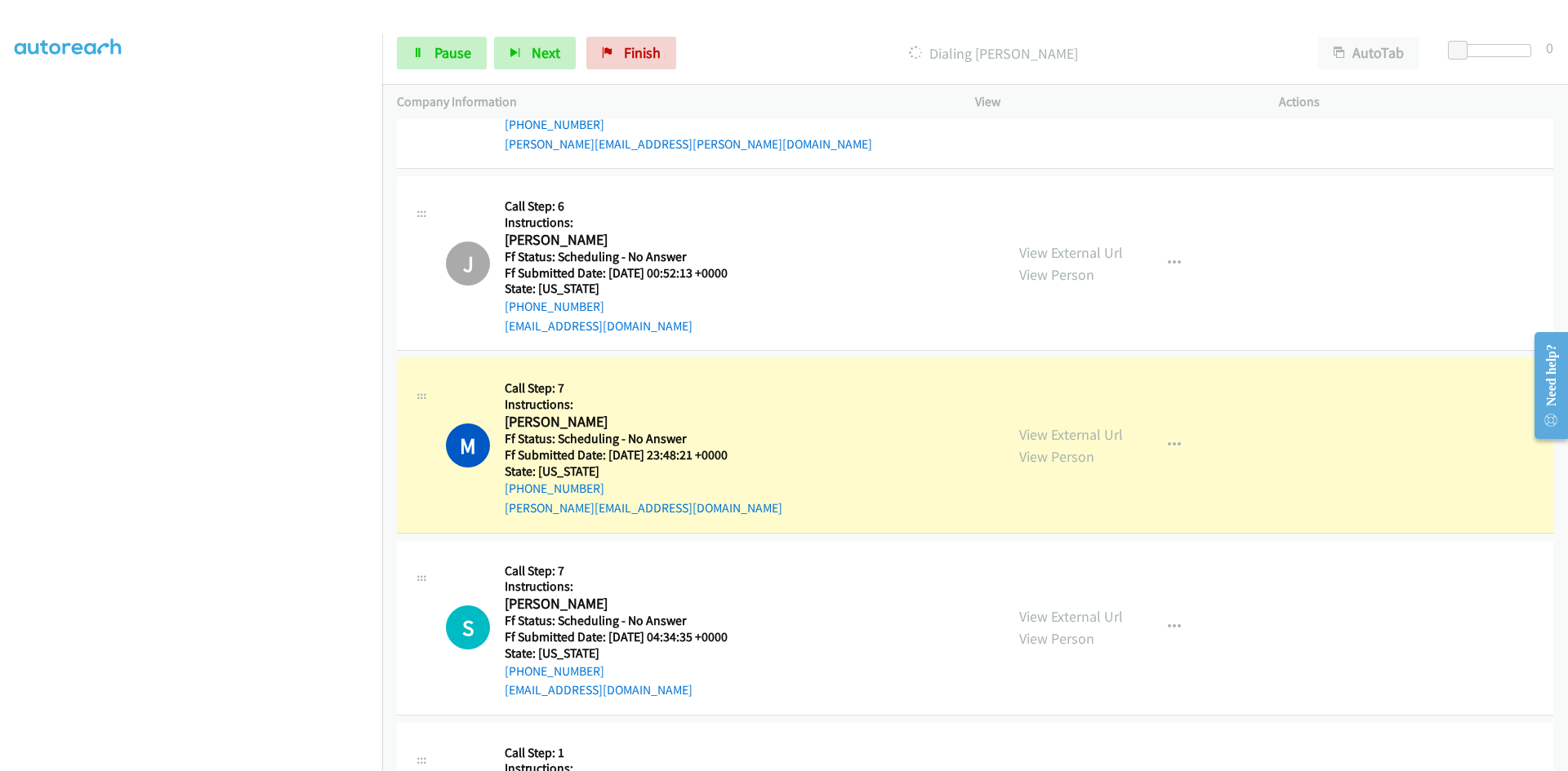
scroll to position [5451, 0]
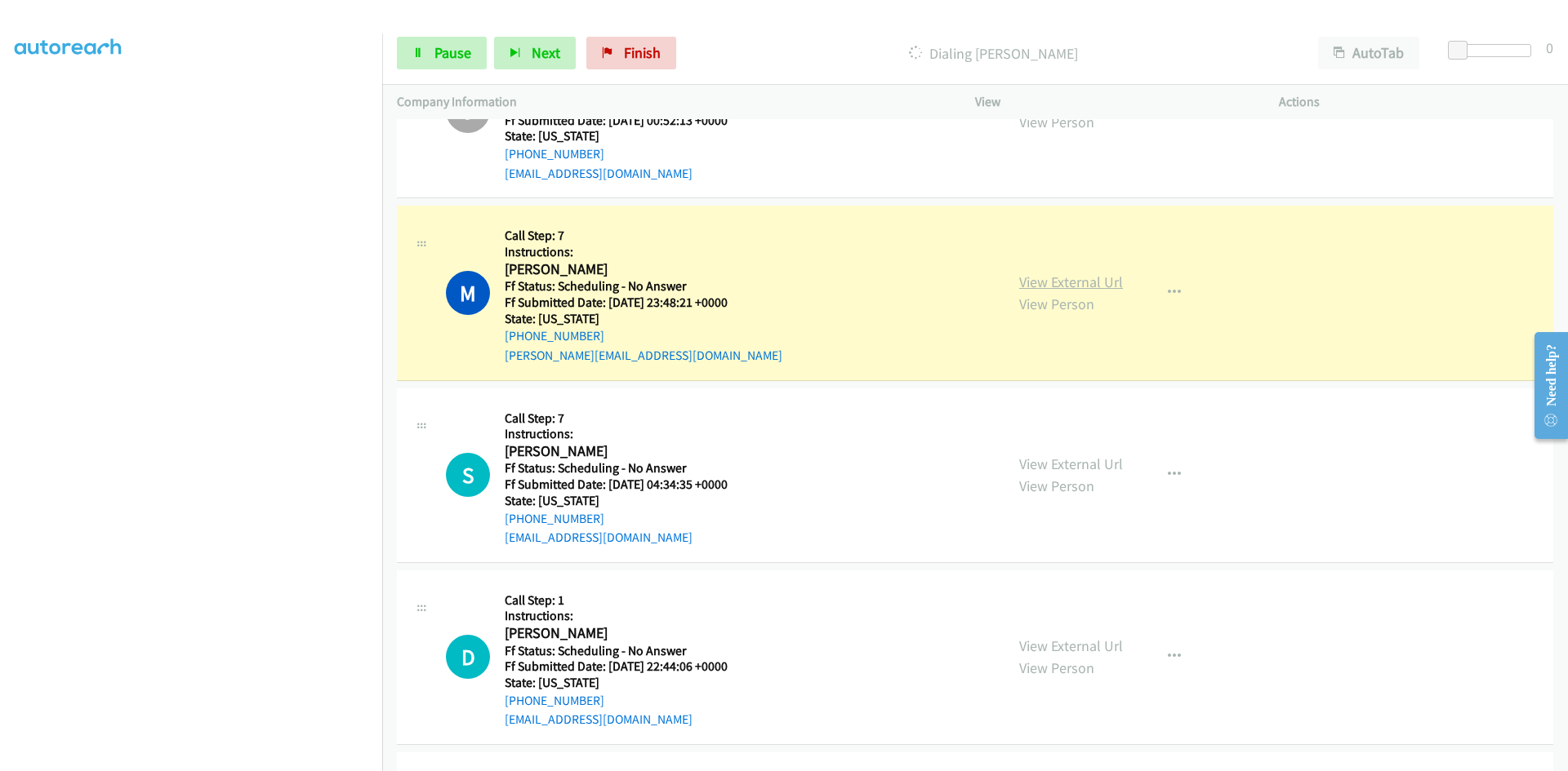
click at [1076, 284] on link "View External Url" at bounding box center [1071, 283] width 104 height 19
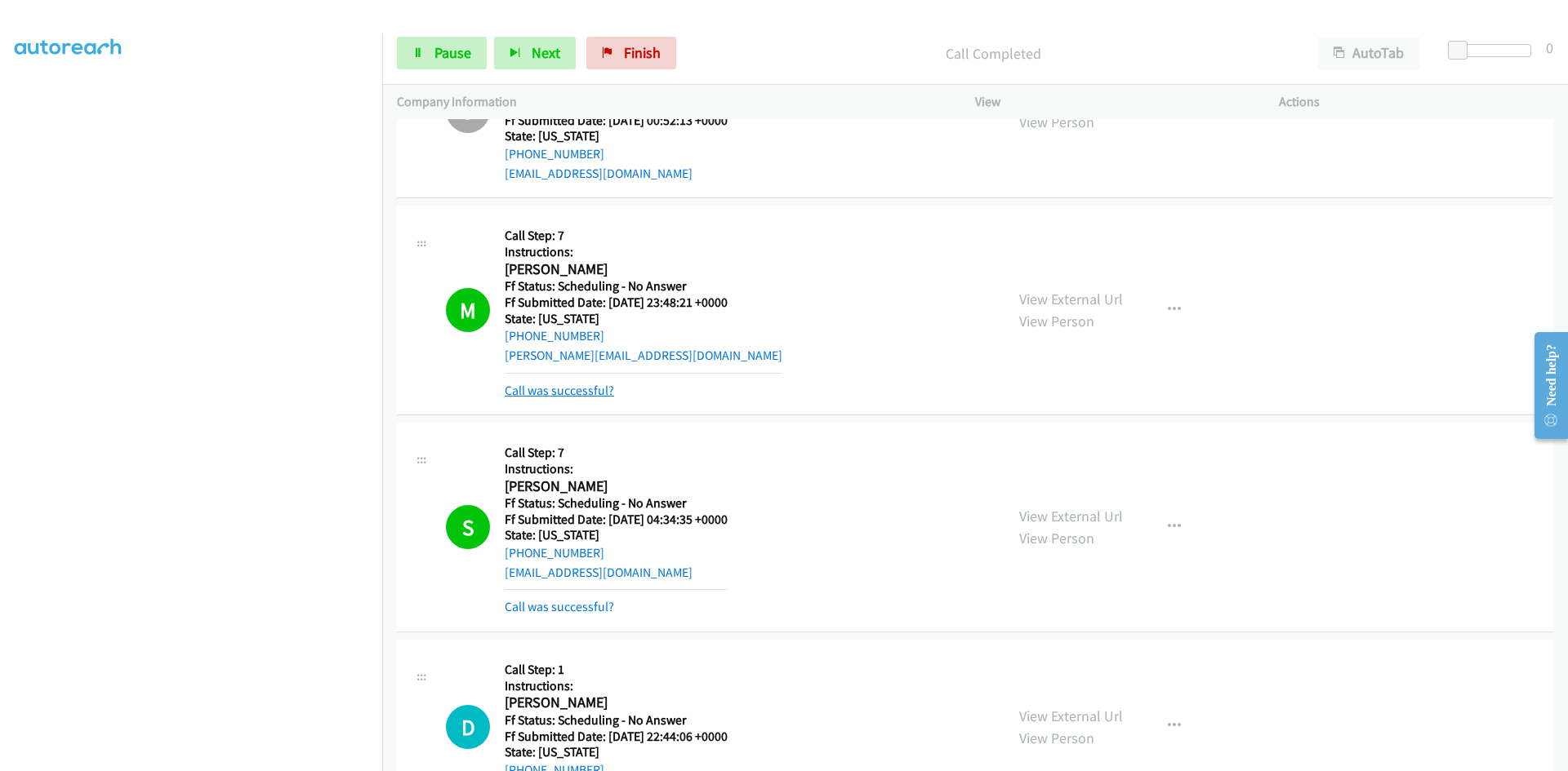
click at [554, 389] on link "Call was successful?" at bounding box center [560, 390] width 110 height 15
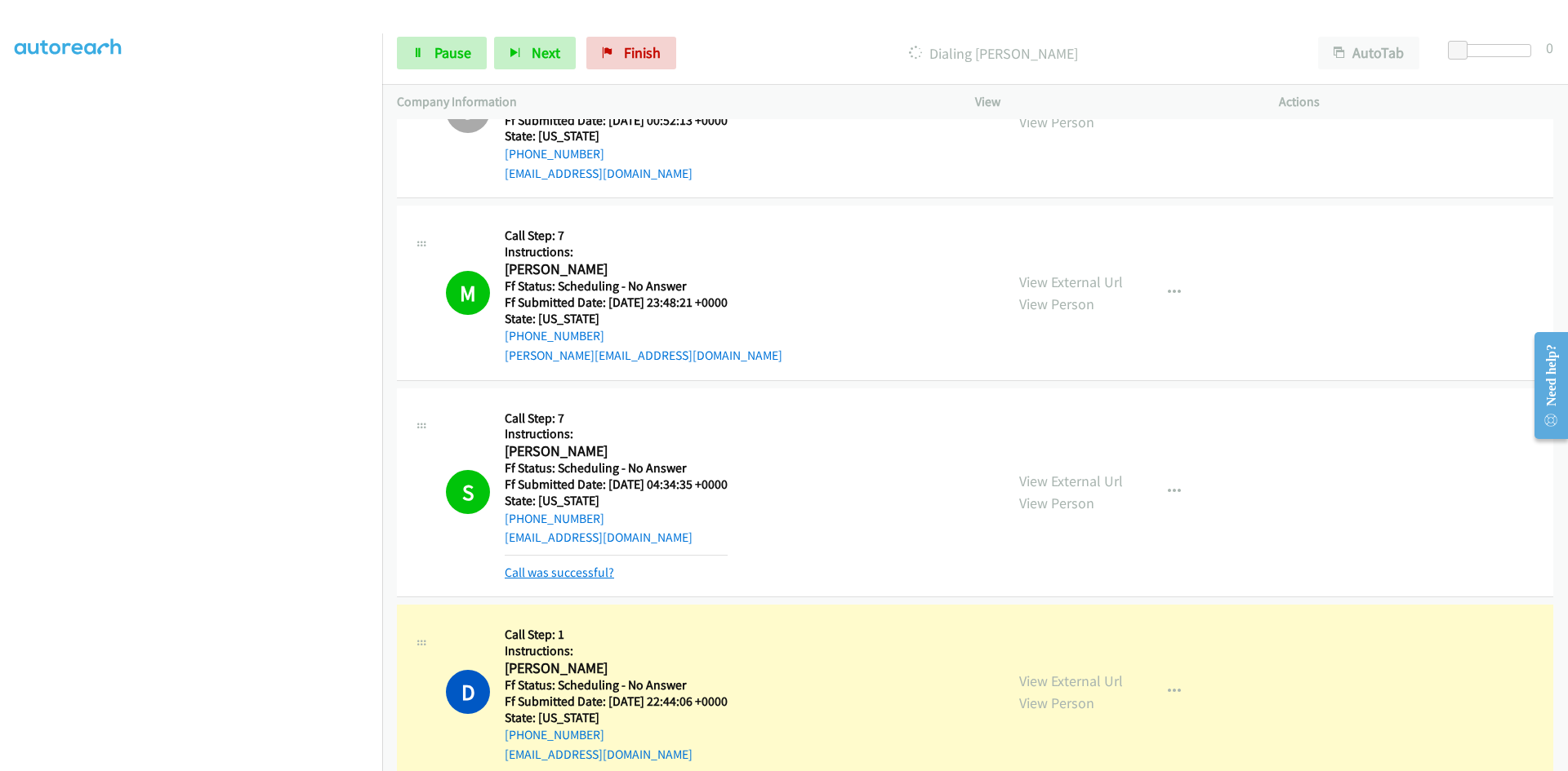
click at [562, 572] on link "Call was successful?" at bounding box center [560, 572] width 110 height 15
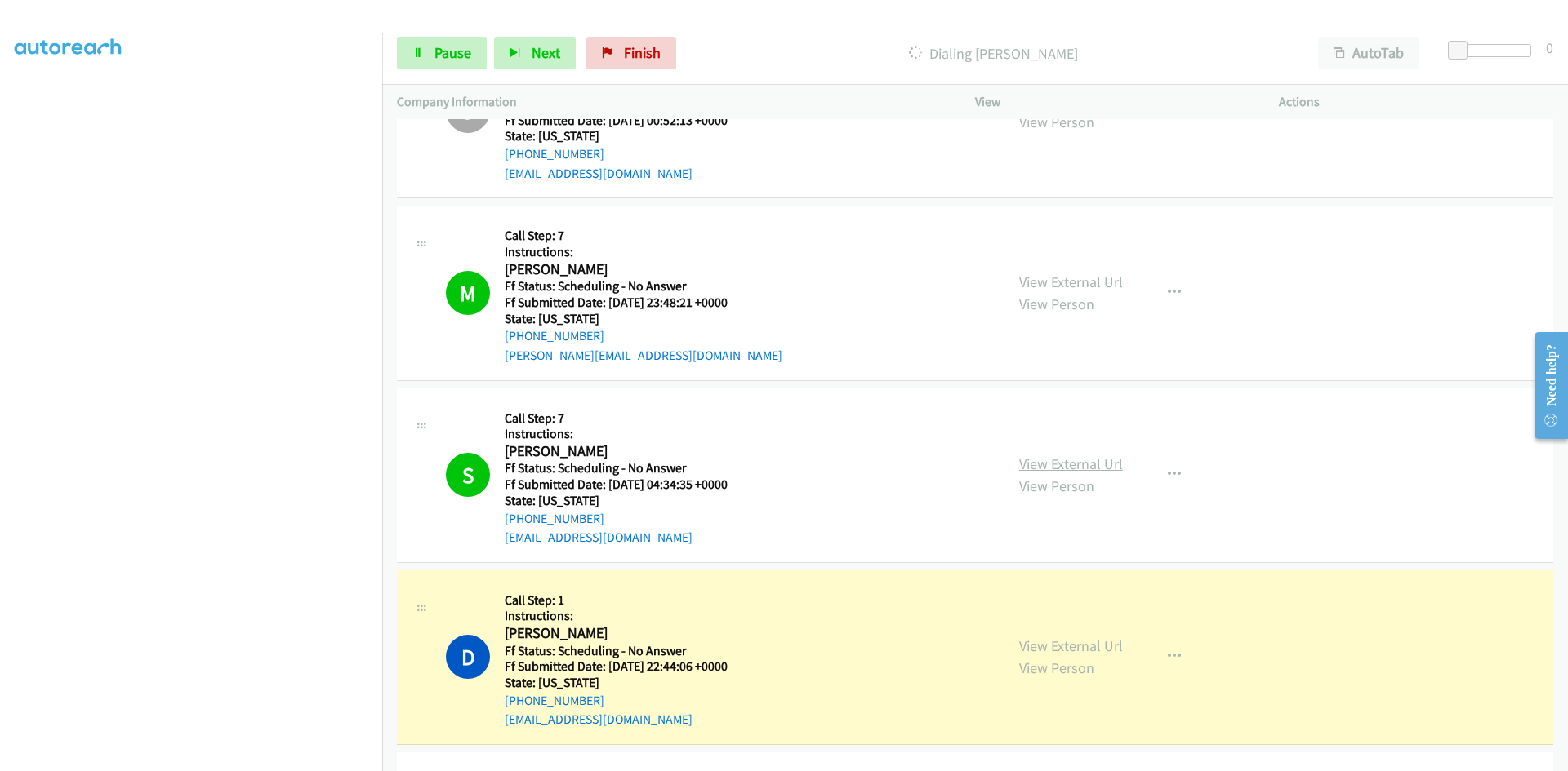
click at [1073, 467] on link "View External Url" at bounding box center [1071, 464] width 104 height 19
click at [1038, 643] on link "View External Url" at bounding box center [1071, 646] width 104 height 19
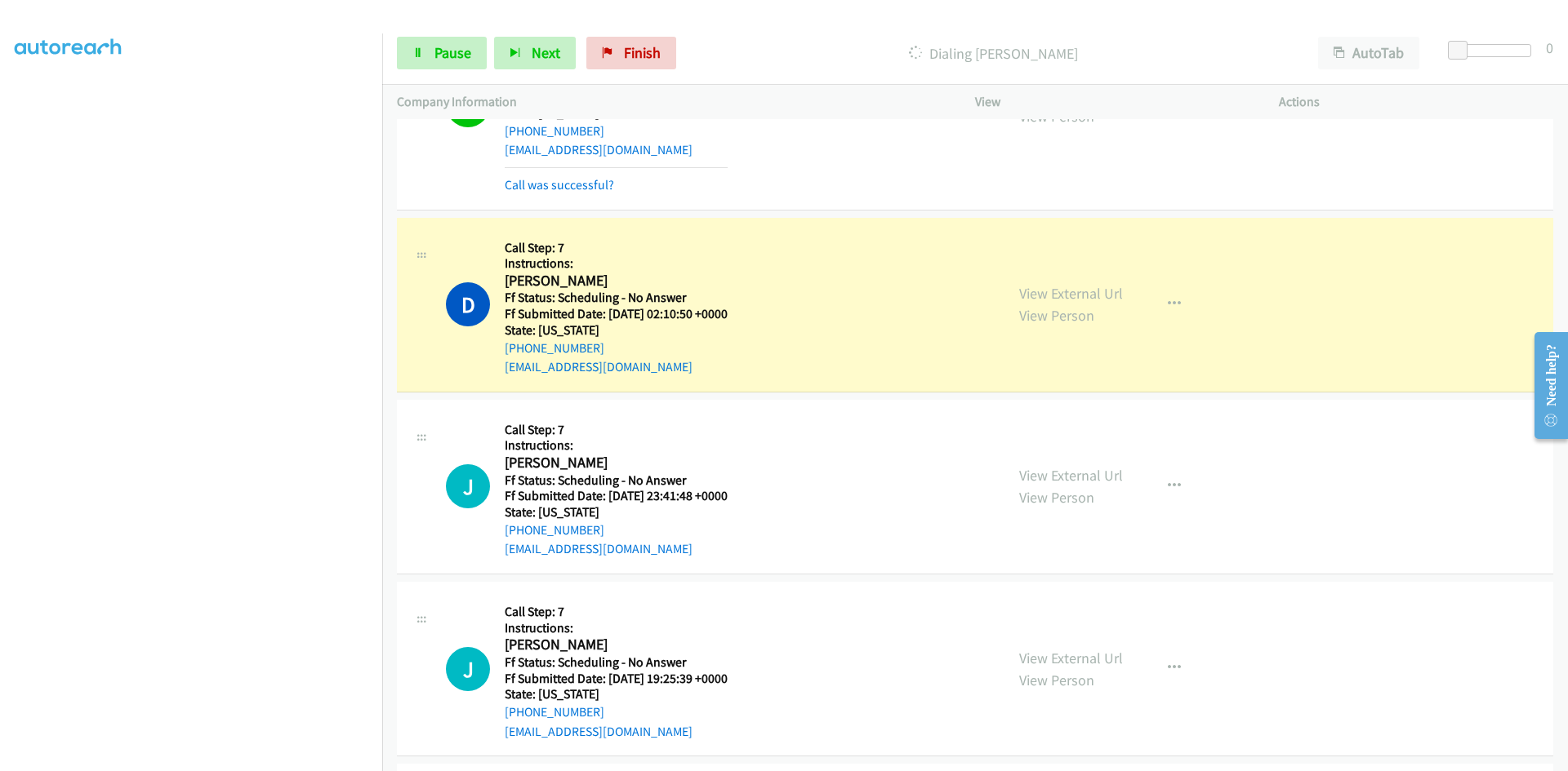
scroll to position [6022, 0]
click at [602, 185] on link "Call was successful?" at bounding box center [560, 184] width 110 height 15
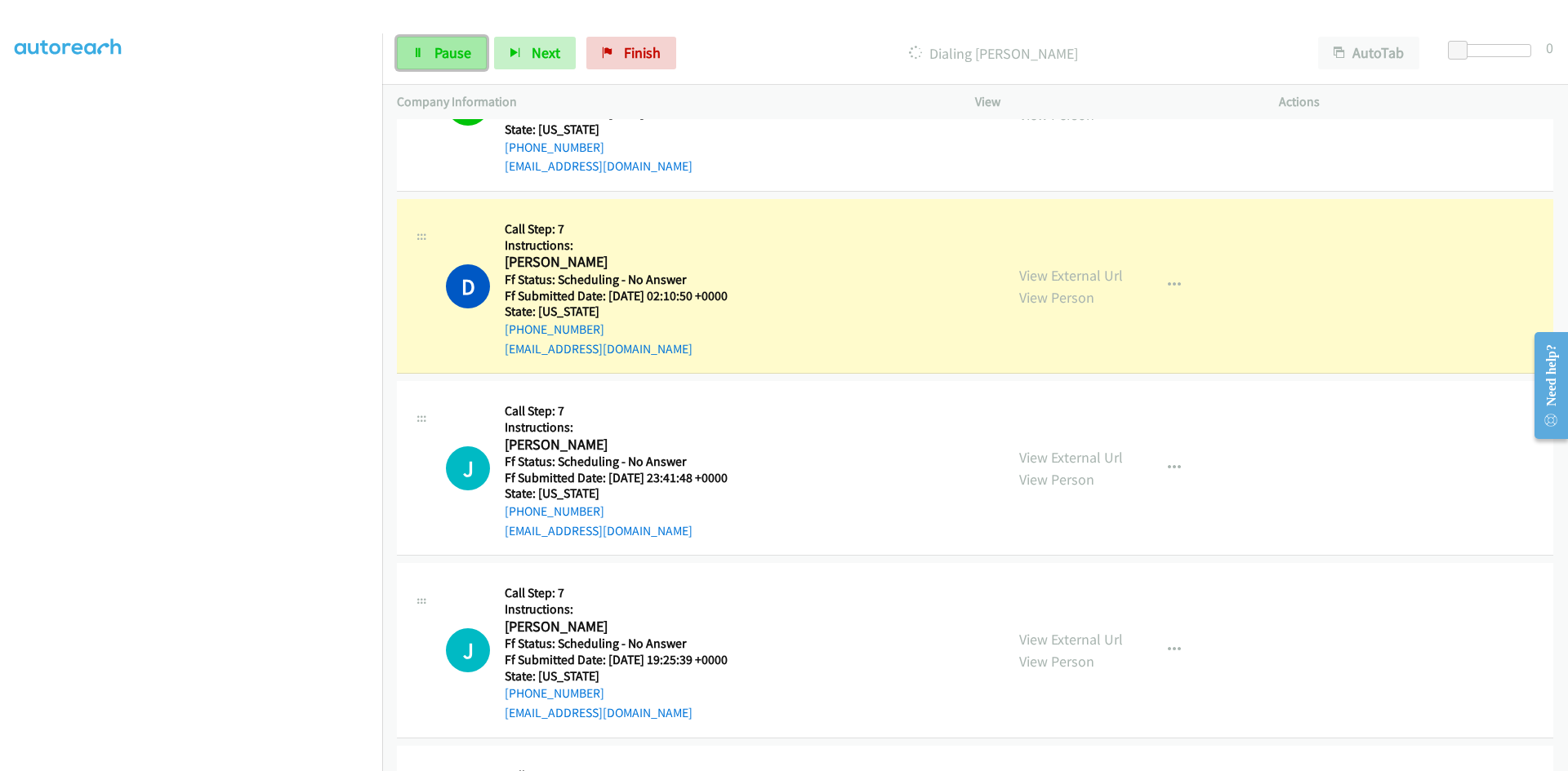
click at [460, 50] on span "Pause" at bounding box center [453, 53] width 37 height 19
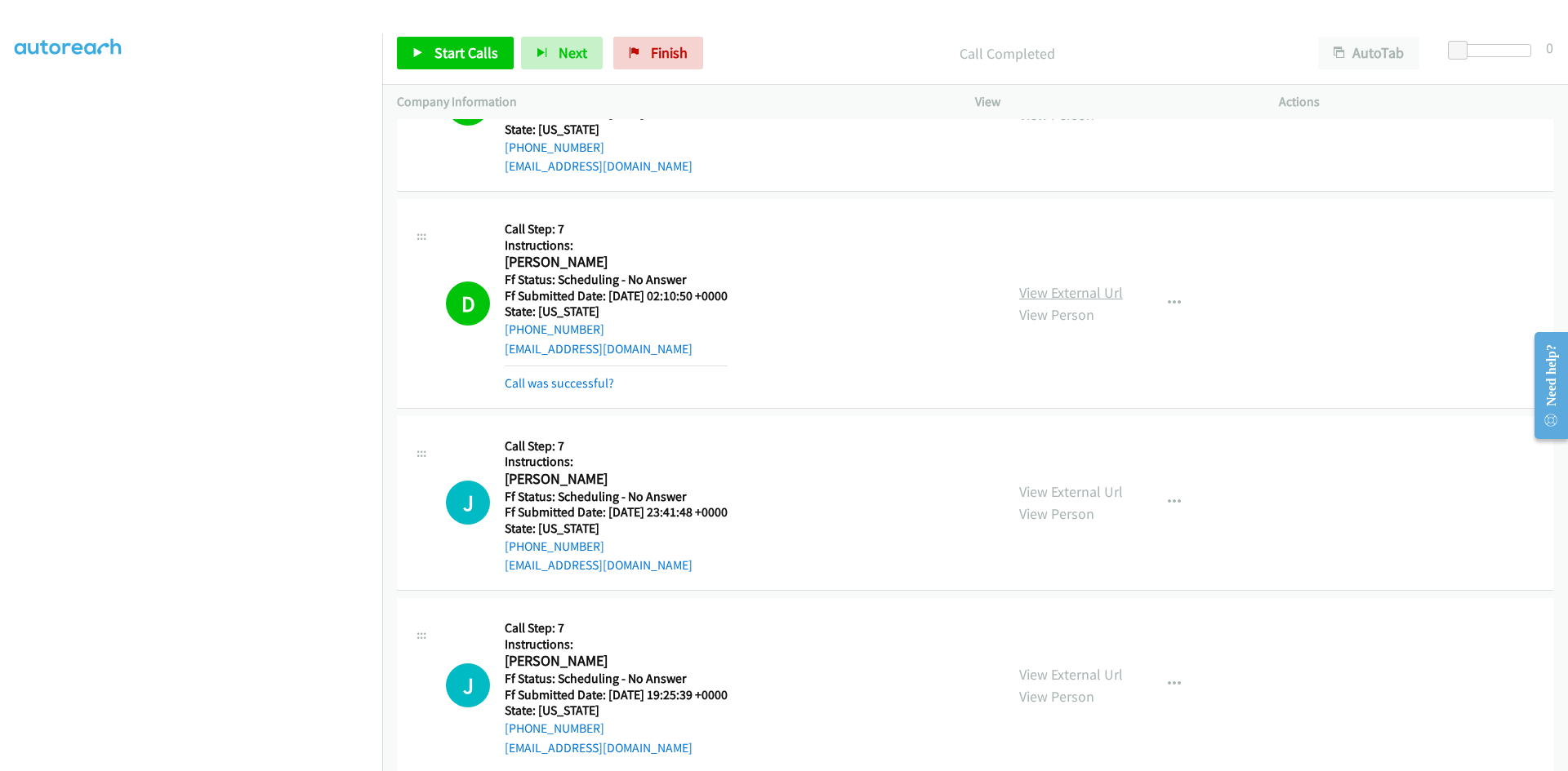
click at [1067, 278] on div "View External Url View Person View External Url Email Schedule/Manage Callback …" at bounding box center [1163, 303] width 318 height 180
click at [1069, 294] on link "View External Url" at bounding box center [1071, 293] width 104 height 19
click at [476, 50] on span "Start Calls" at bounding box center [467, 53] width 63 height 19
click at [520, 376] on link "Call was successful?" at bounding box center [560, 383] width 110 height 15
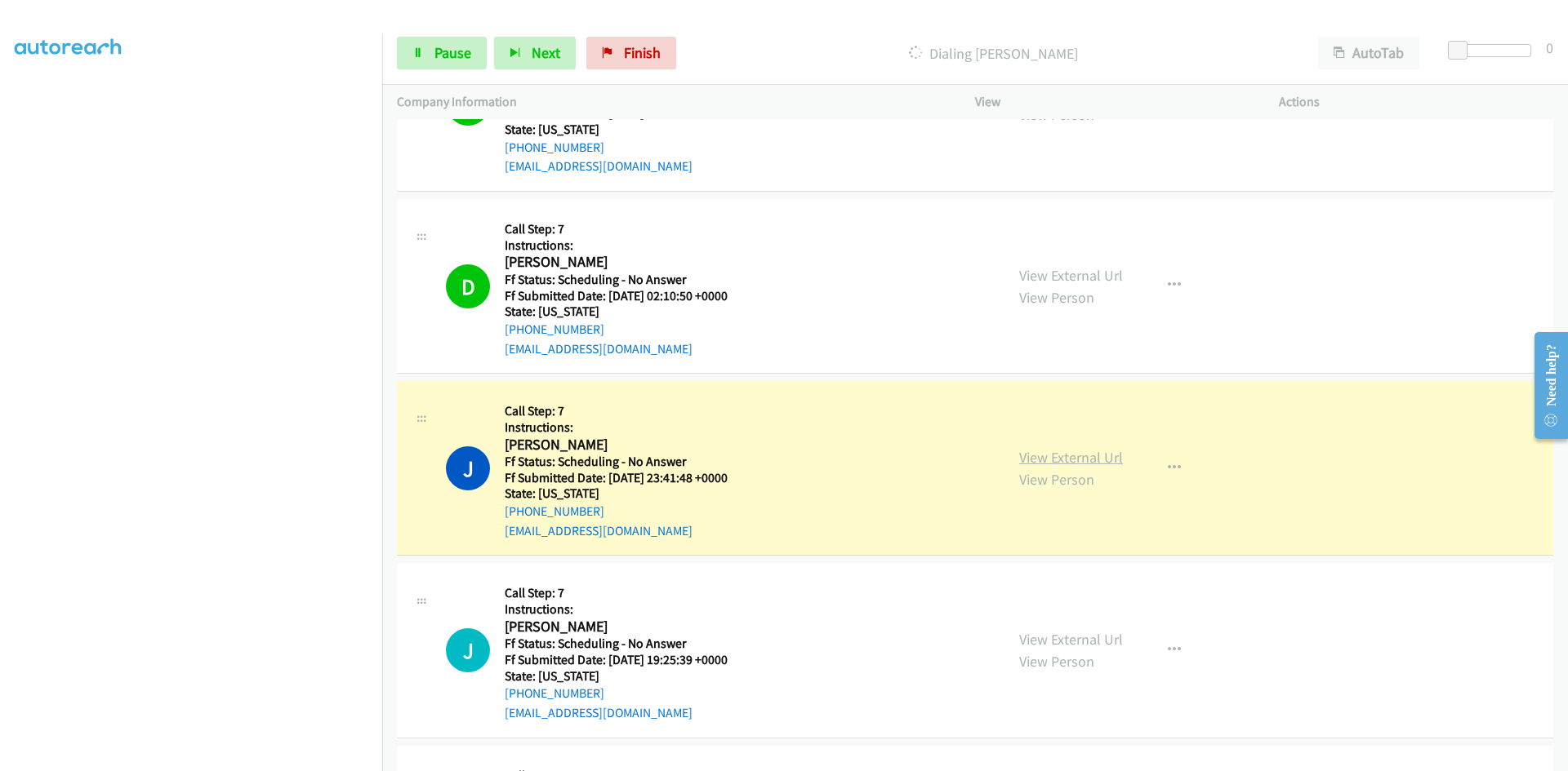
click at [1097, 459] on link "View External Url" at bounding box center [1071, 458] width 104 height 19
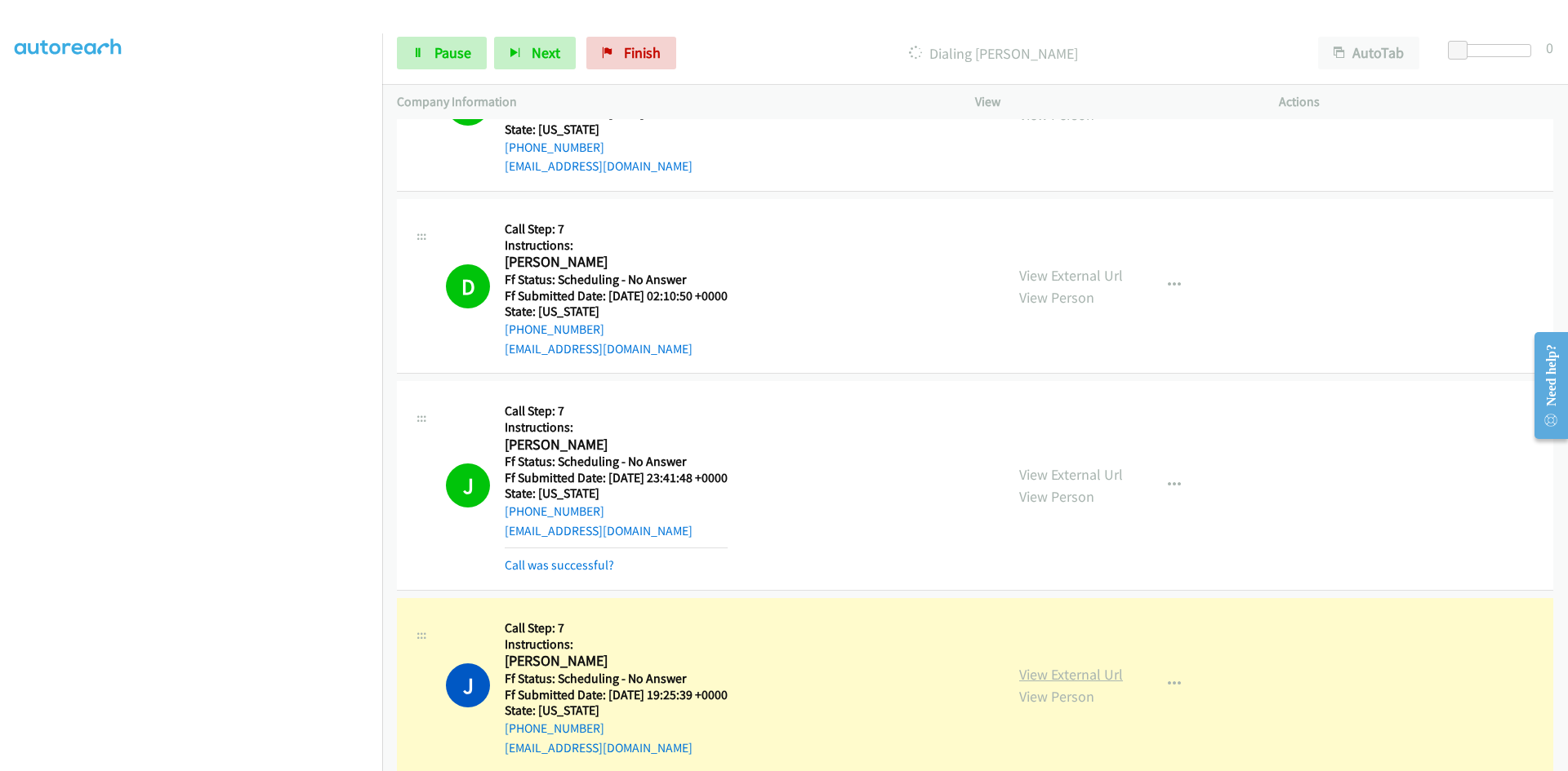
click at [1040, 671] on link "View External Url" at bounding box center [1071, 675] width 104 height 19
click at [568, 564] on link "Call was successful?" at bounding box center [560, 565] width 110 height 15
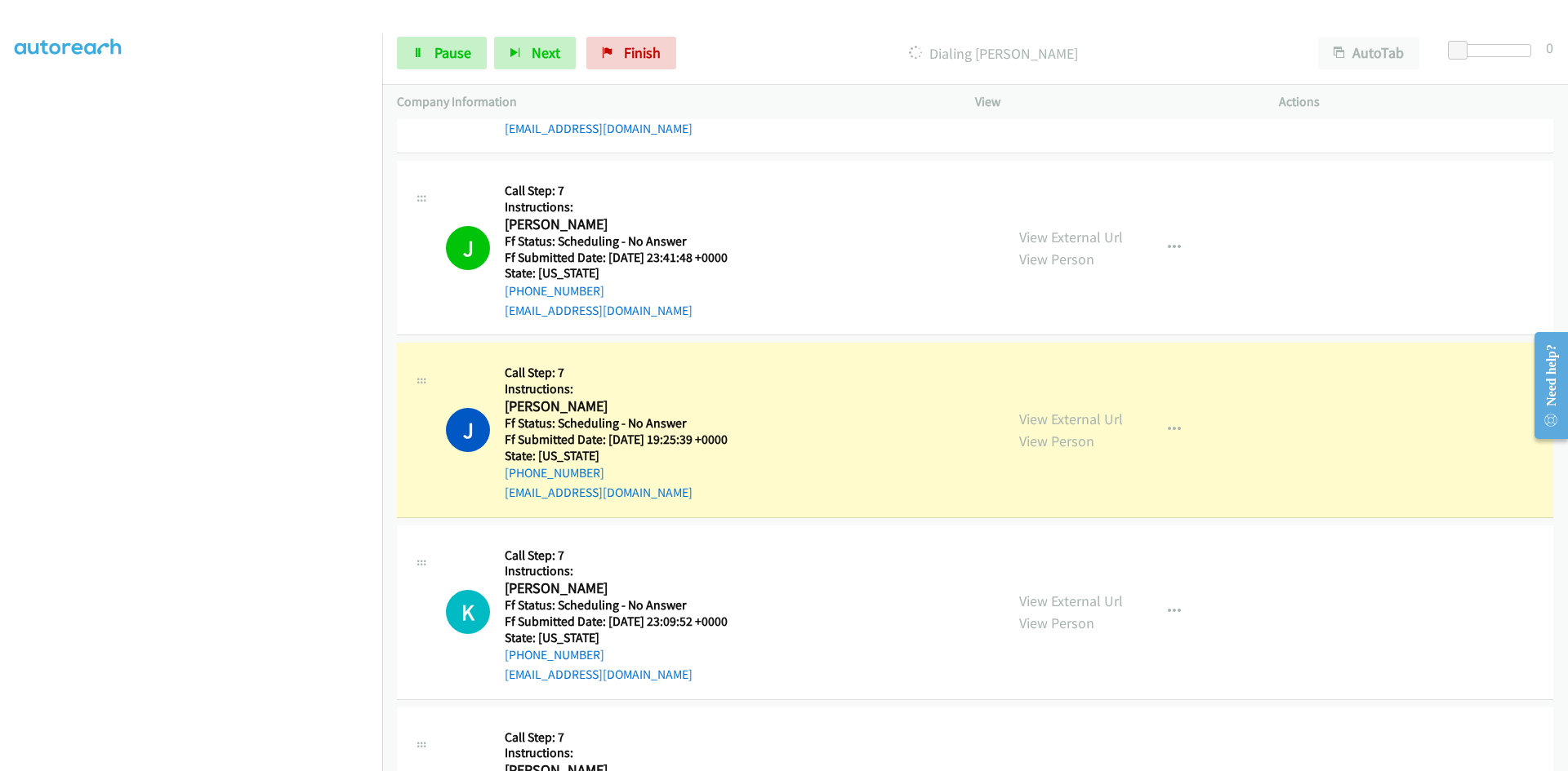
scroll to position [6249, 0]
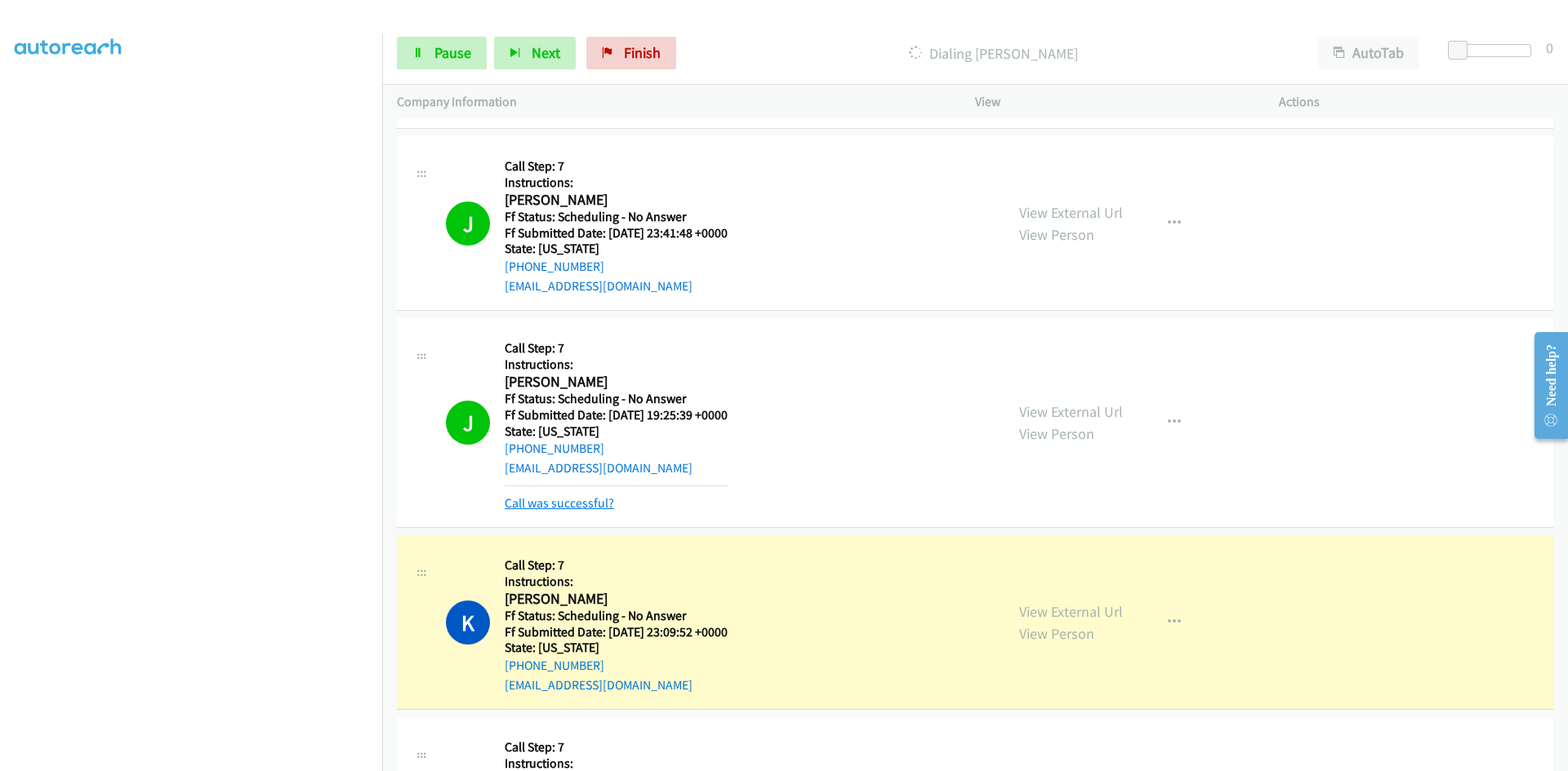
click at [543, 497] on link "Call was successful?" at bounding box center [560, 503] width 110 height 15
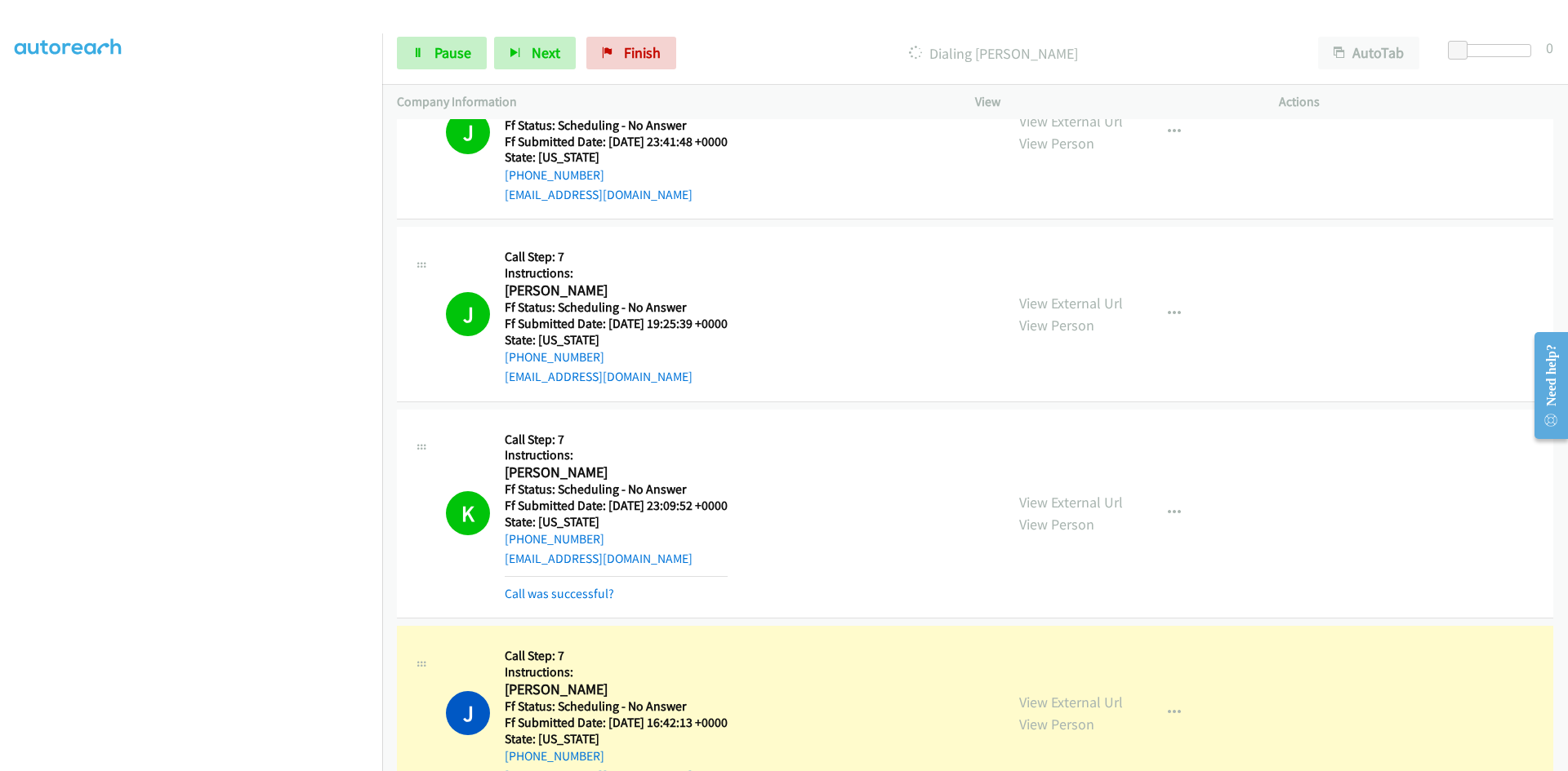
scroll to position [6575, 0]
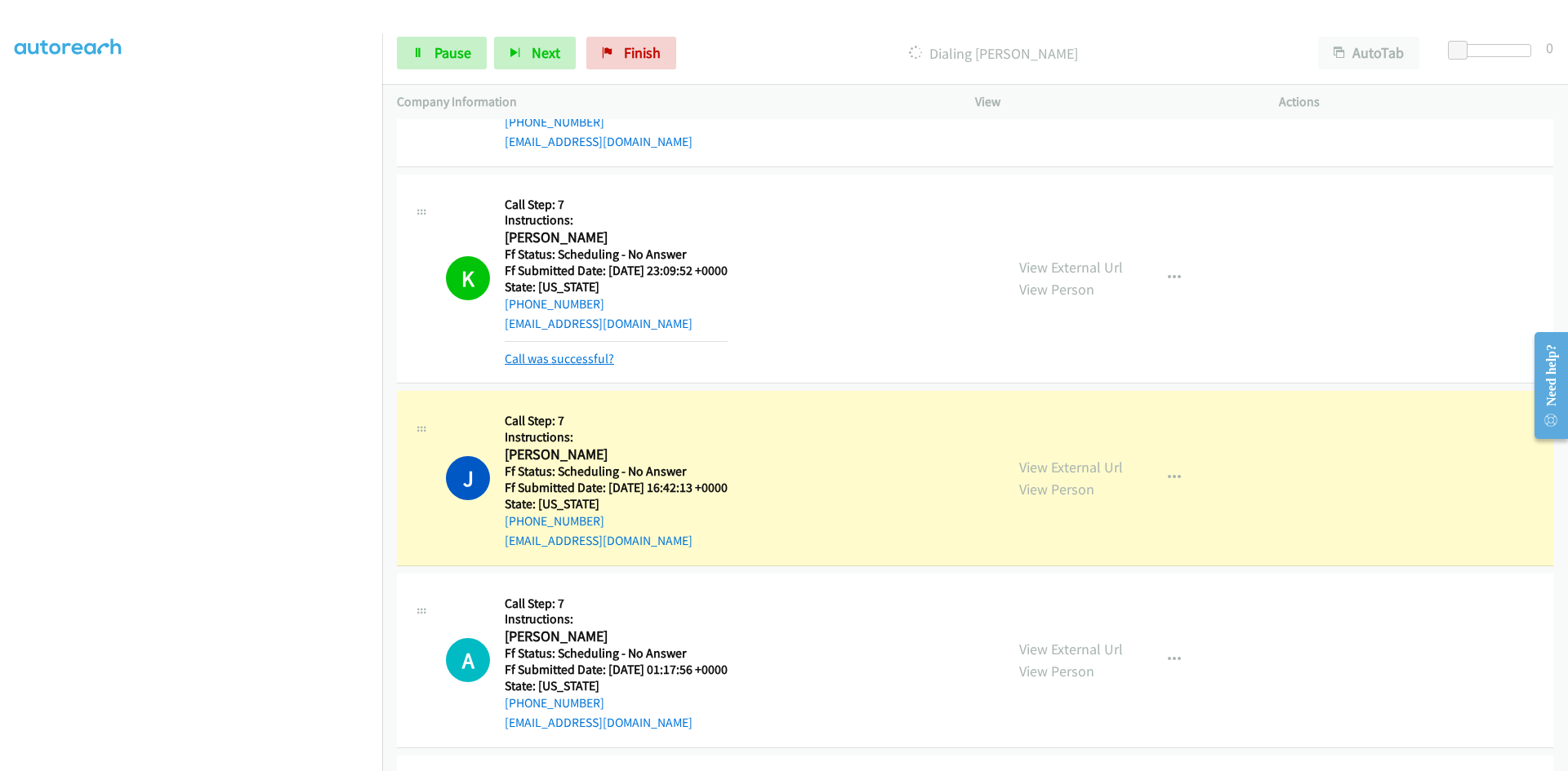
click at [573, 360] on link "Call was successful?" at bounding box center [560, 359] width 110 height 15
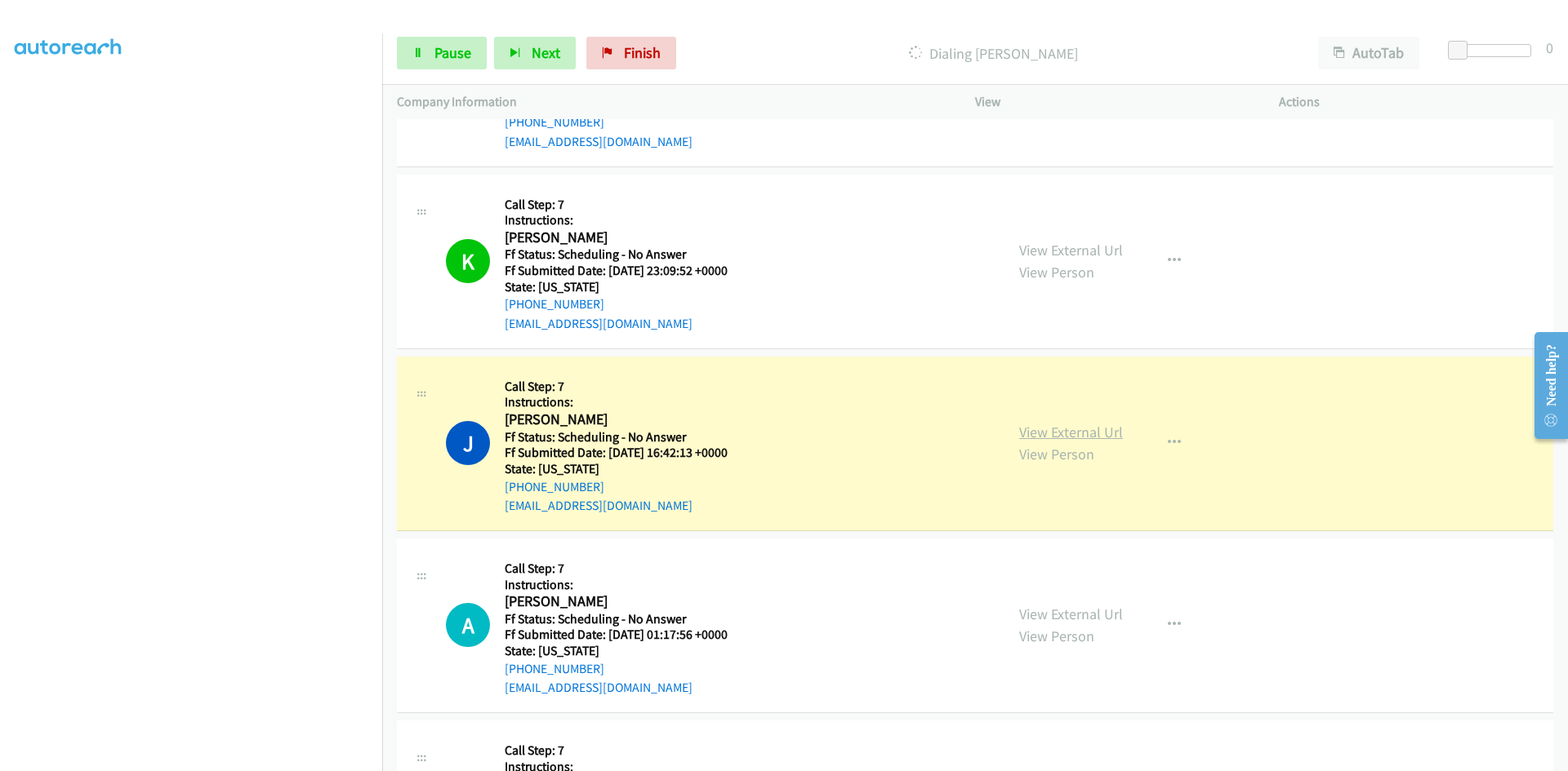
click at [1086, 430] on link "View External Url" at bounding box center [1071, 433] width 104 height 19
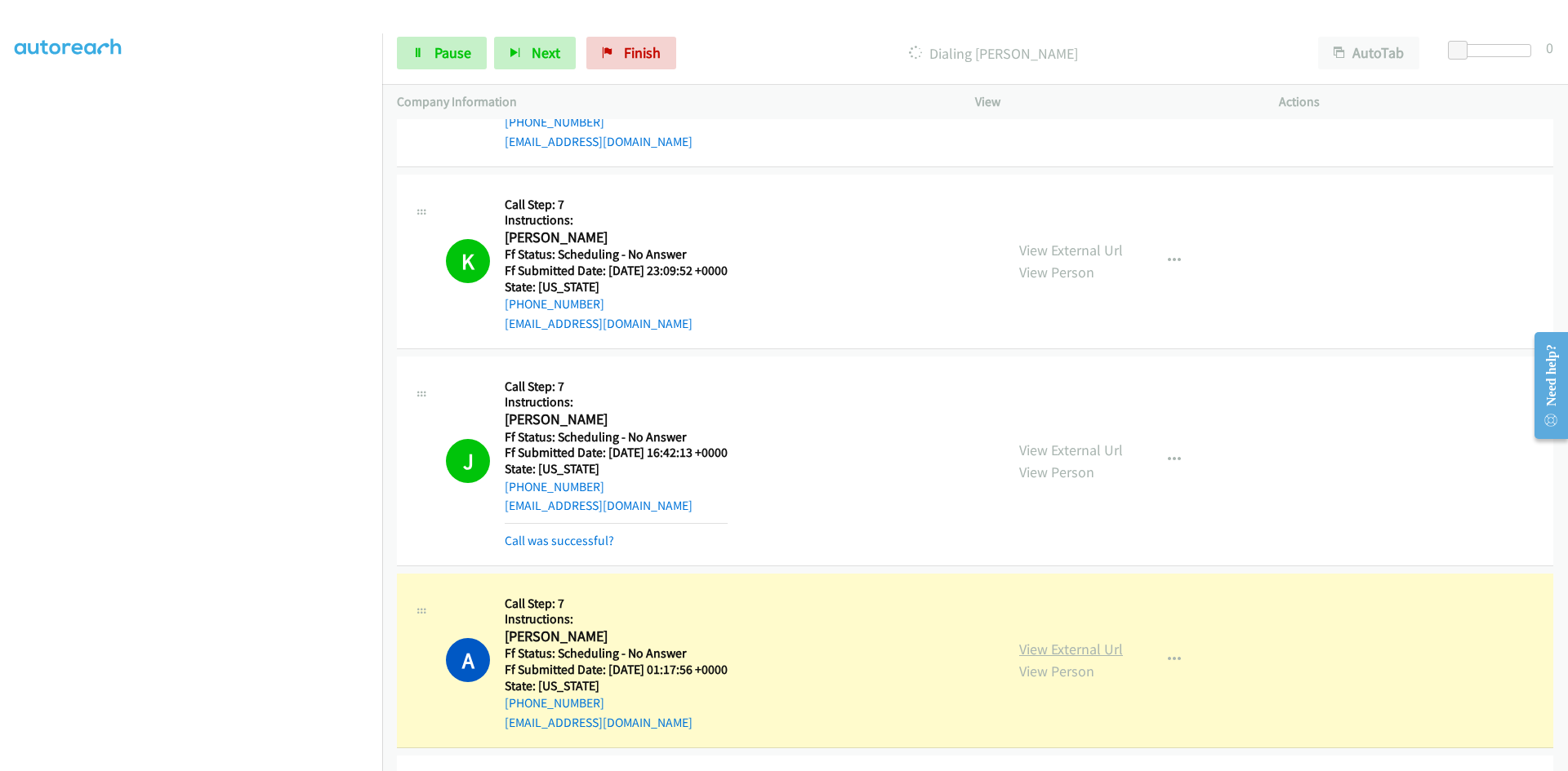
click at [1036, 643] on link "View External Url" at bounding box center [1071, 650] width 104 height 19
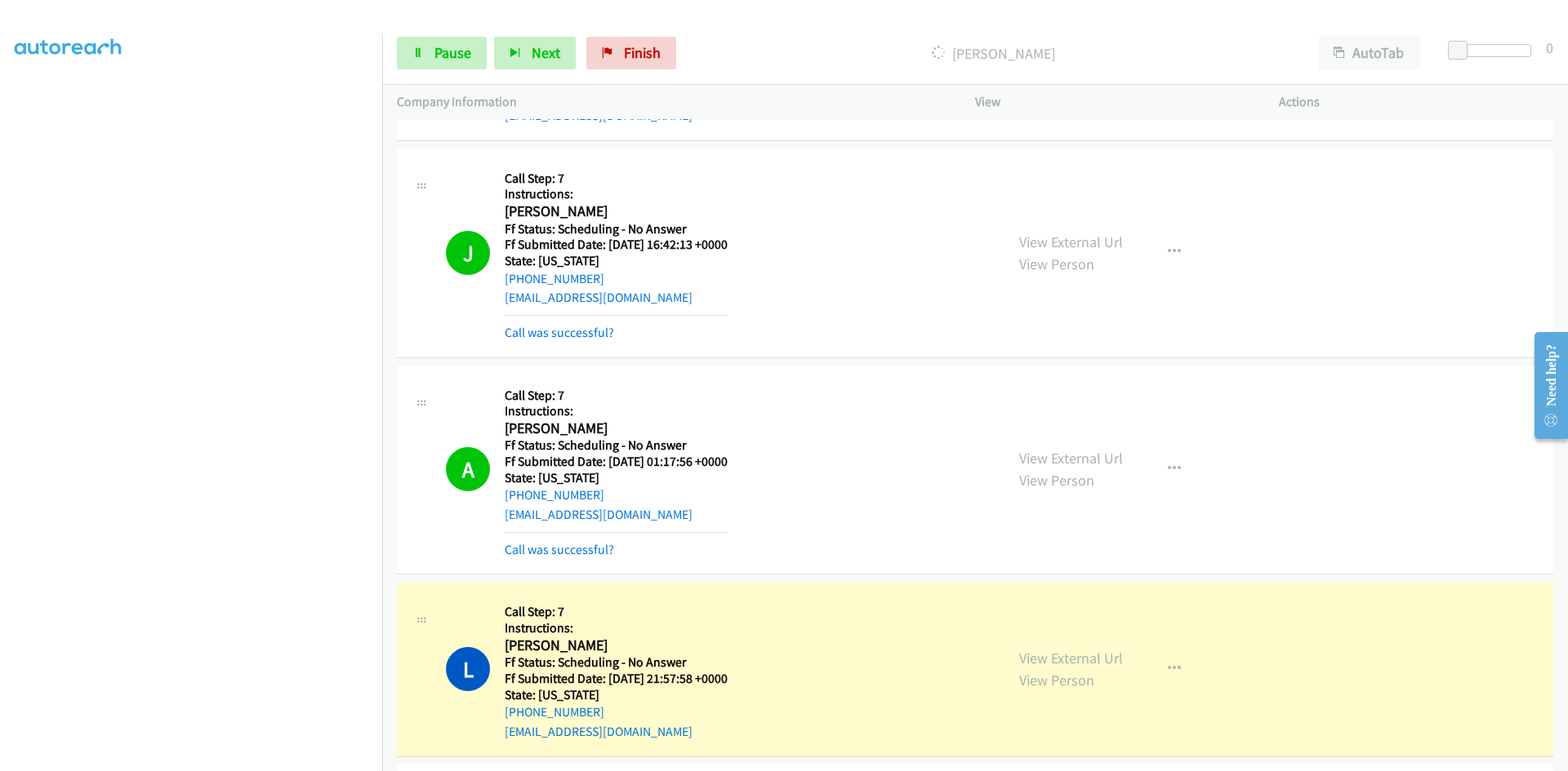
scroll to position [6902, 0]
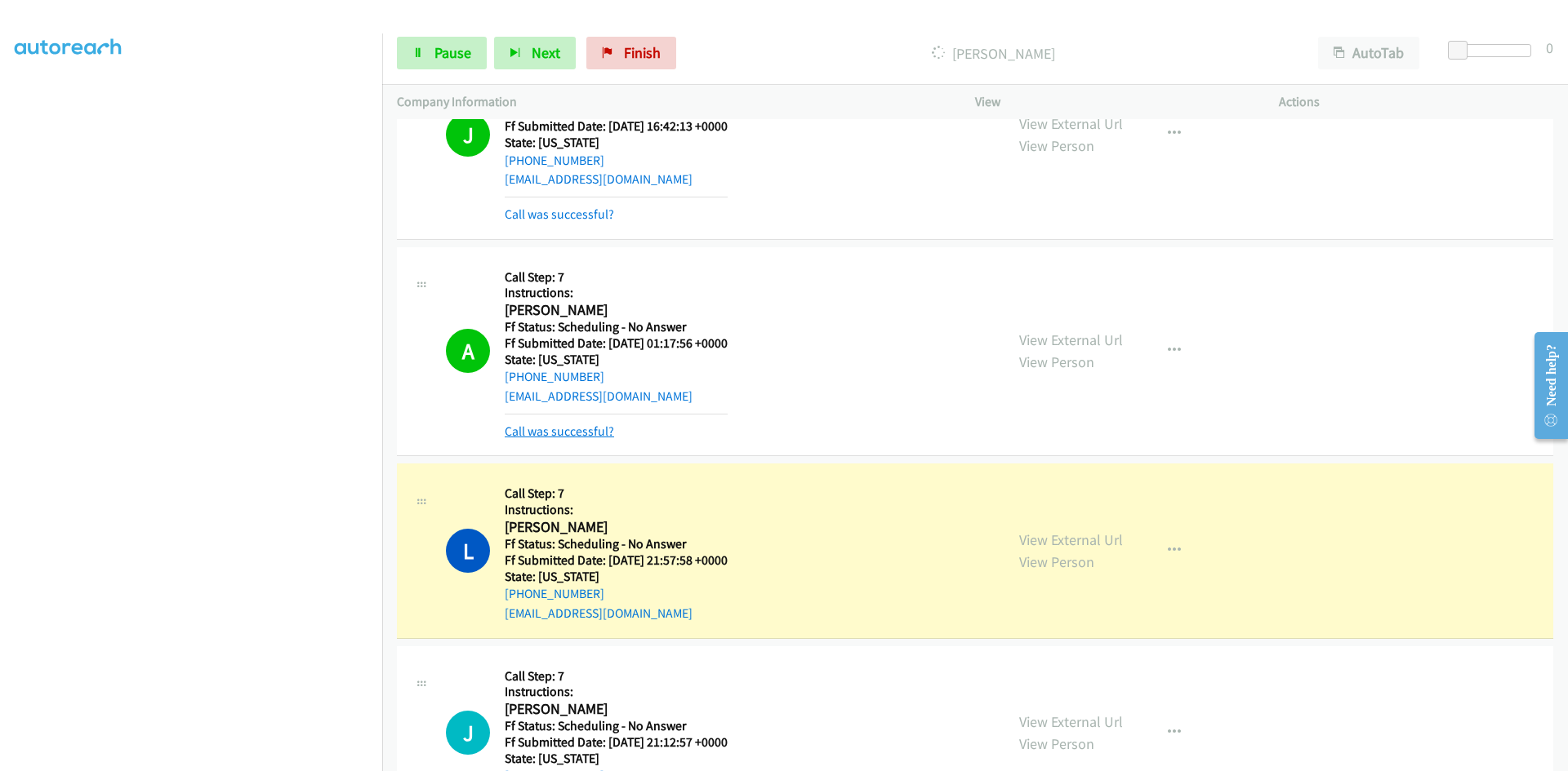
click at [582, 431] on link "Call was successful?" at bounding box center [560, 432] width 110 height 15
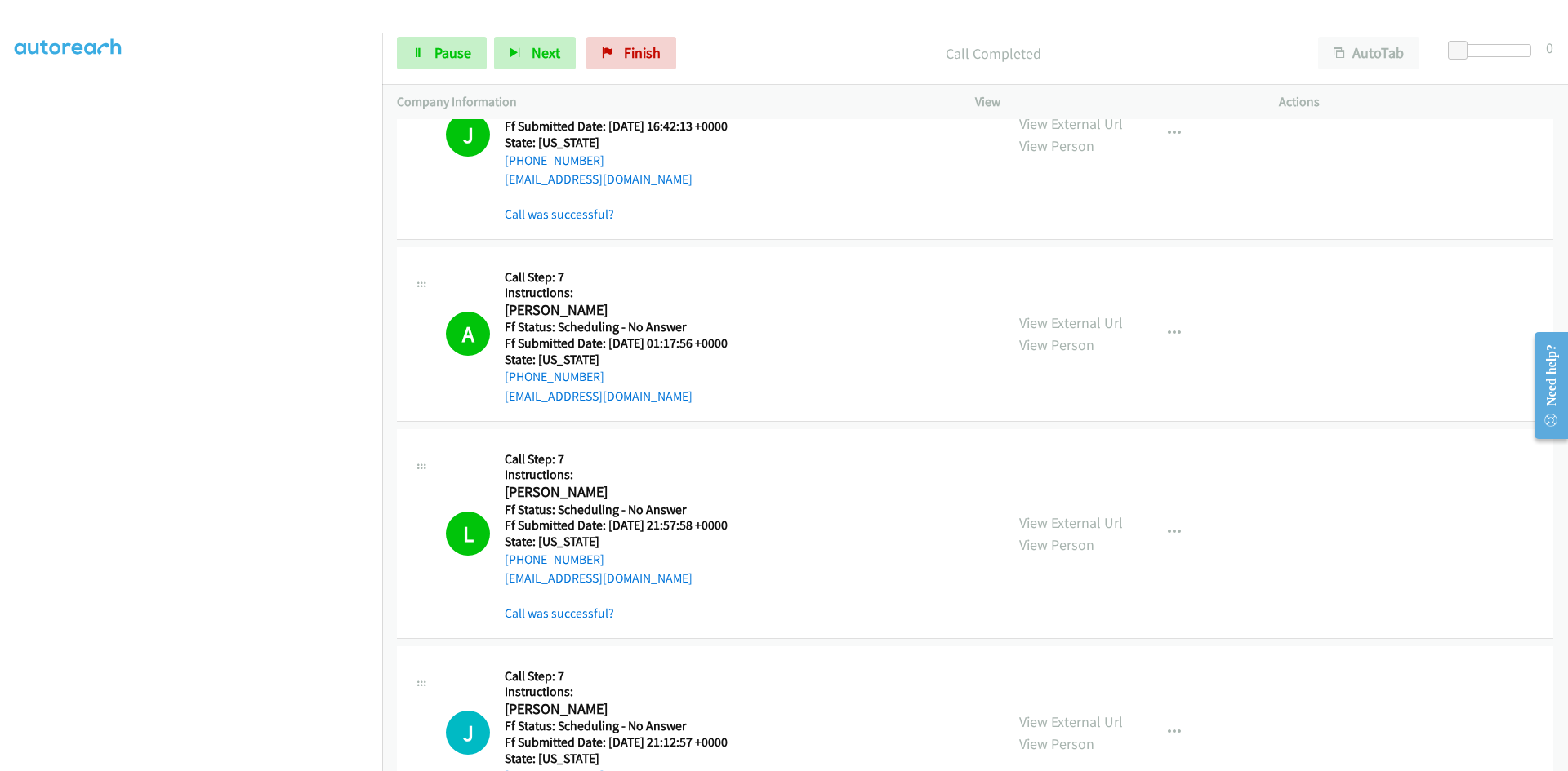
click at [1051, 500] on div "View External Url View Person View External Url Email Schedule/Manage Callback …" at bounding box center [1163, 534] width 318 height 180
click at [592, 618] on link "Call was successful?" at bounding box center [560, 613] width 110 height 15
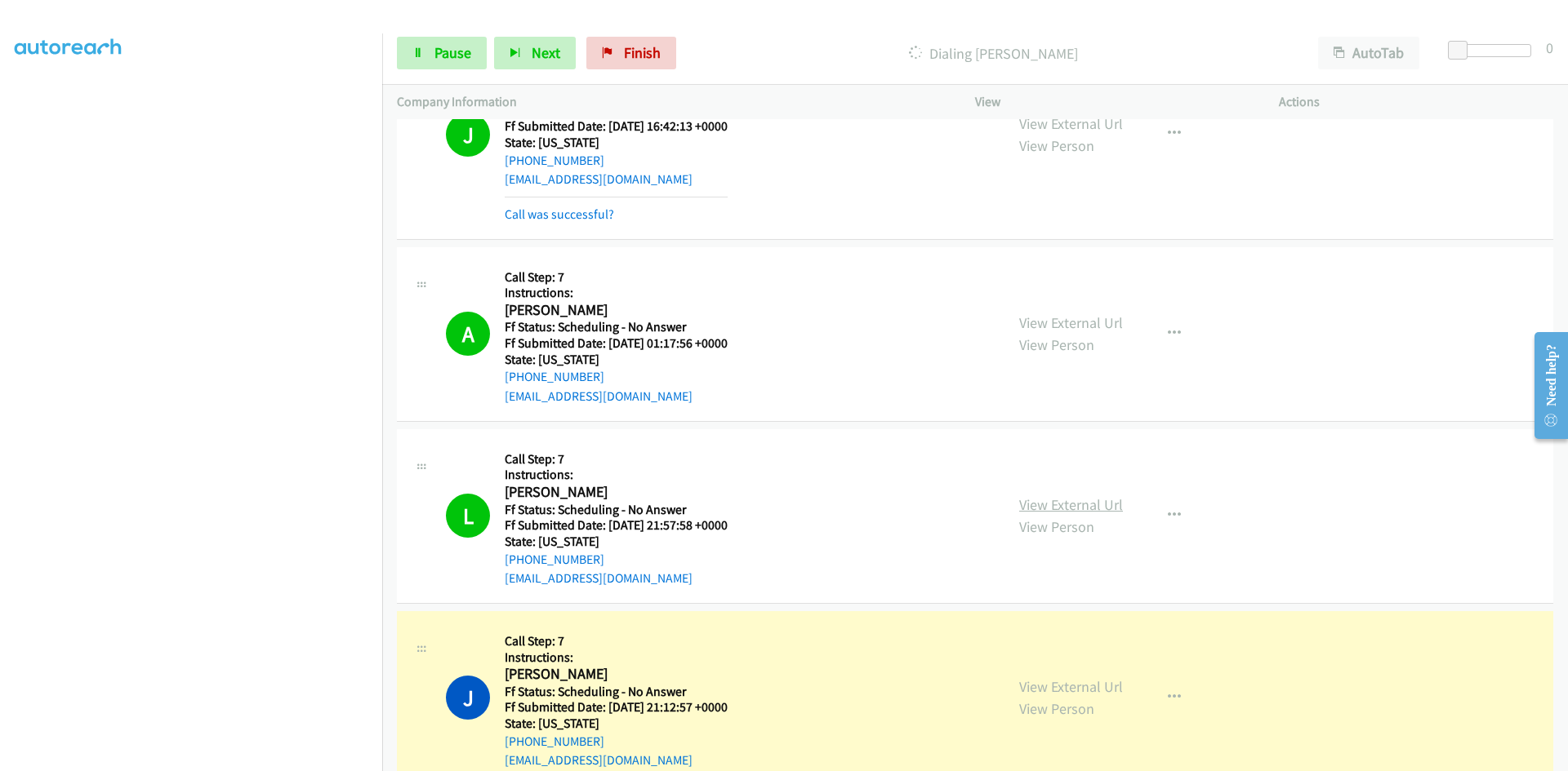
click at [1040, 507] on link "View External Url" at bounding box center [1071, 505] width 104 height 19
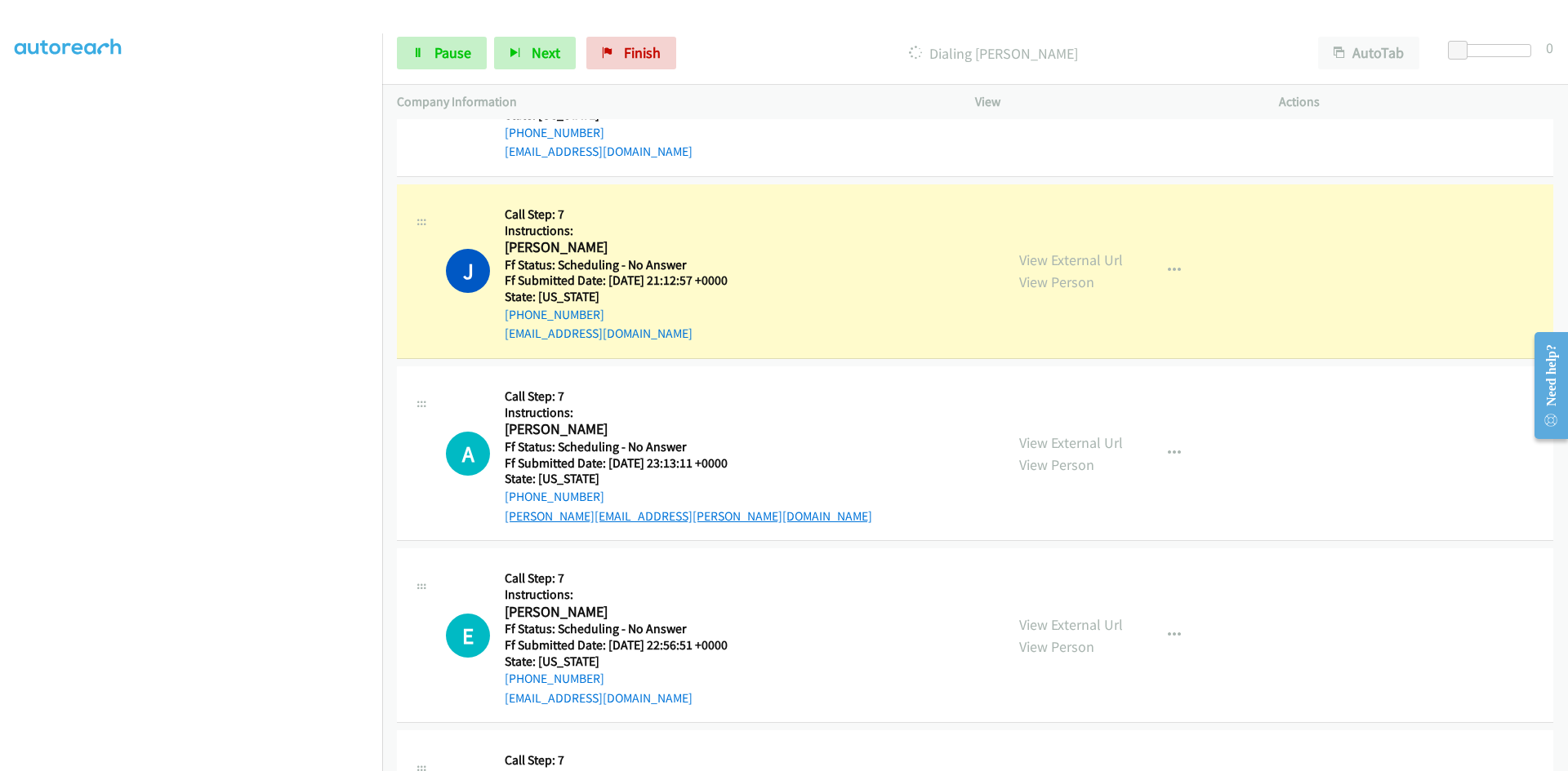
scroll to position [7391, 0]
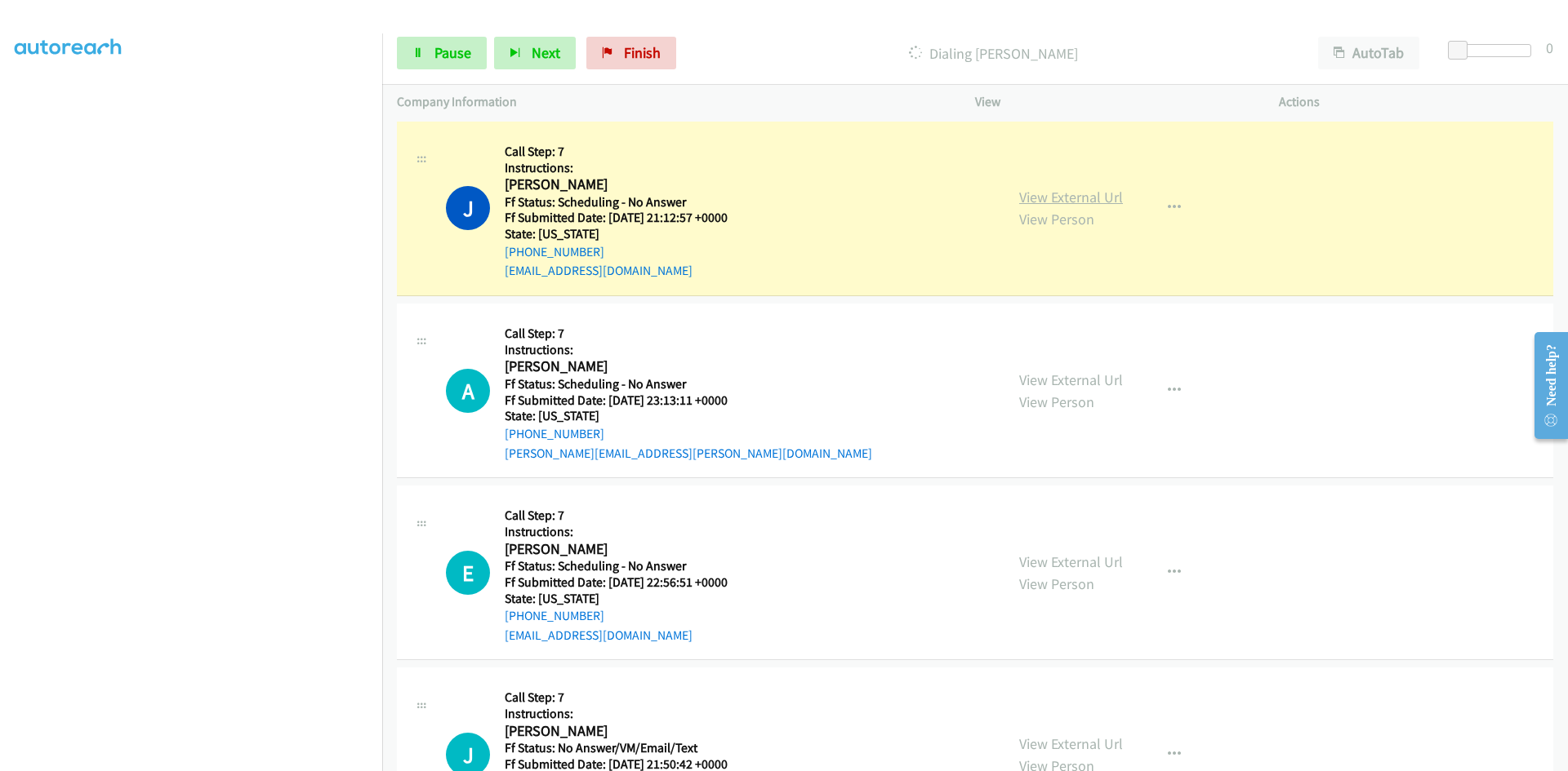
click at [1087, 198] on link "View External Url" at bounding box center [1071, 197] width 104 height 19
click at [441, 52] on span "Pause" at bounding box center [453, 53] width 37 height 19
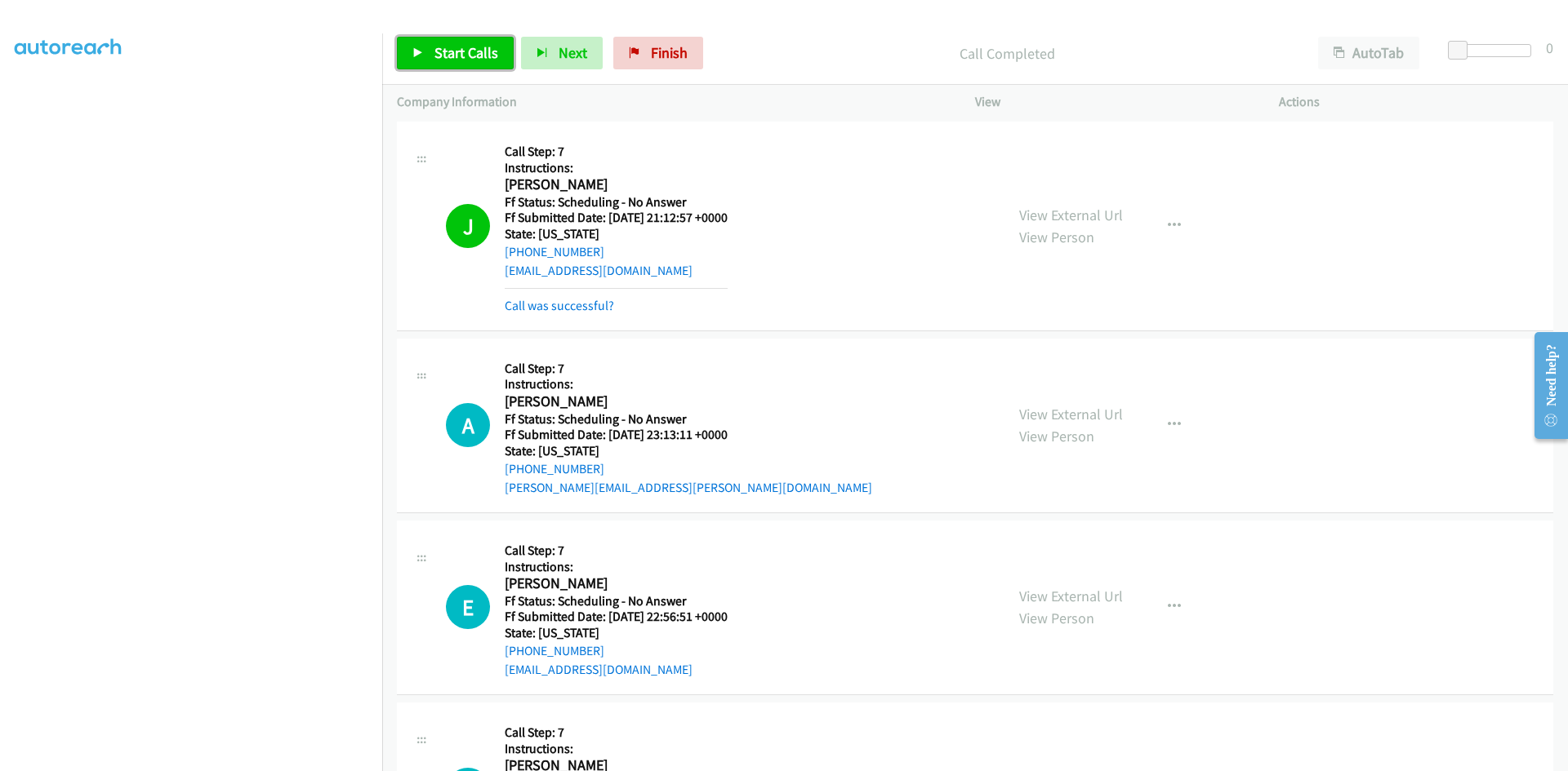
click at [487, 40] on link "Start Calls" at bounding box center [455, 53] width 116 height 33
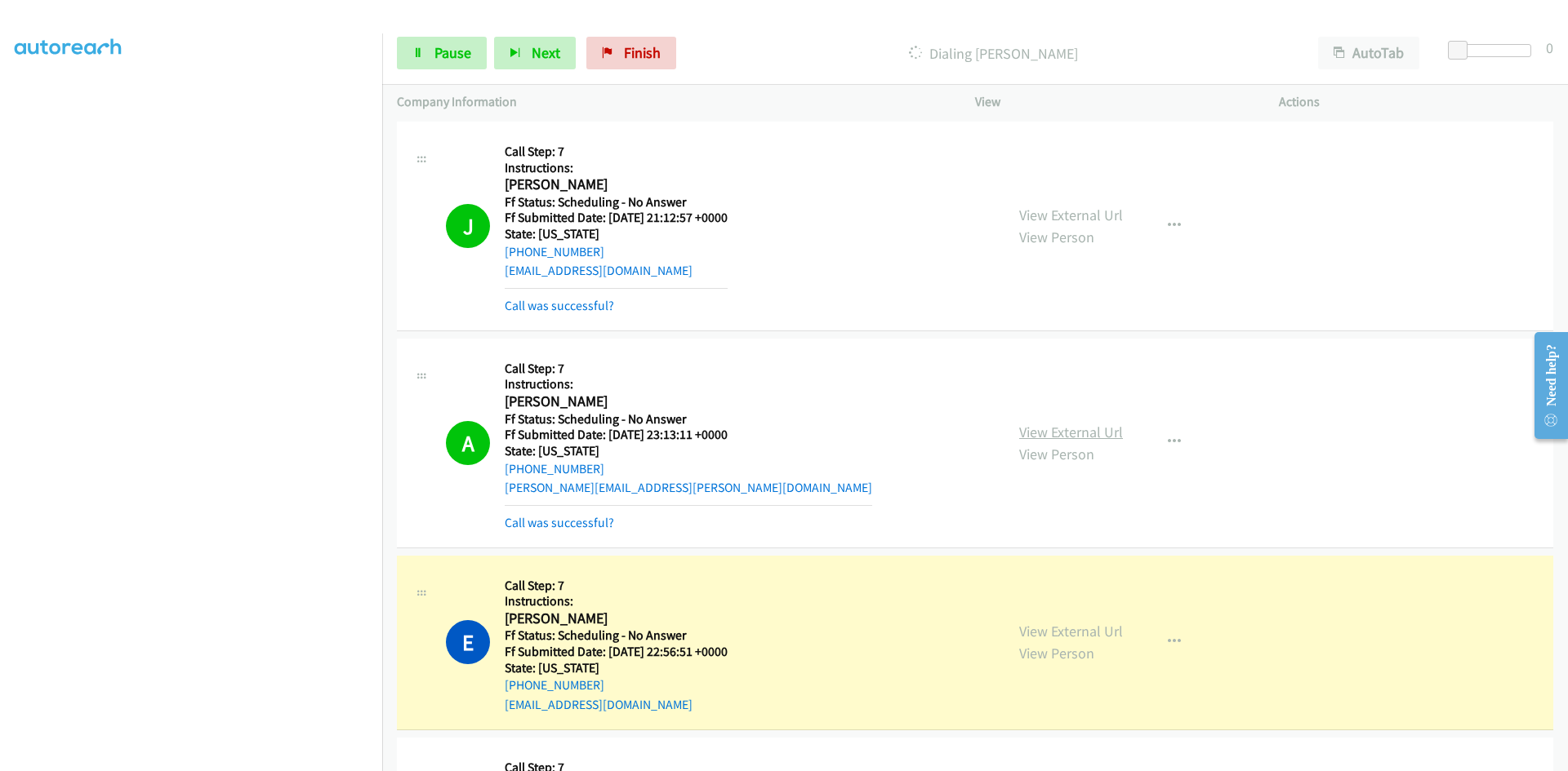
click at [1070, 430] on link "View External Url" at bounding box center [1071, 433] width 104 height 19
click at [583, 524] on link "Call was successful?" at bounding box center [560, 523] width 110 height 15
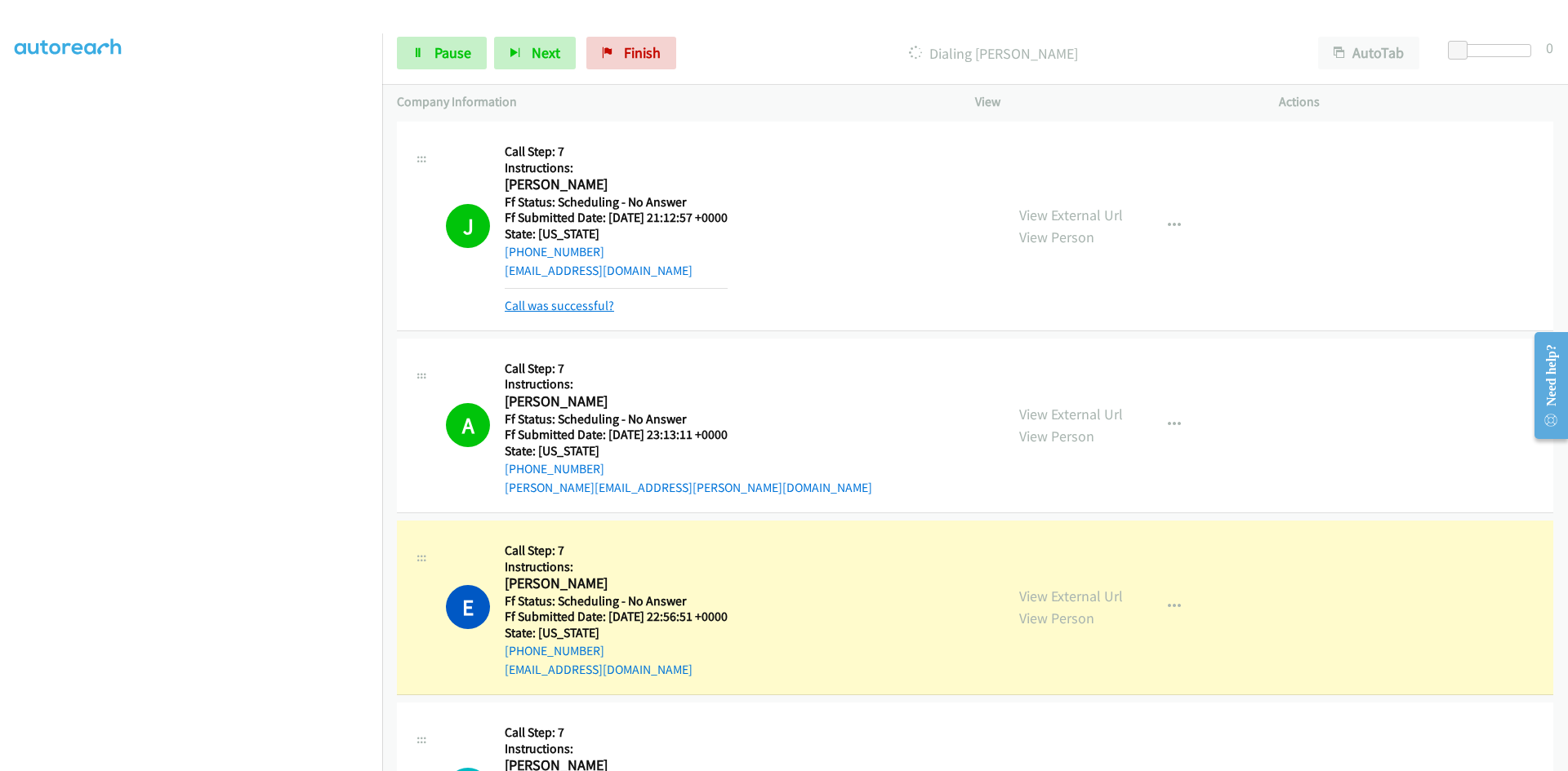
click at [570, 301] on link "Call was successful?" at bounding box center [560, 306] width 110 height 15
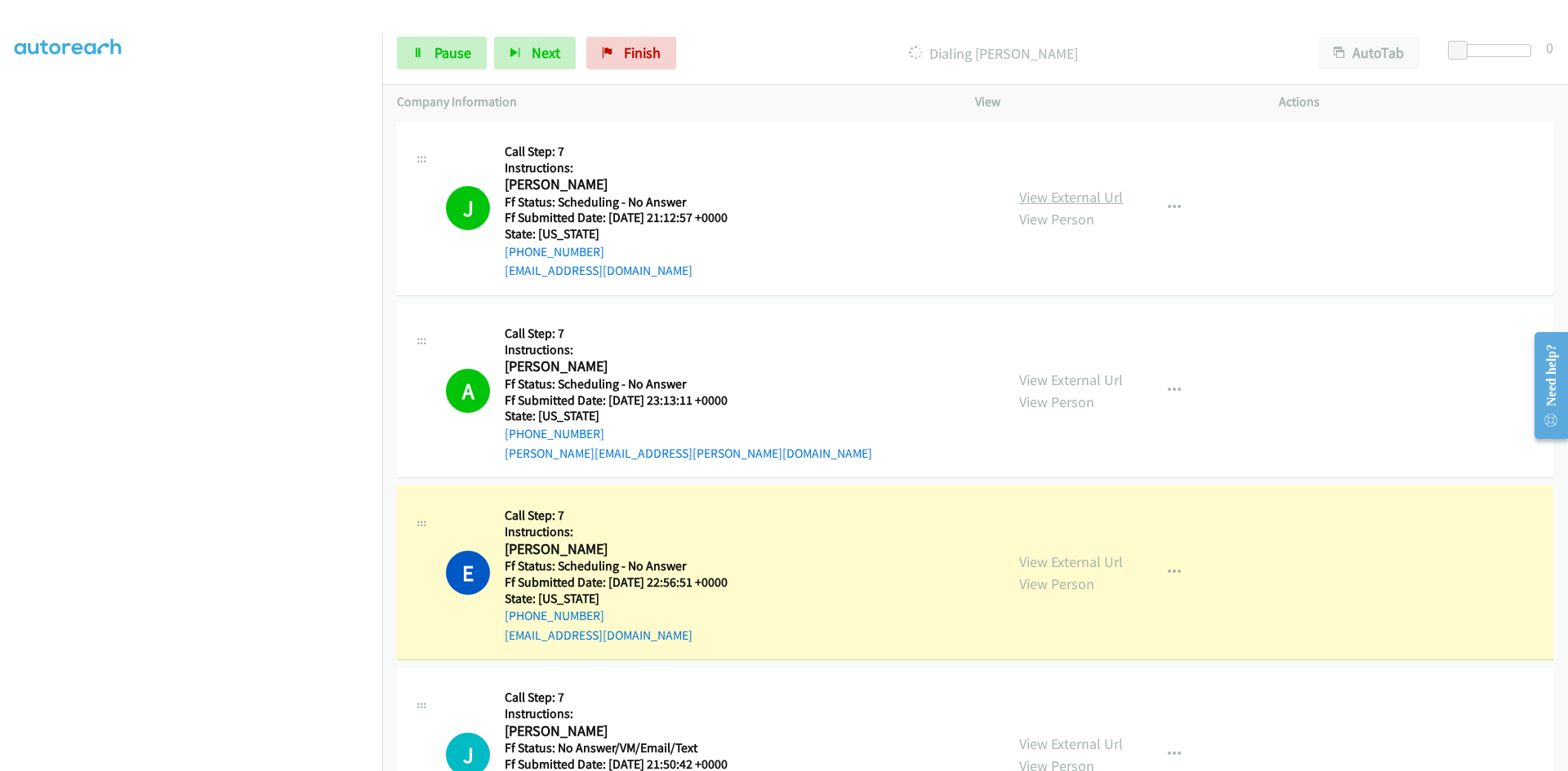
click at [1100, 187] on link "View External Url" at bounding box center [1071, 197] width 104 height 19
click at [1086, 557] on link "View External Url" at bounding box center [1071, 562] width 104 height 19
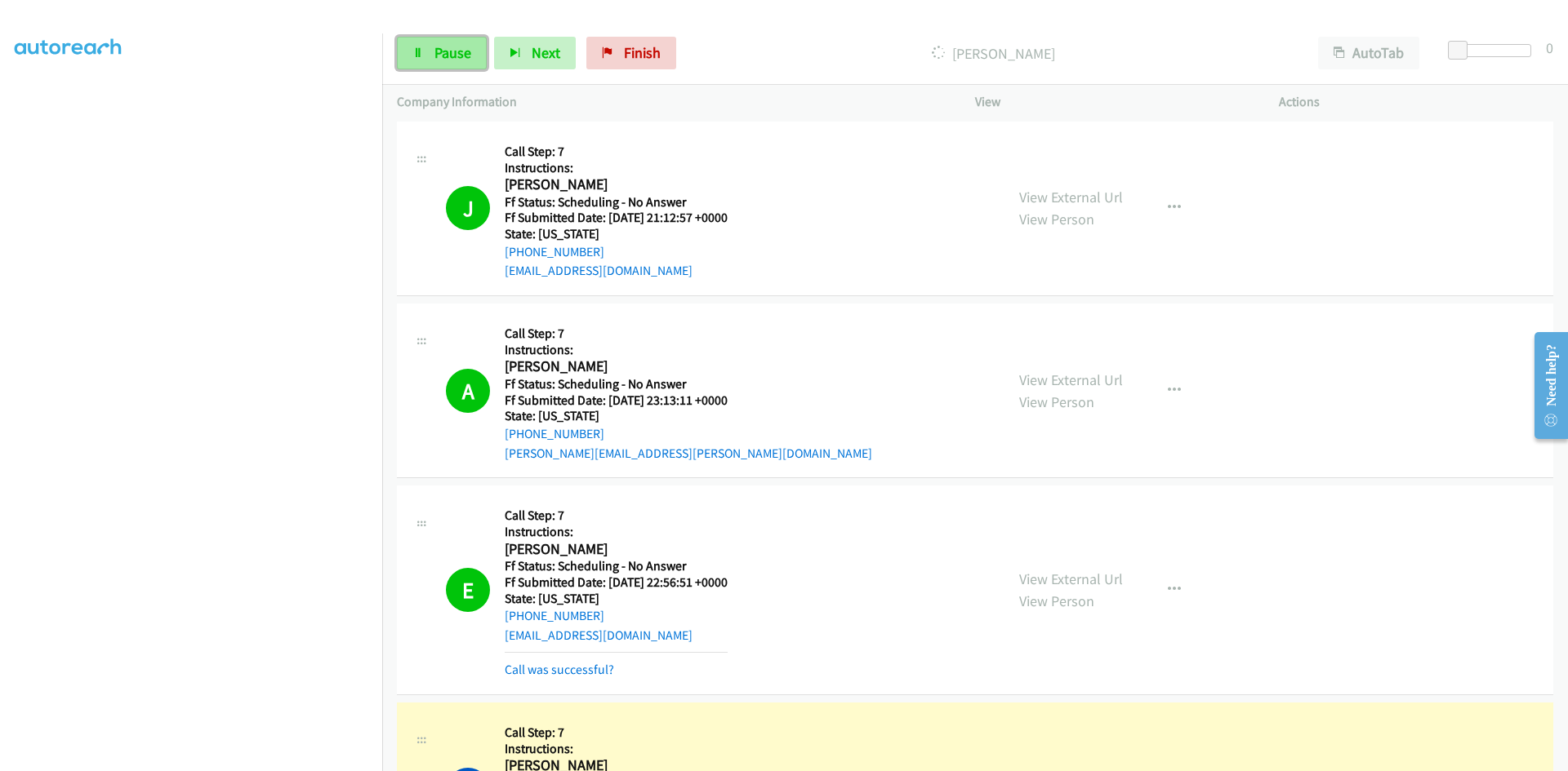
click at [467, 50] on span "Pause" at bounding box center [453, 53] width 37 height 19
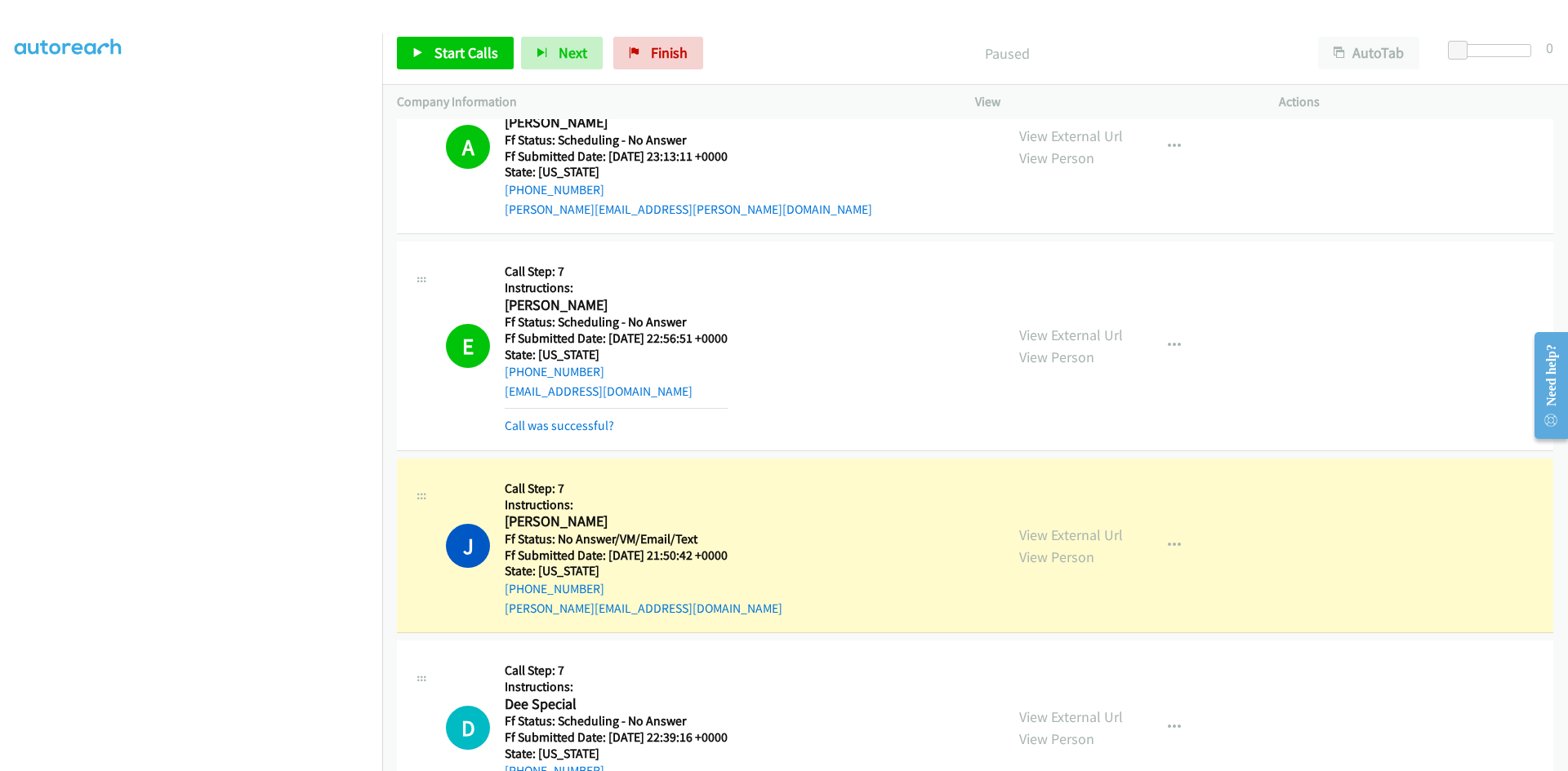
scroll to position [7636, 0]
click at [1095, 535] on link "View External Url" at bounding box center [1071, 535] width 104 height 19
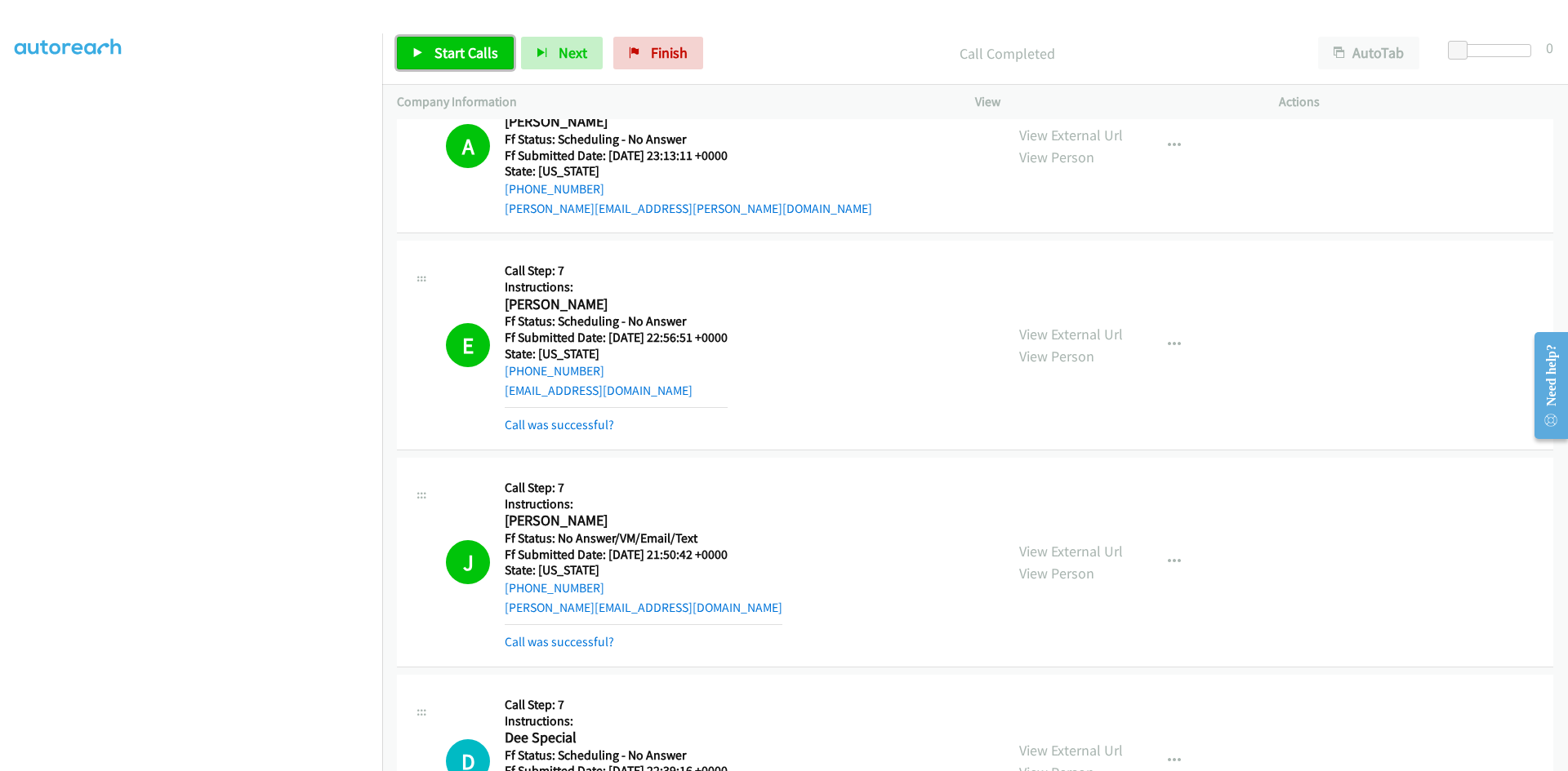
click at [463, 62] on link "Start Calls" at bounding box center [455, 53] width 116 height 33
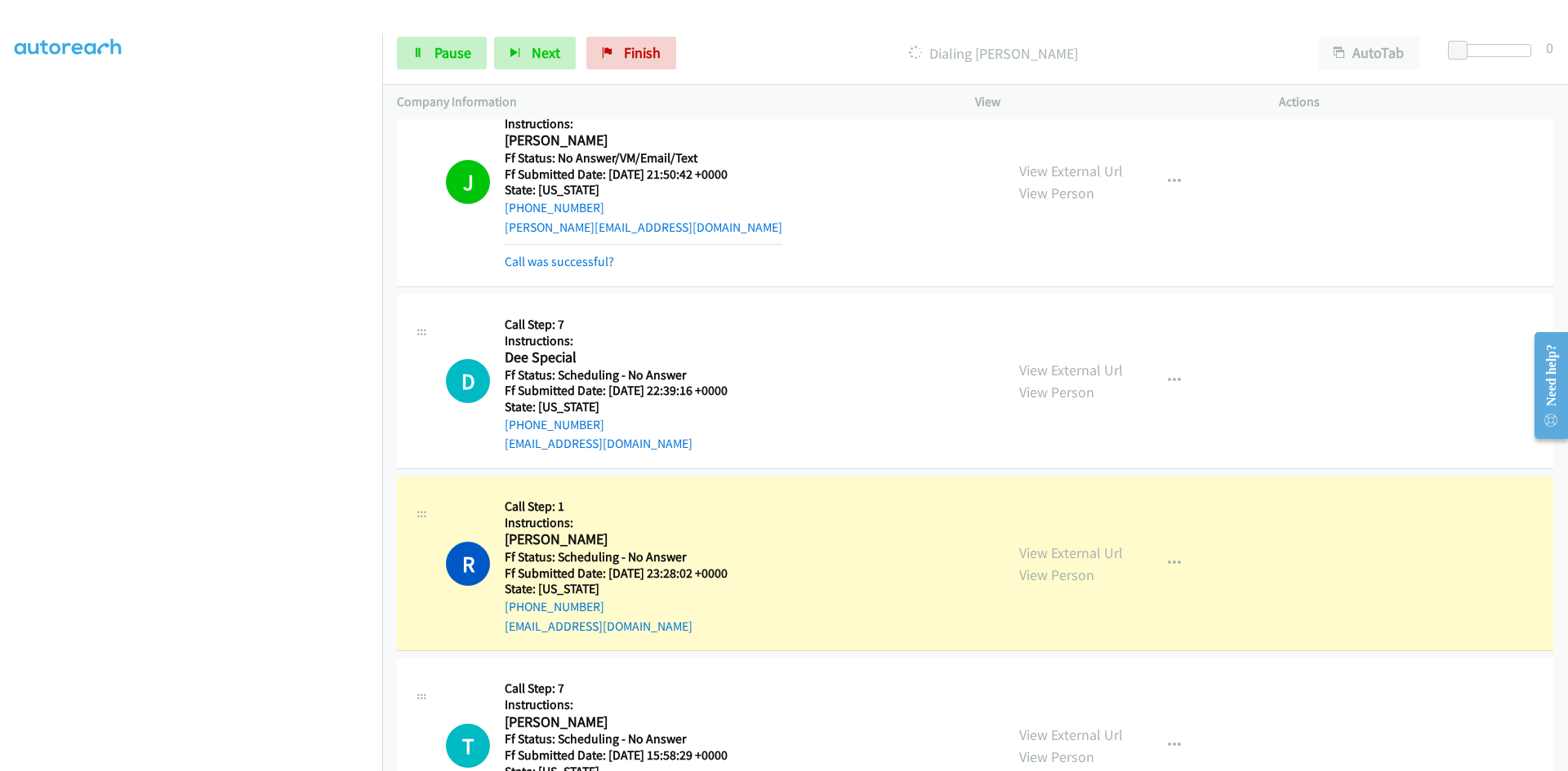
scroll to position [8044, 0]
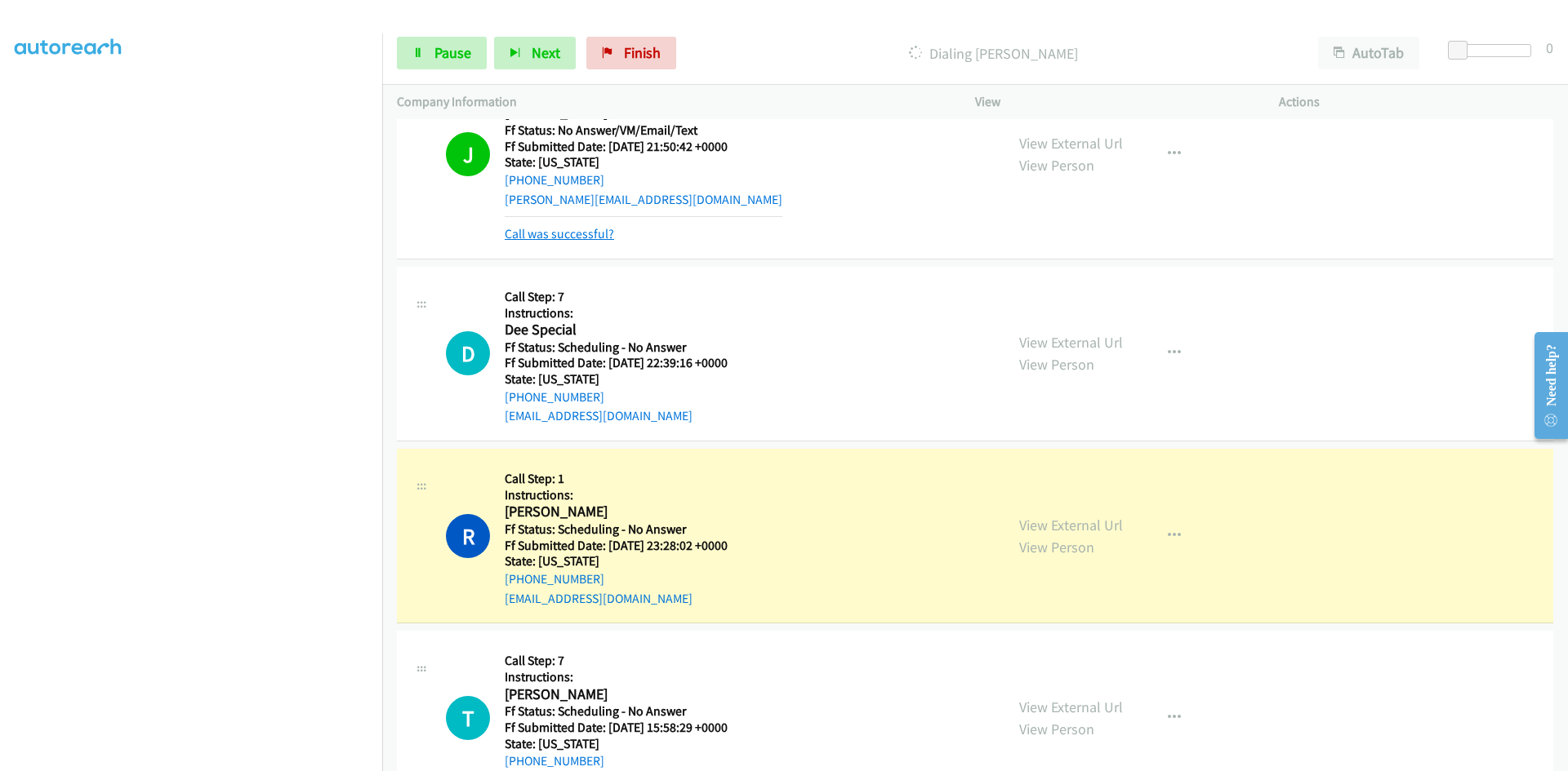
click at [608, 229] on link "Call was successful?" at bounding box center [560, 234] width 110 height 15
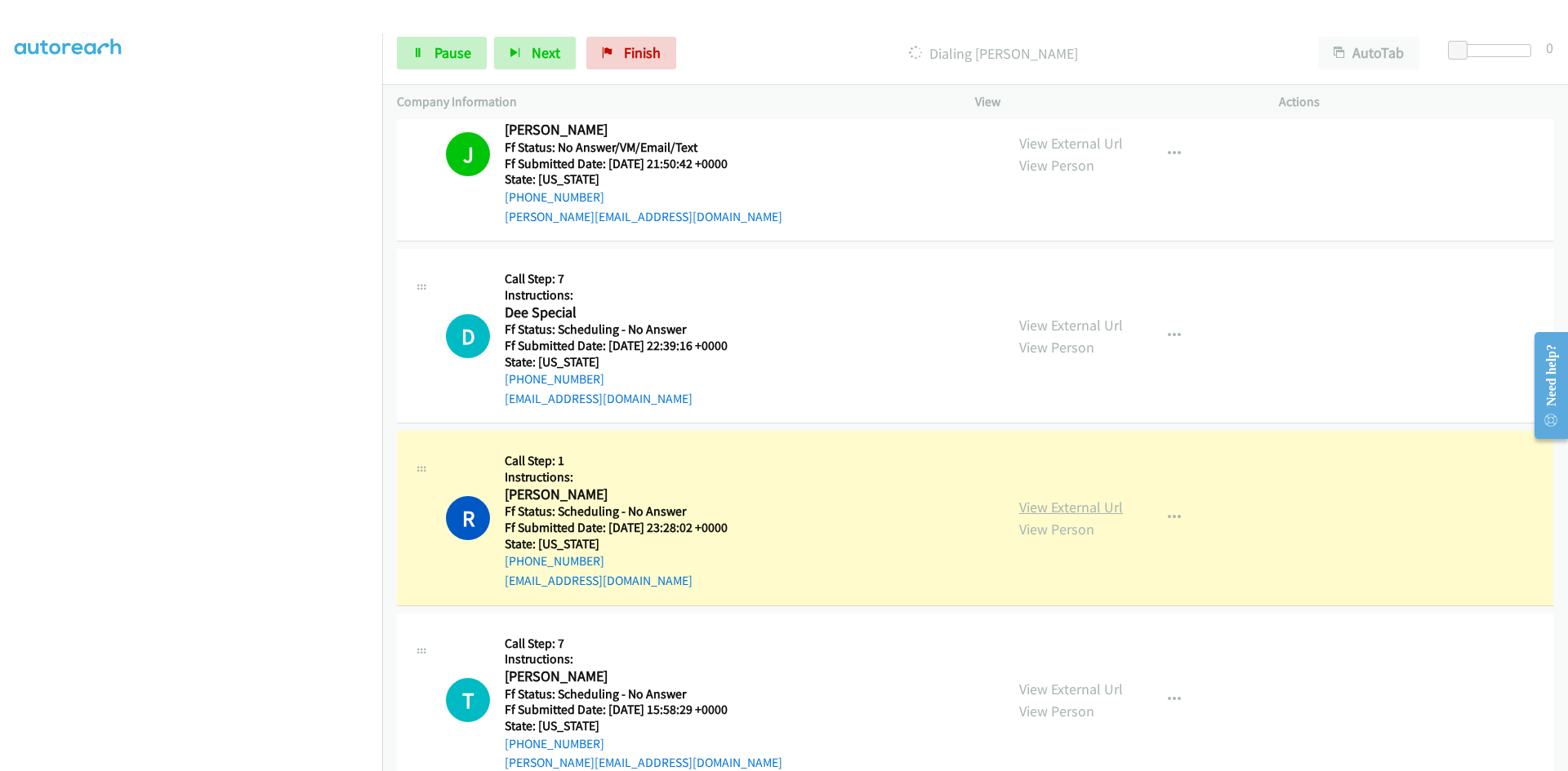
click at [1089, 510] on link "View External Url" at bounding box center [1071, 508] width 104 height 19
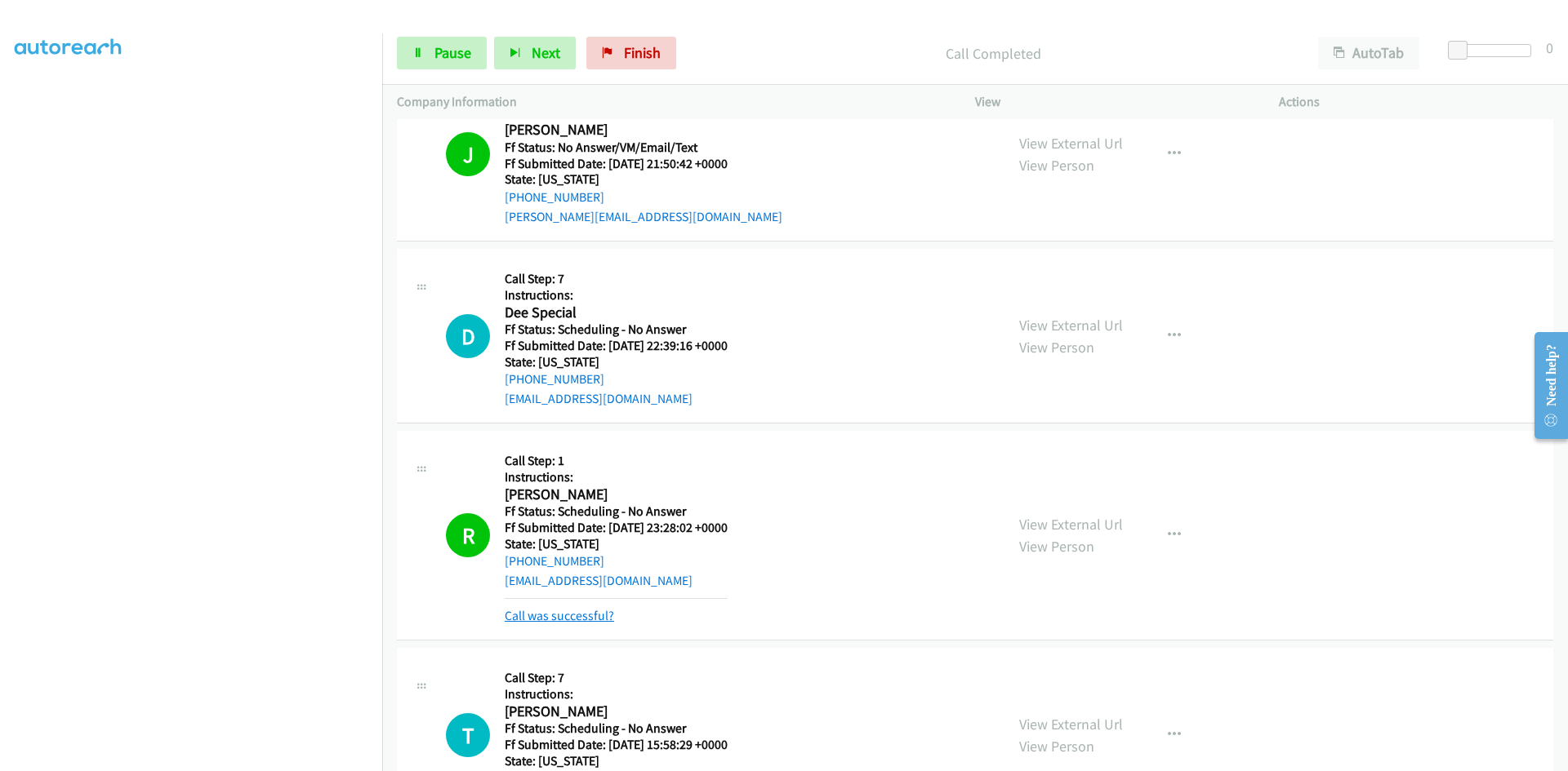
click at [595, 609] on link "Call was successful?" at bounding box center [560, 615] width 110 height 15
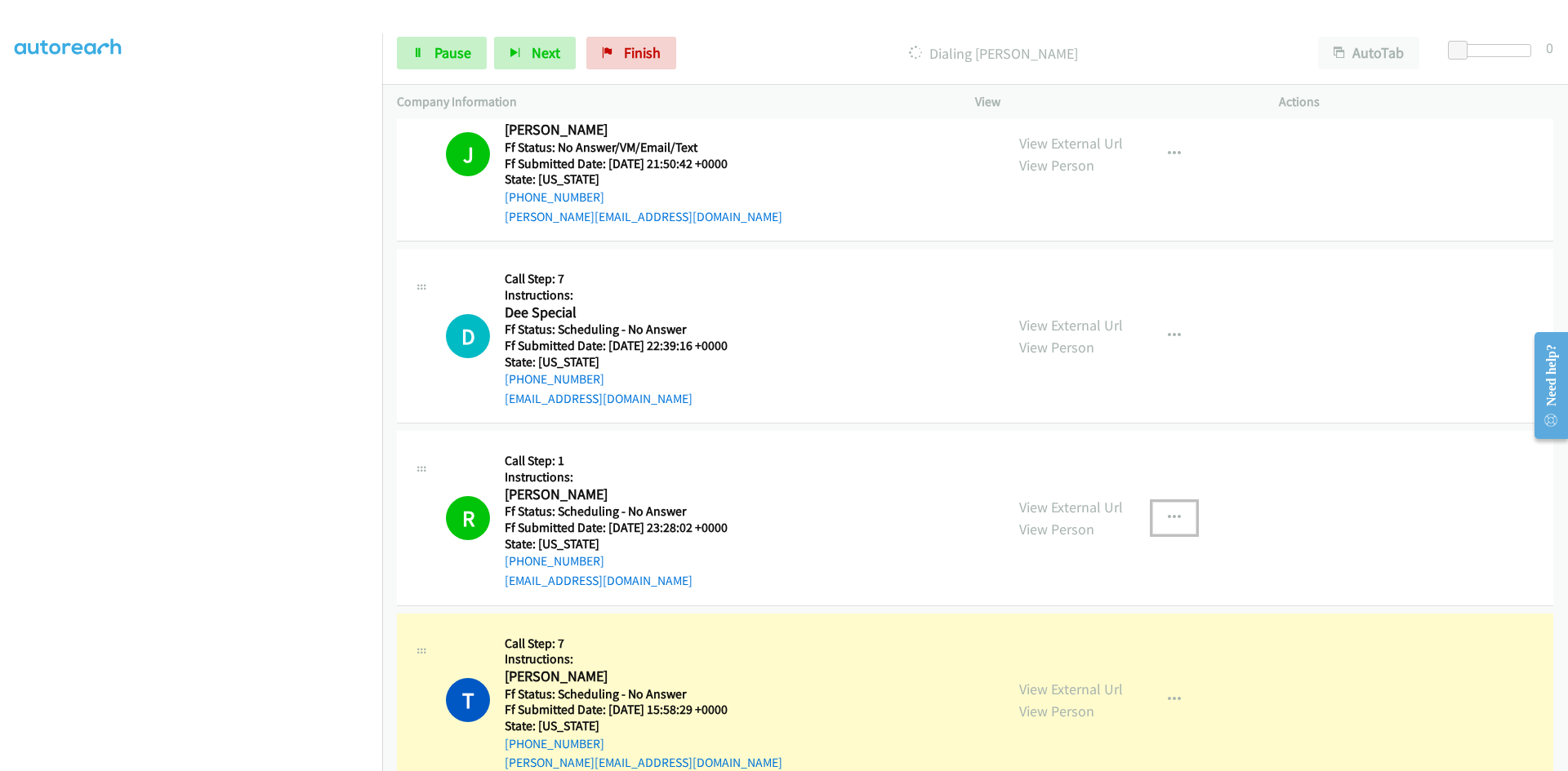
click at [1168, 512] on icon "button" at bounding box center [1175, 518] width 13 height 13
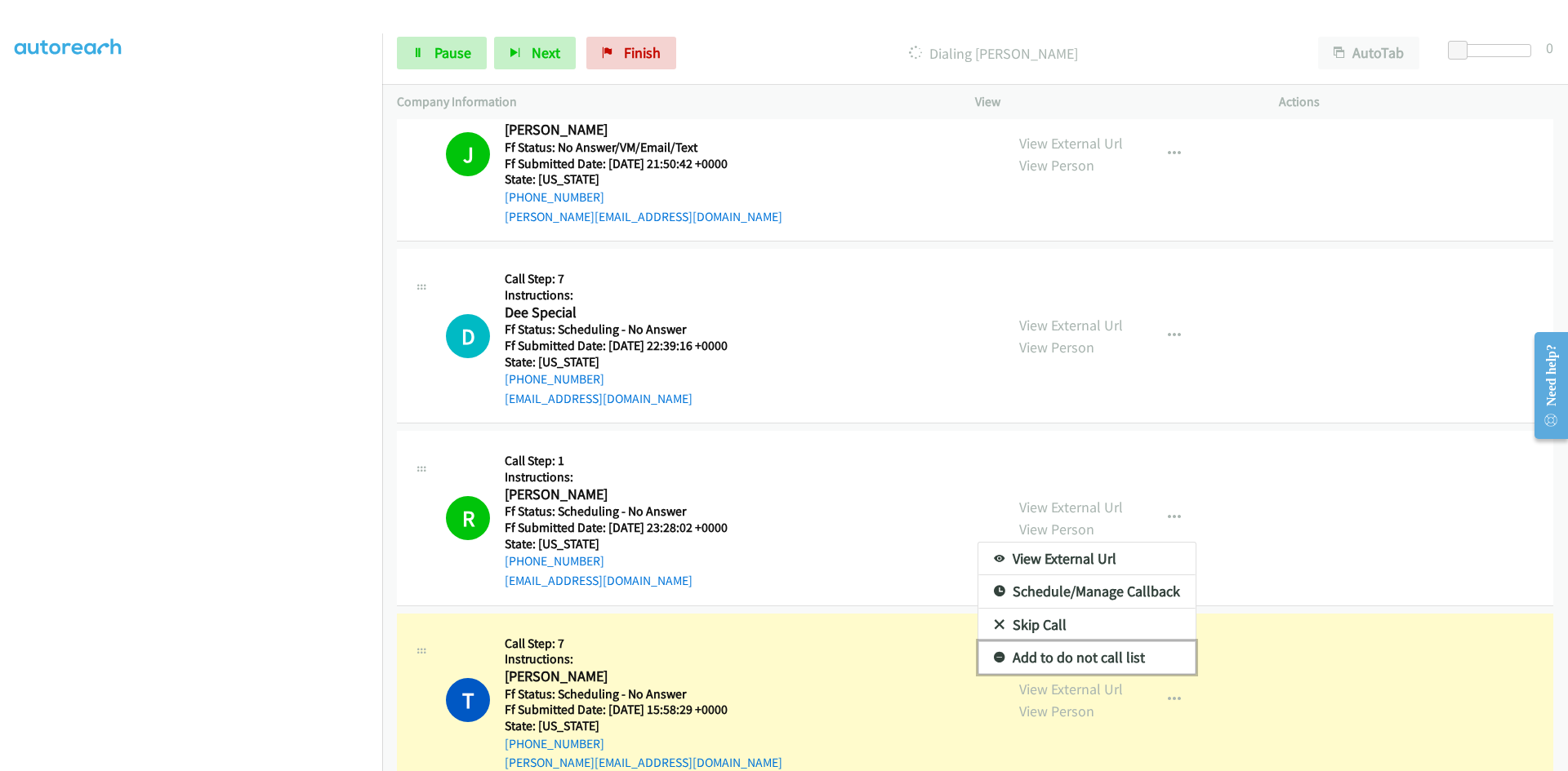
click at [1022, 654] on link "Add to do not call list" at bounding box center [1087, 658] width 217 height 33
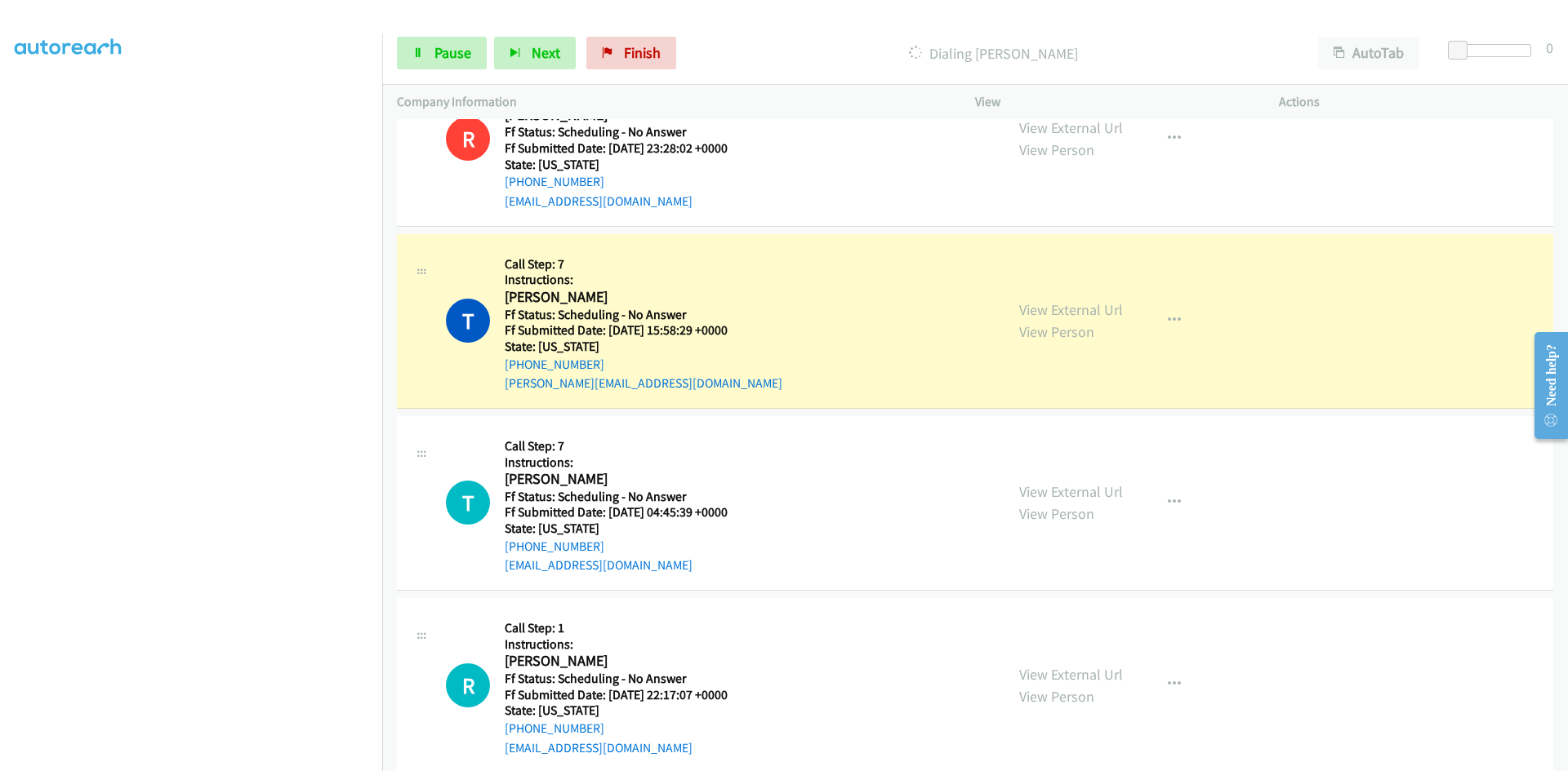
scroll to position [8435, 0]
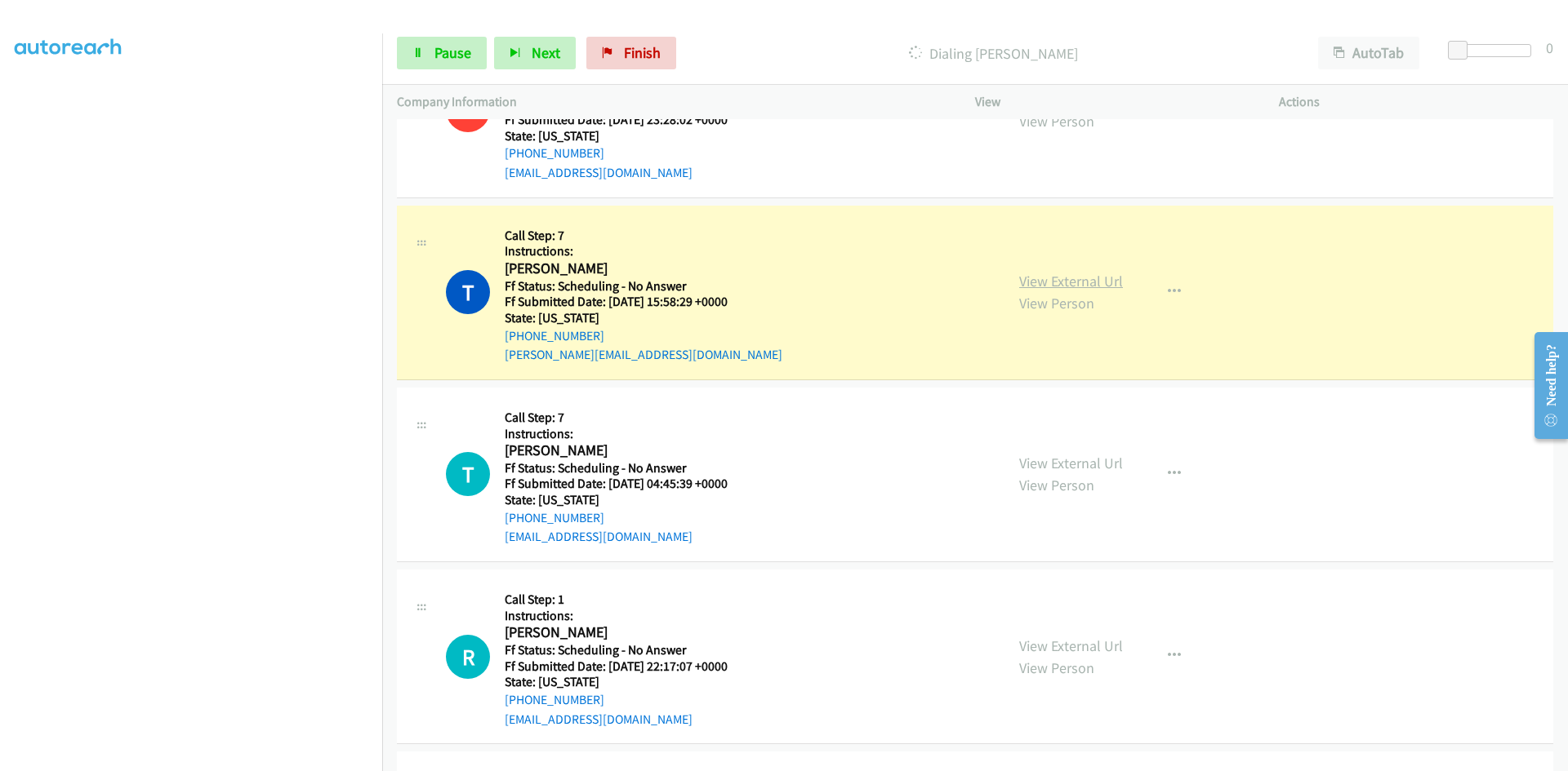
click at [1086, 286] on link "View External Url" at bounding box center [1071, 282] width 104 height 19
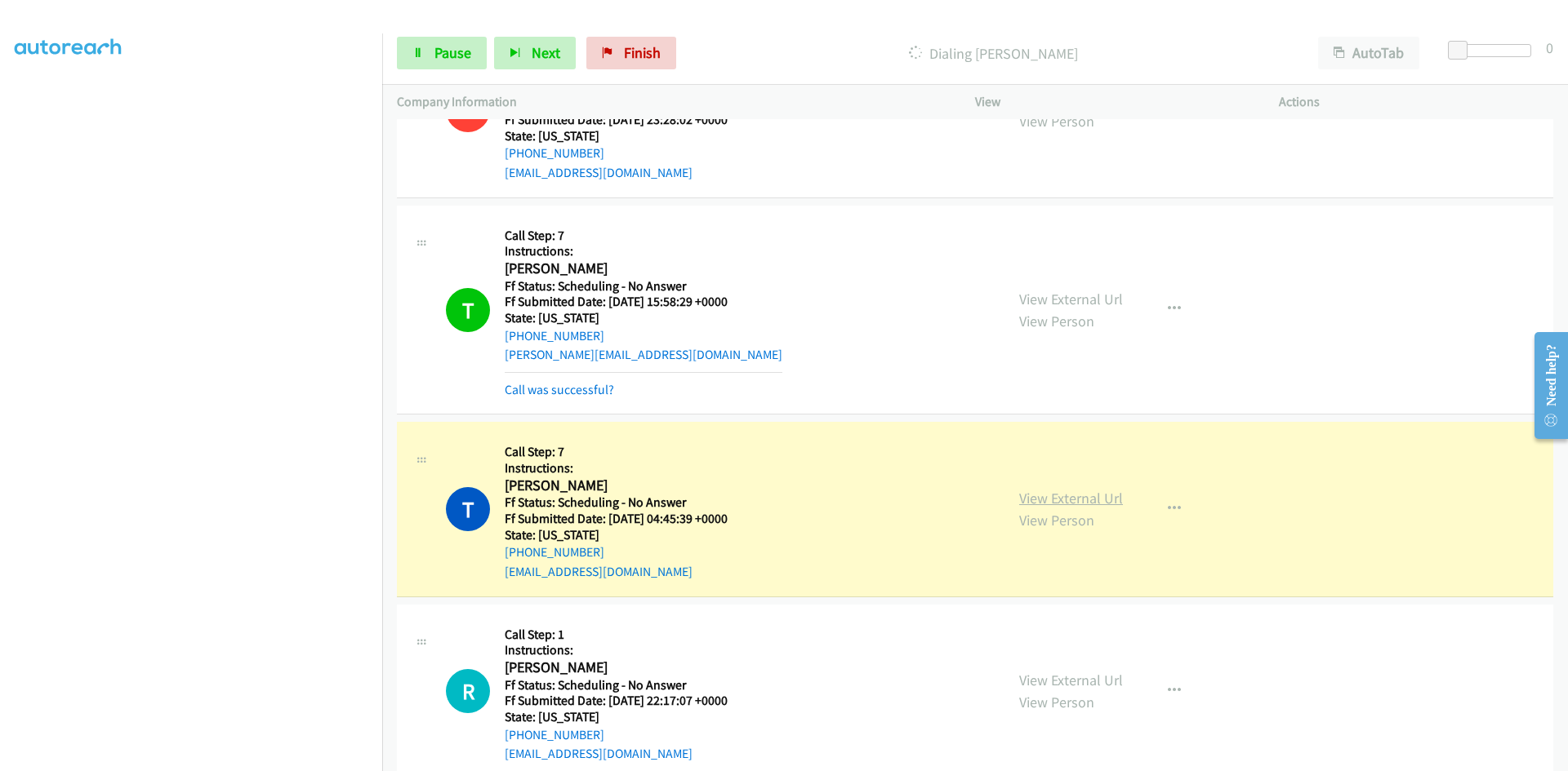
click at [1097, 501] on link "View External Url" at bounding box center [1071, 498] width 104 height 19
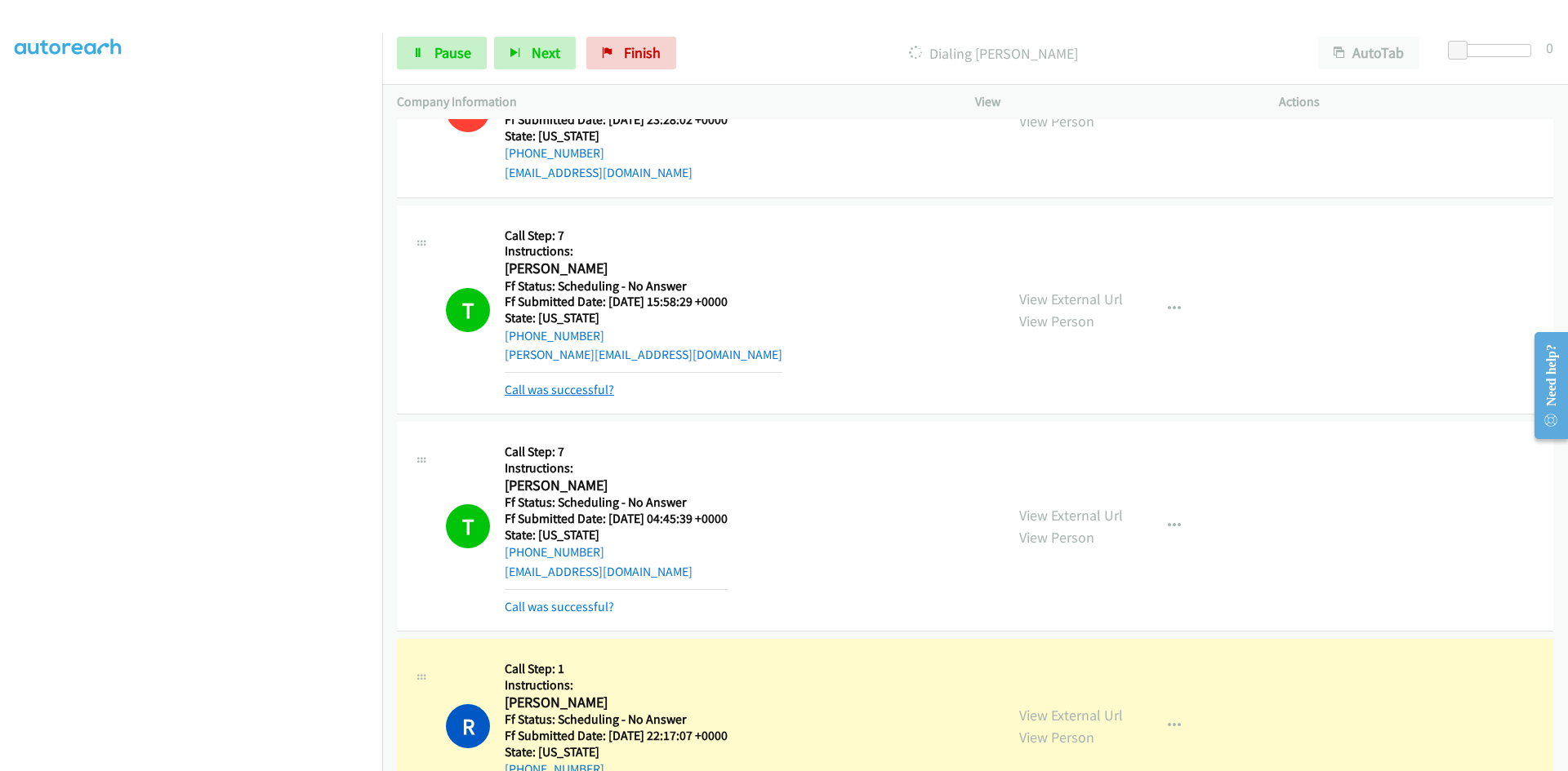
click at [599, 391] on link "Call was successful?" at bounding box center [560, 389] width 110 height 15
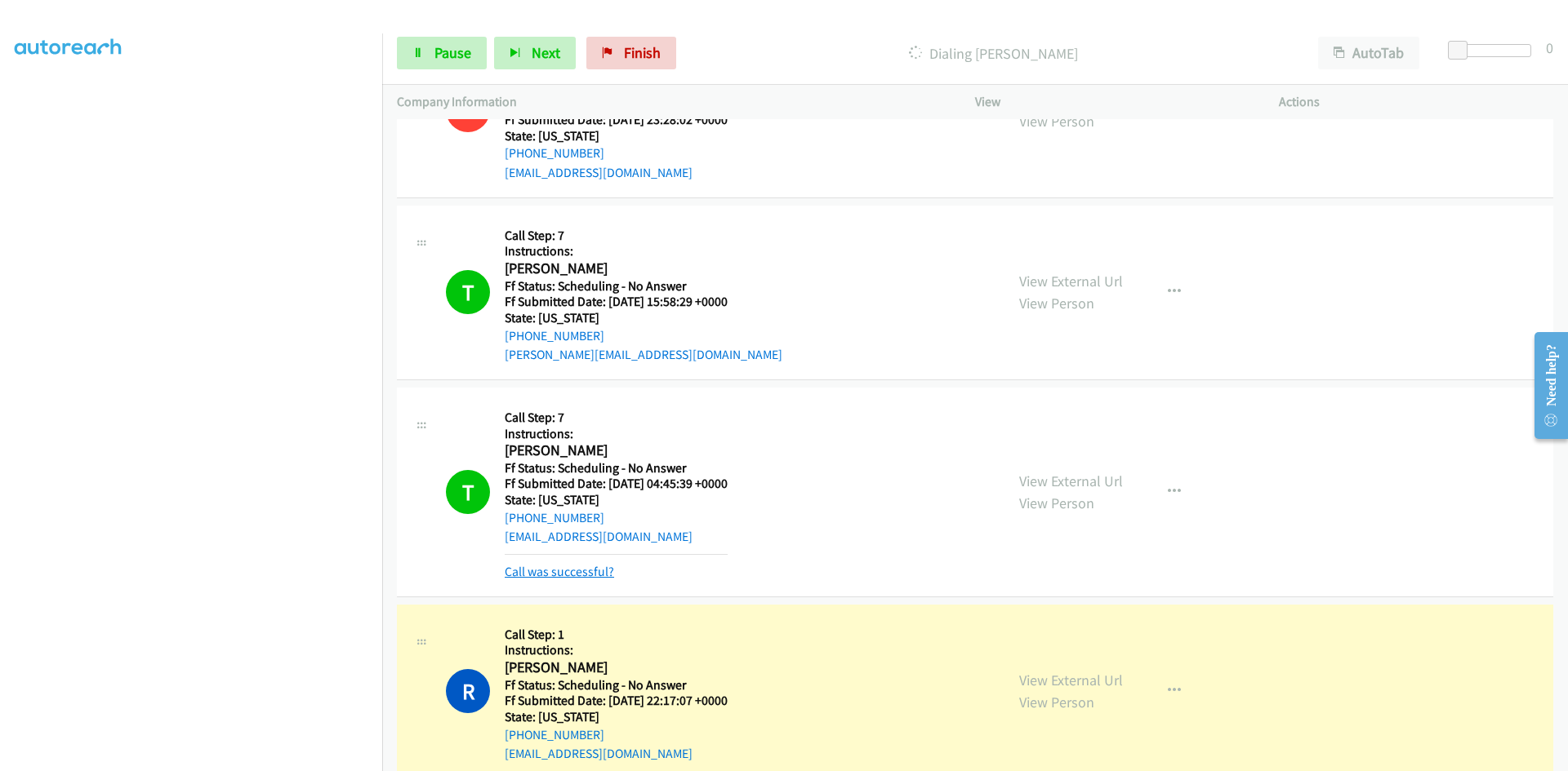
click at [583, 570] on link "Call was successful?" at bounding box center [560, 572] width 110 height 15
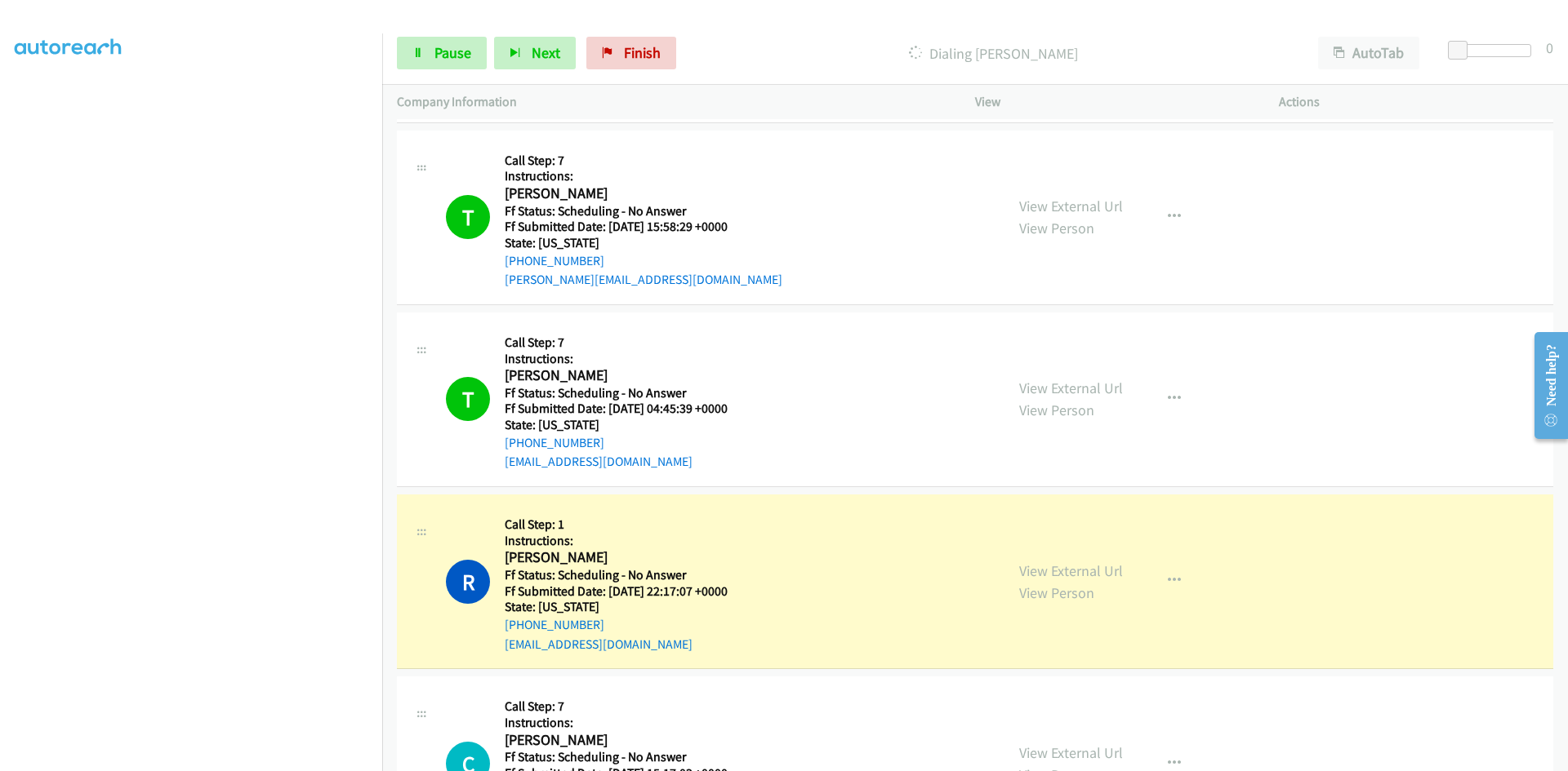
scroll to position [8842, 0]
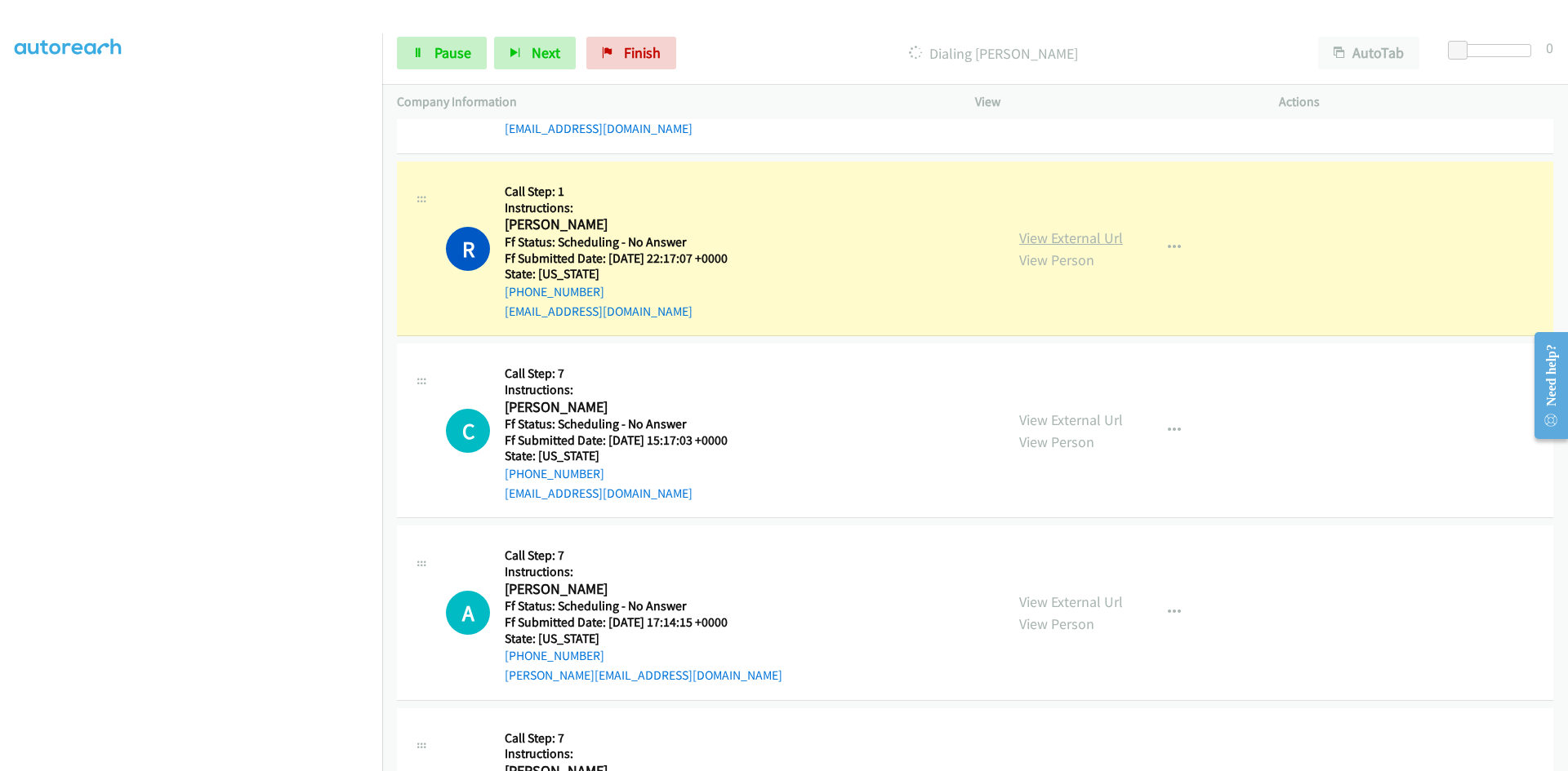
click at [1083, 240] on link "View External Url" at bounding box center [1071, 238] width 104 height 19
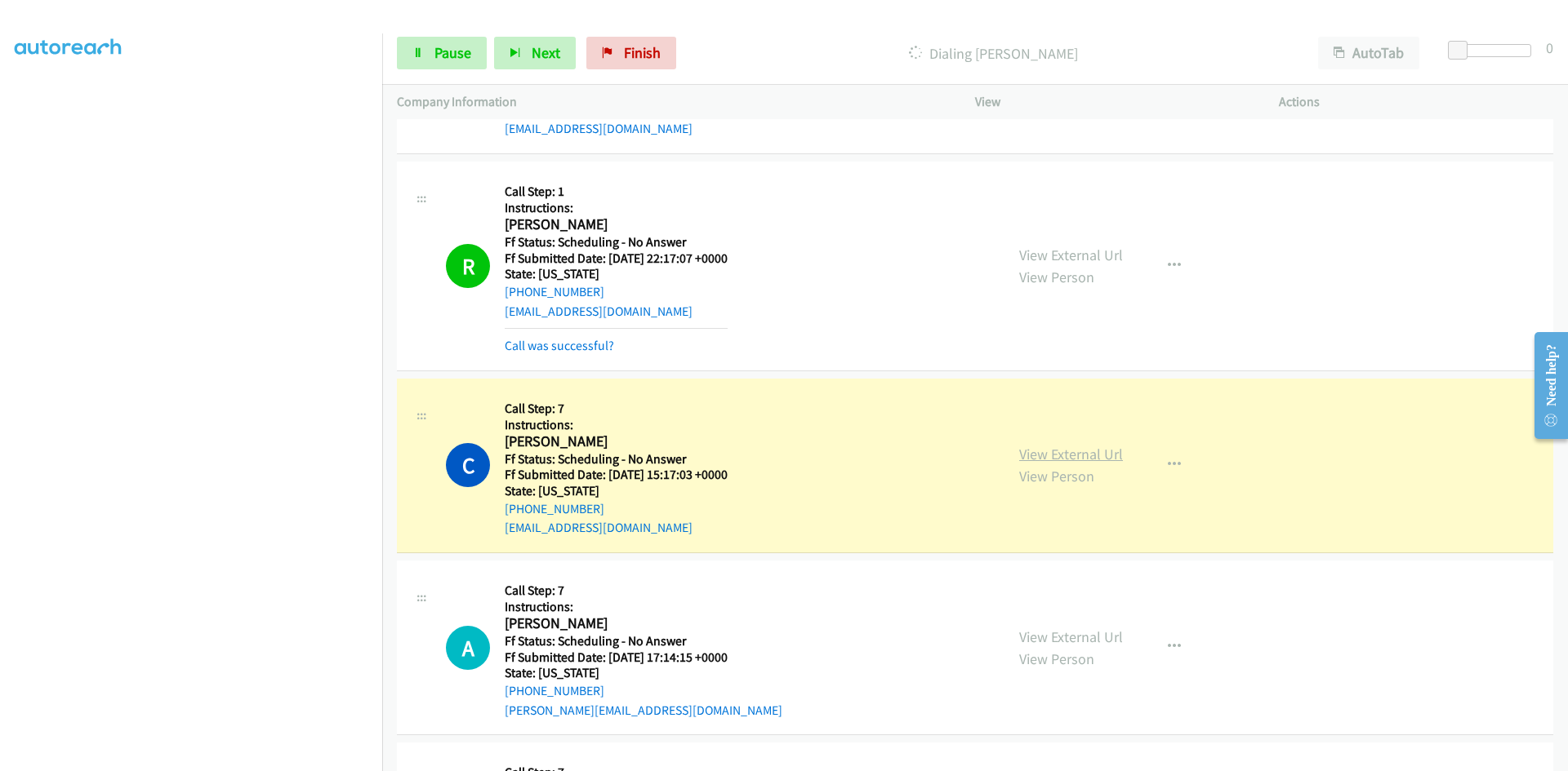
click at [1089, 456] on link "View External Url" at bounding box center [1071, 455] width 104 height 19
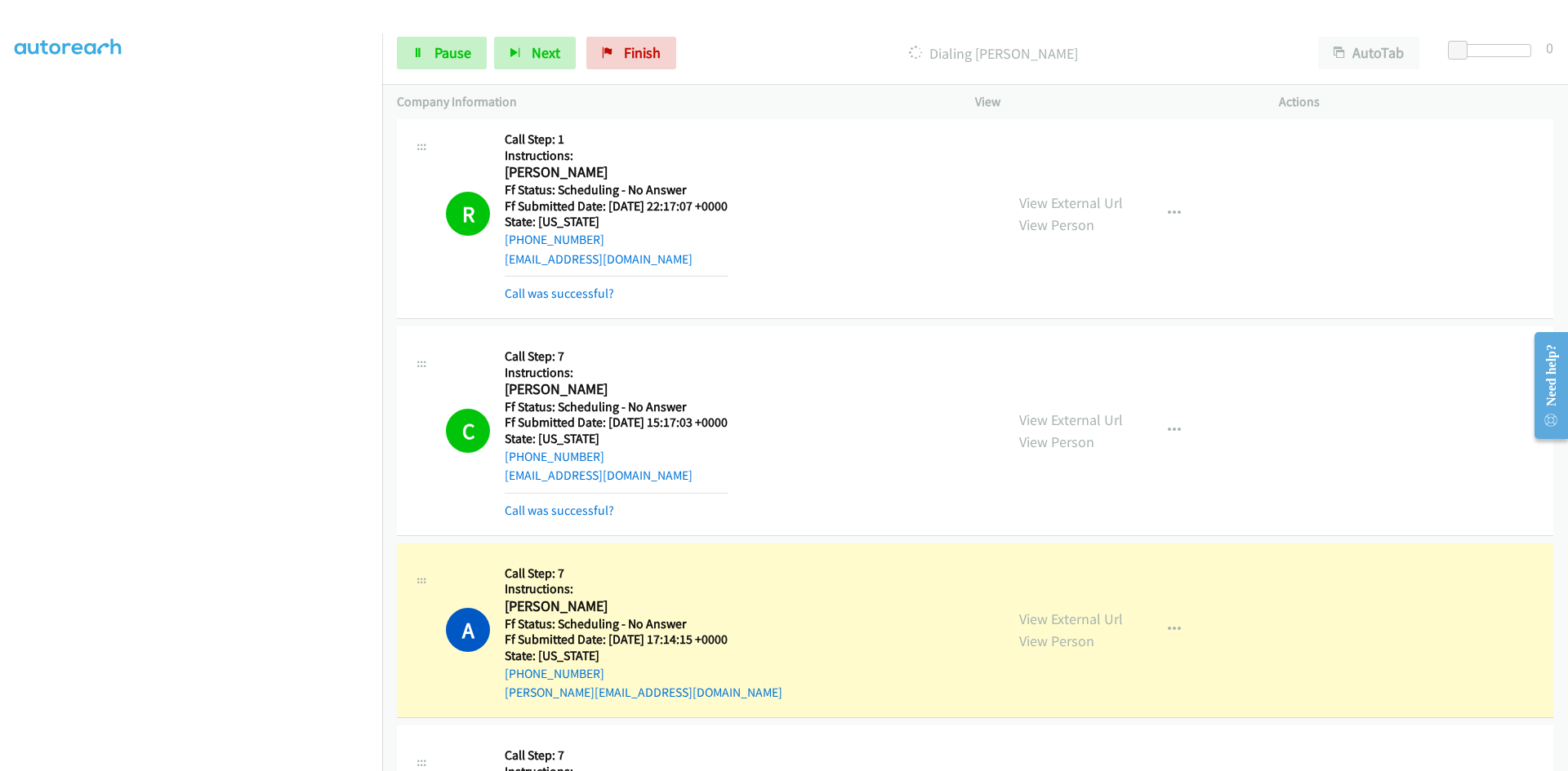
scroll to position [8924, 0]
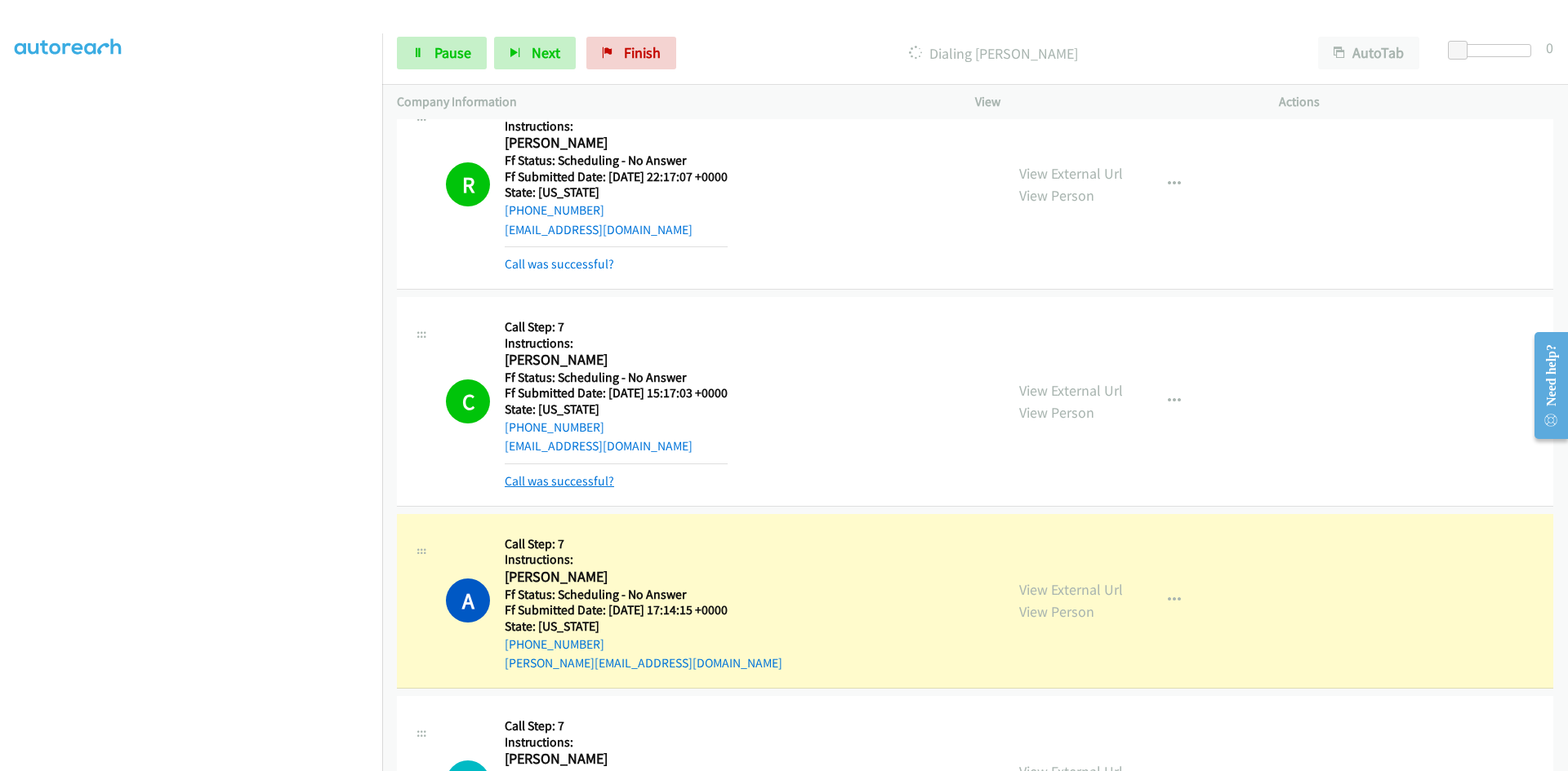
click at [575, 479] on link "Call was successful?" at bounding box center [560, 481] width 110 height 15
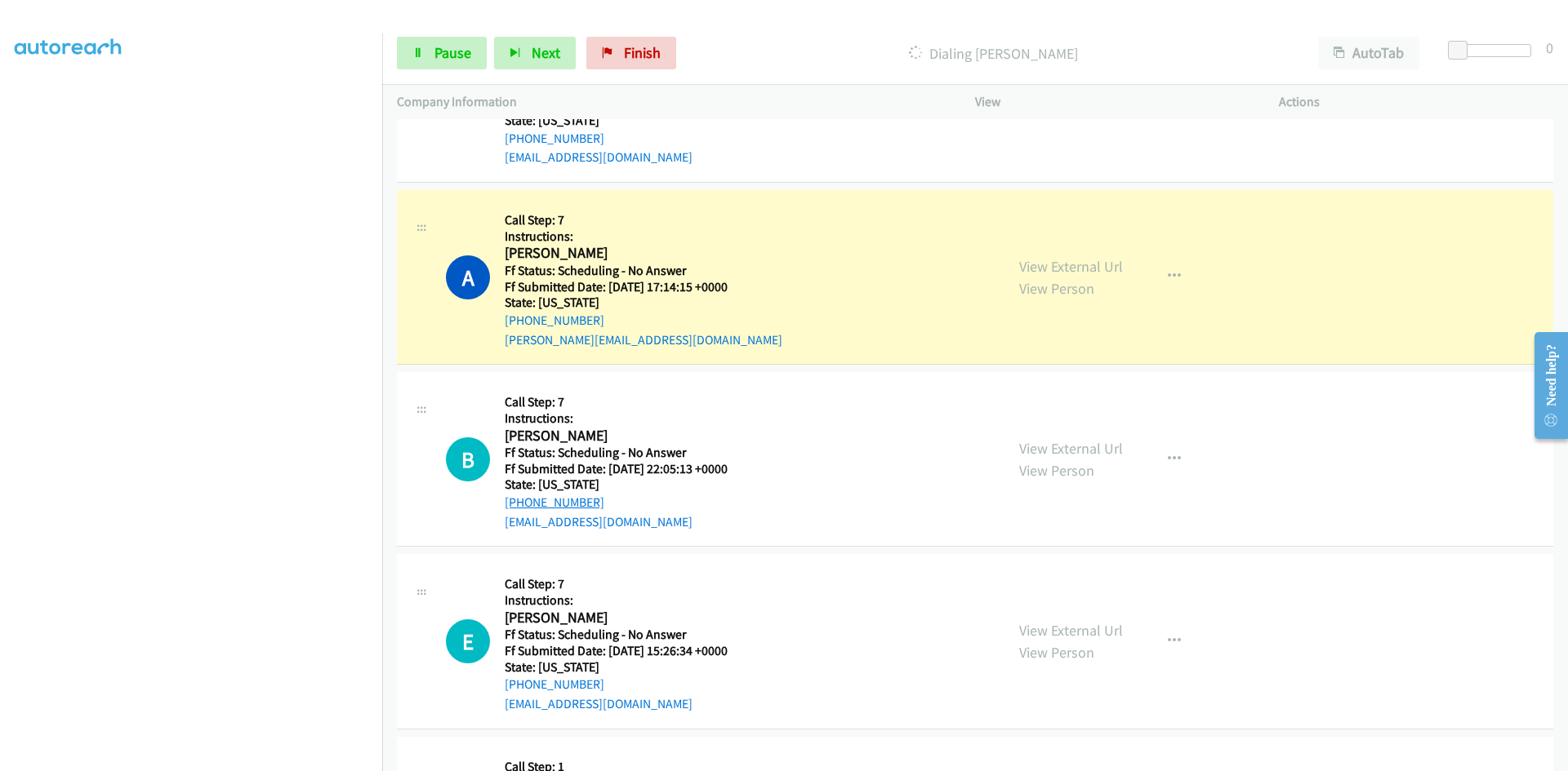
scroll to position [9333, 0]
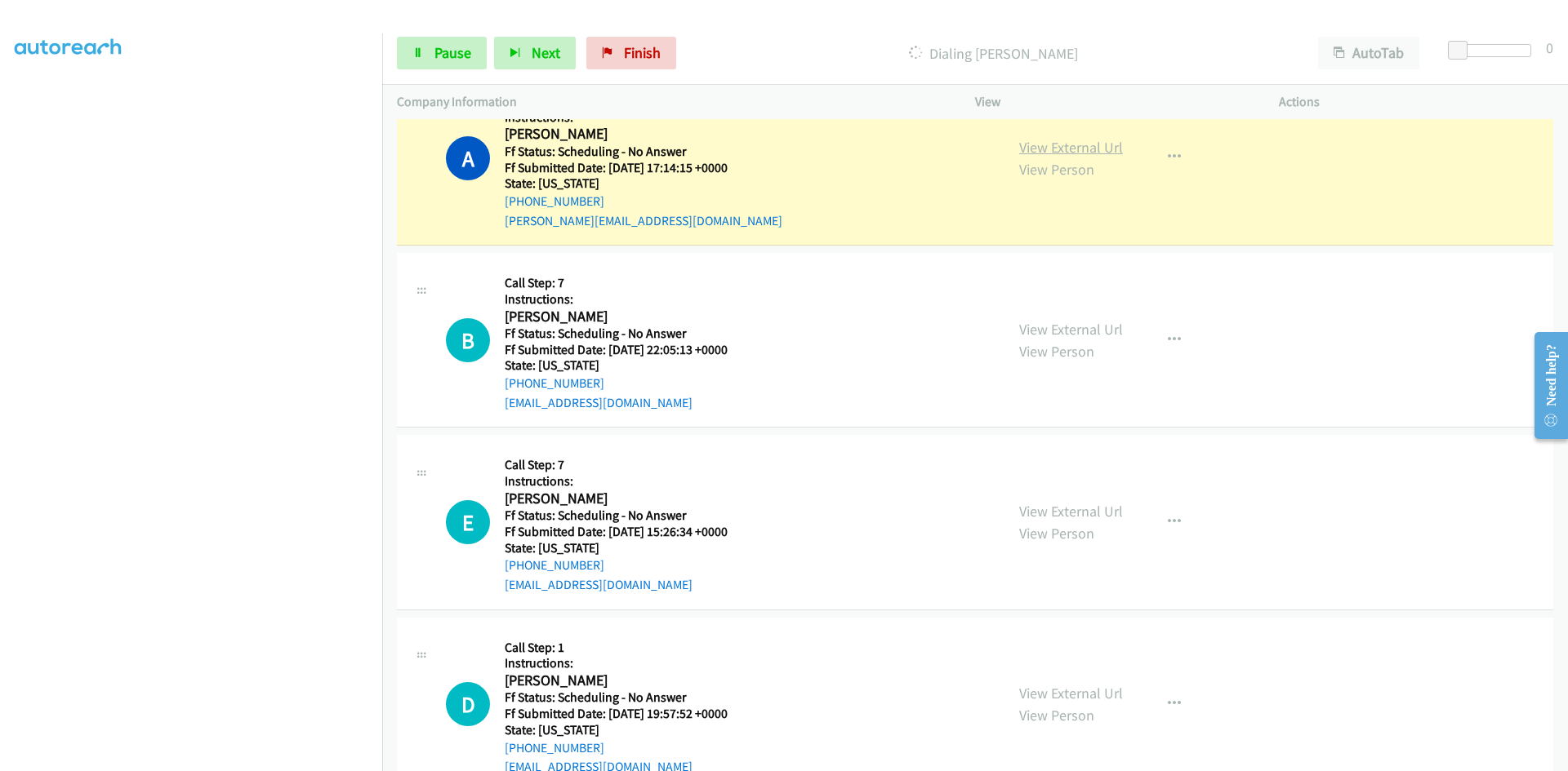
click at [1073, 151] on link "View External Url" at bounding box center [1071, 147] width 104 height 19
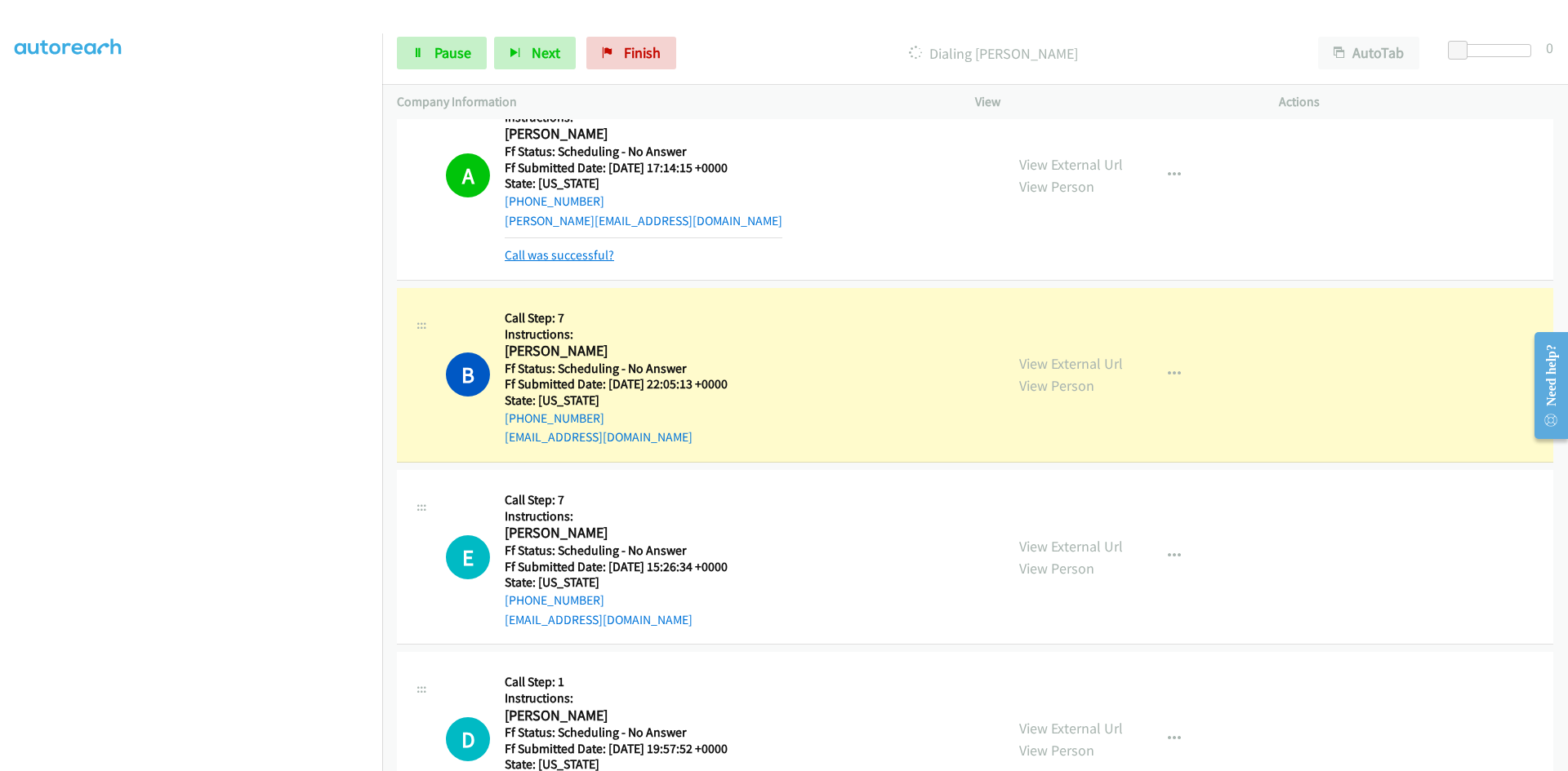
click at [598, 251] on link "Call was successful?" at bounding box center [560, 255] width 110 height 15
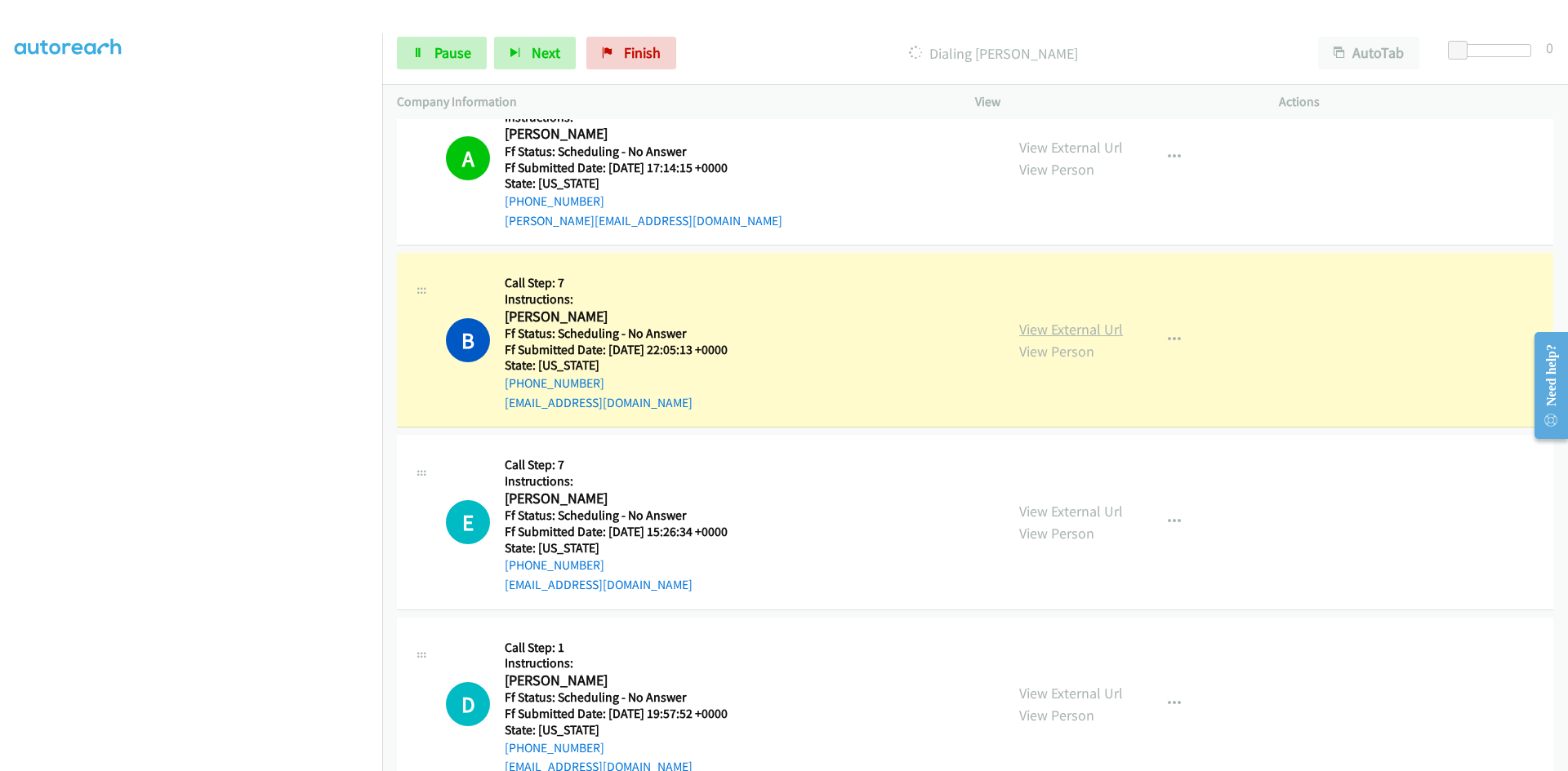
click at [1109, 336] on link "View External Url" at bounding box center [1071, 330] width 104 height 19
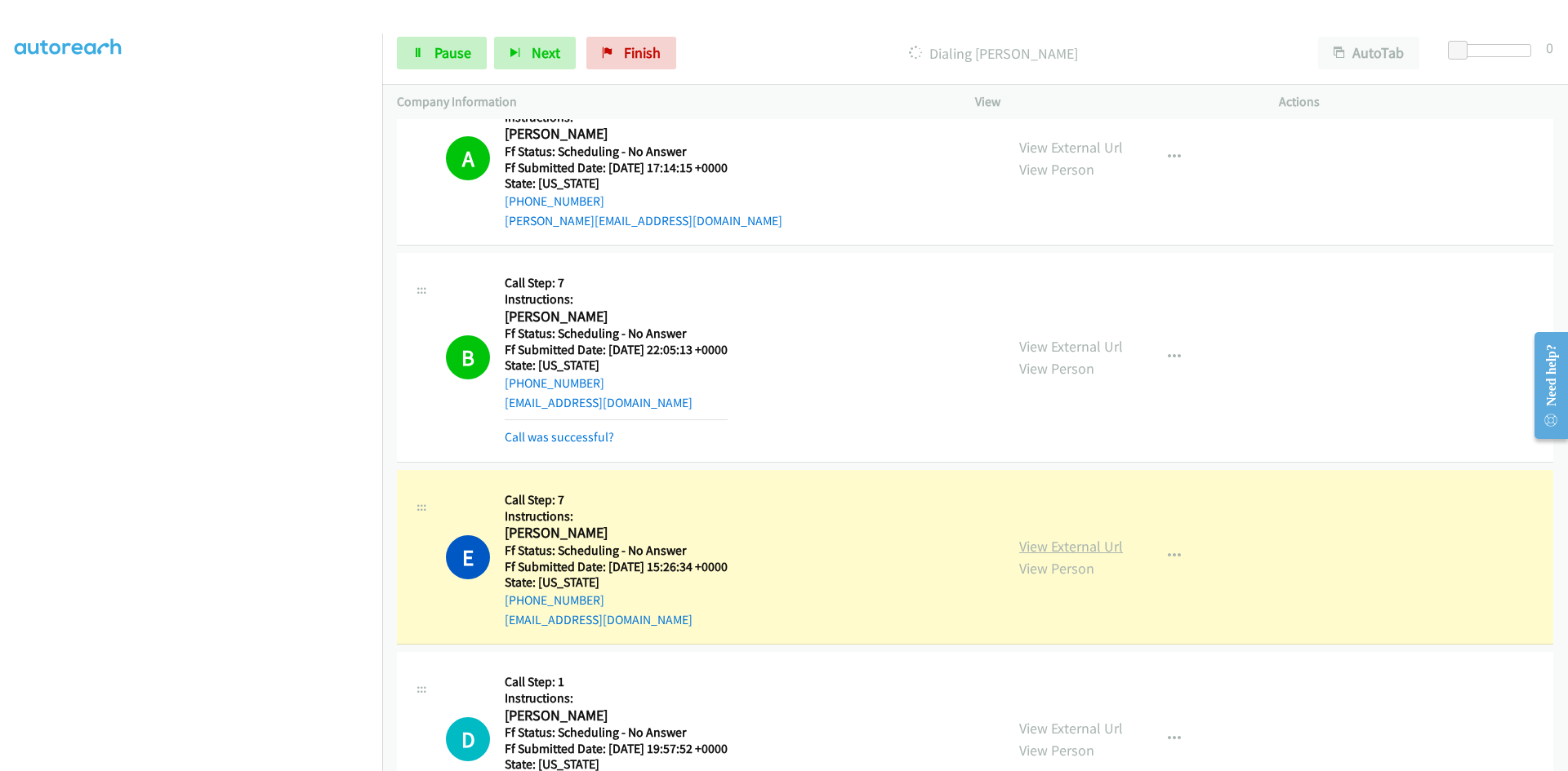
click at [1056, 543] on link "View External Url" at bounding box center [1071, 547] width 104 height 19
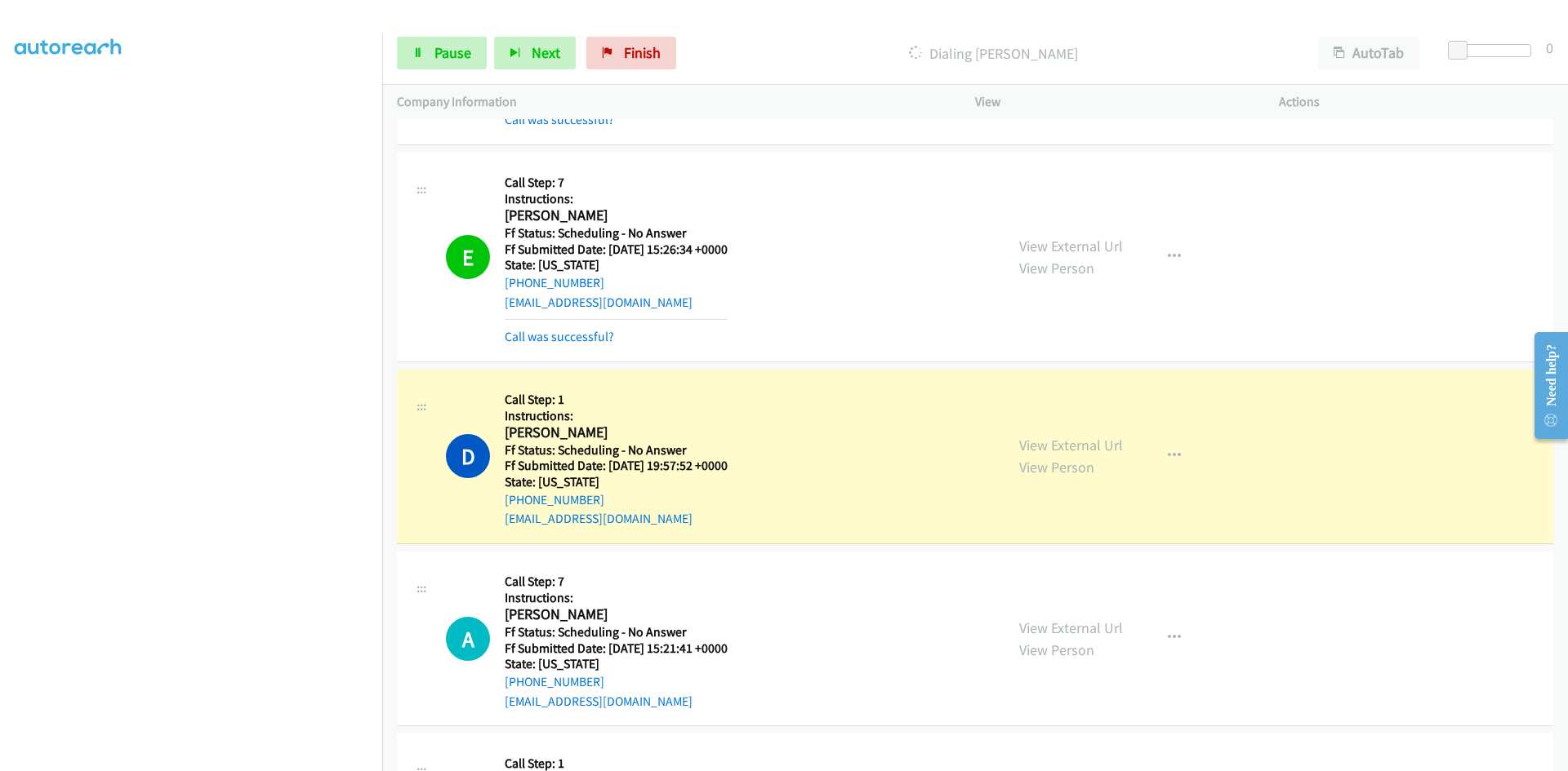
scroll to position [9659, 0]
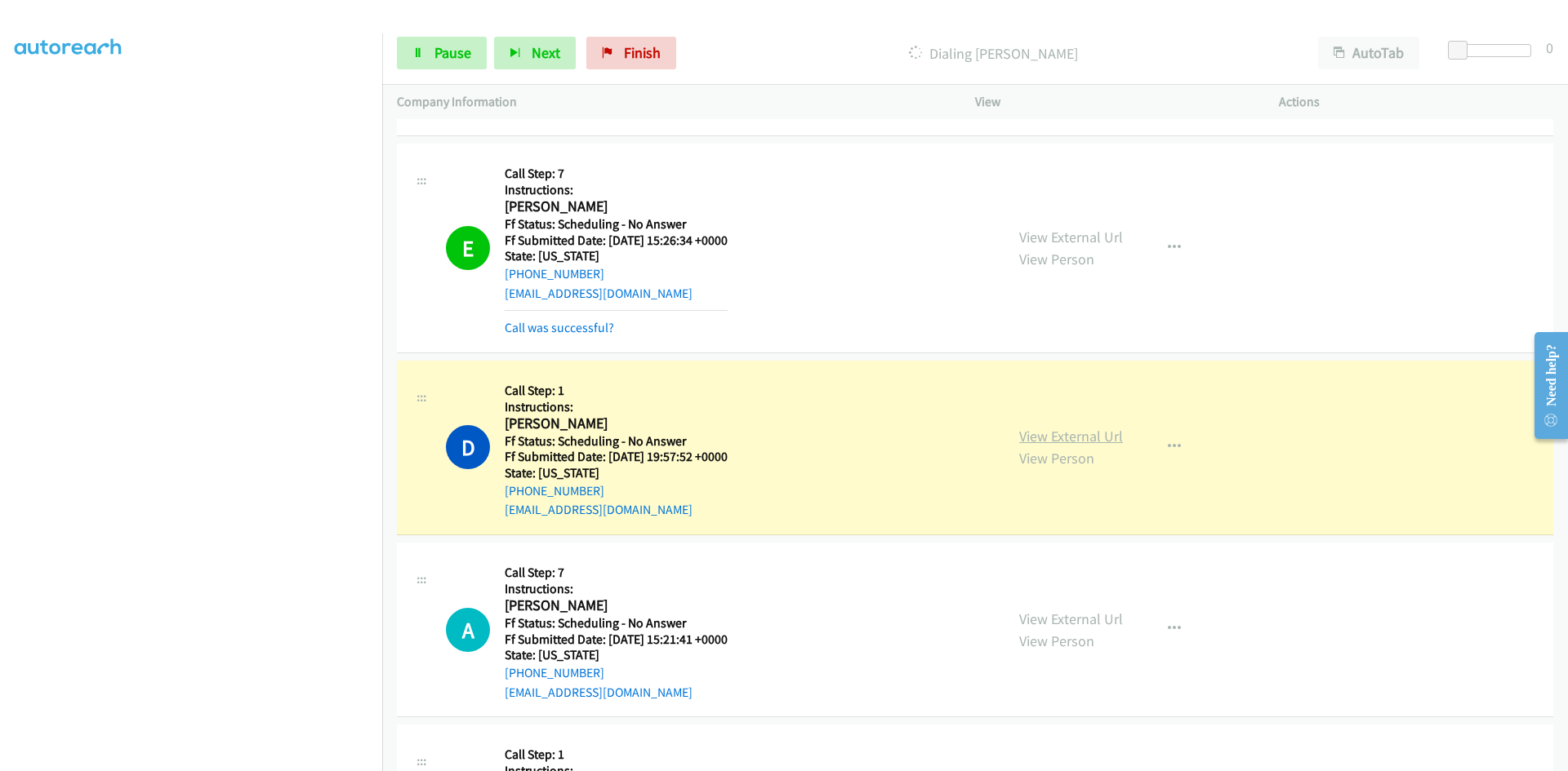
click at [1108, 435] on link "View External Url" at bounding box center [1071, 436] width 104 height 19
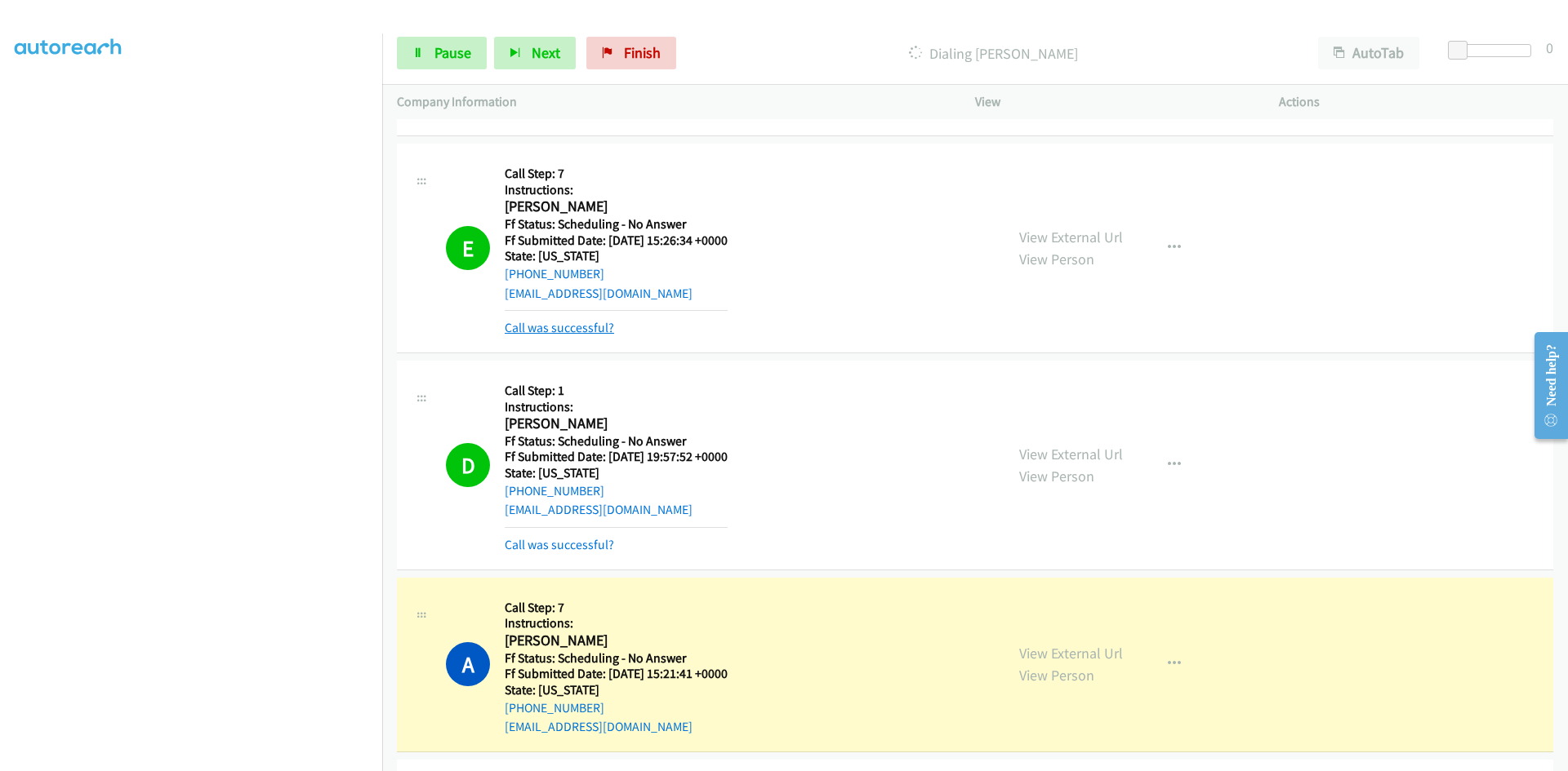
click at [592, 331] on link "Call was successful?" at bounding box center [560, 328] width 110 height 15
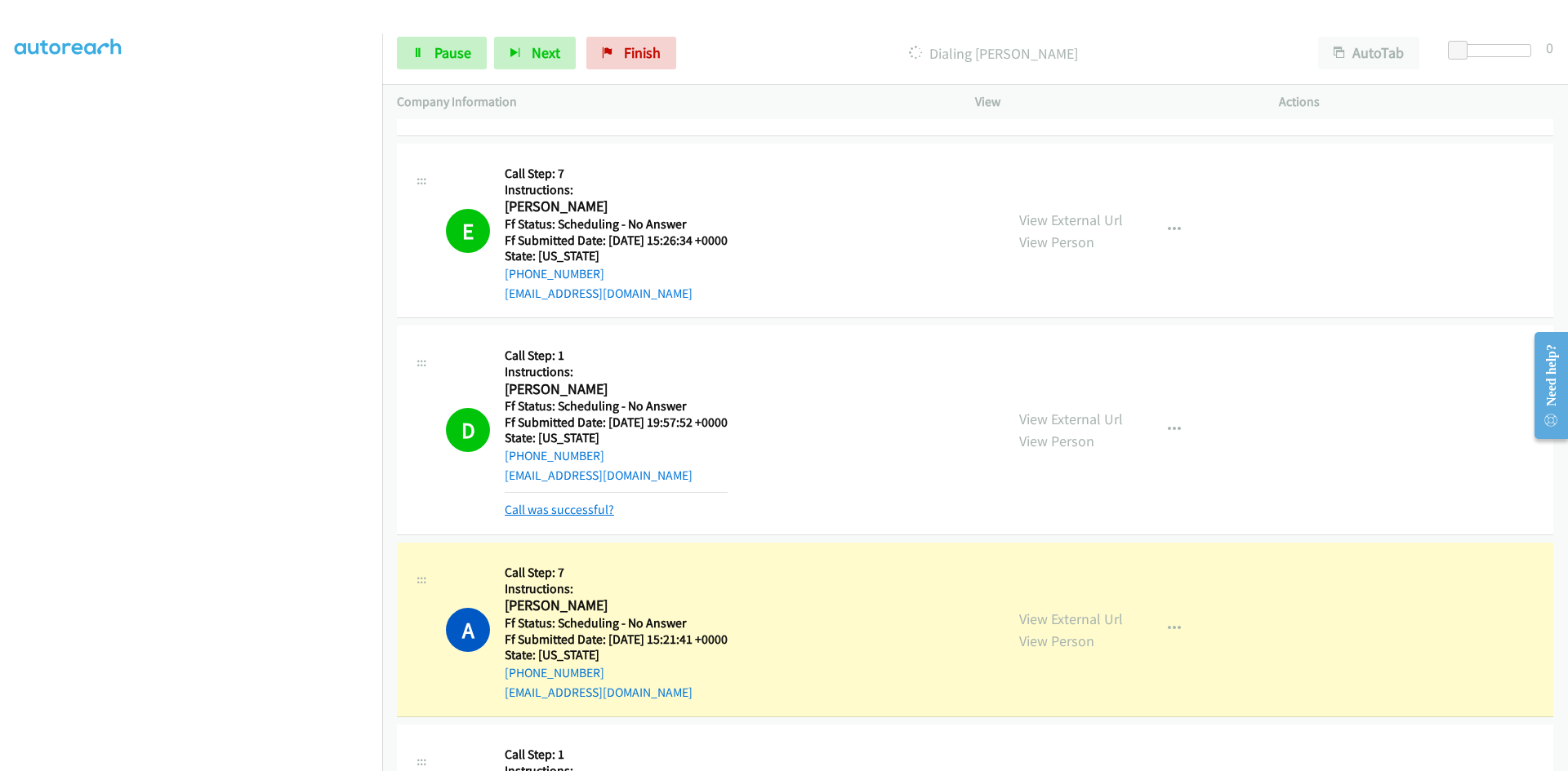
click at [571, 513] on link "Call was successful?" at bounding box center [560, 510] width 110 height 15
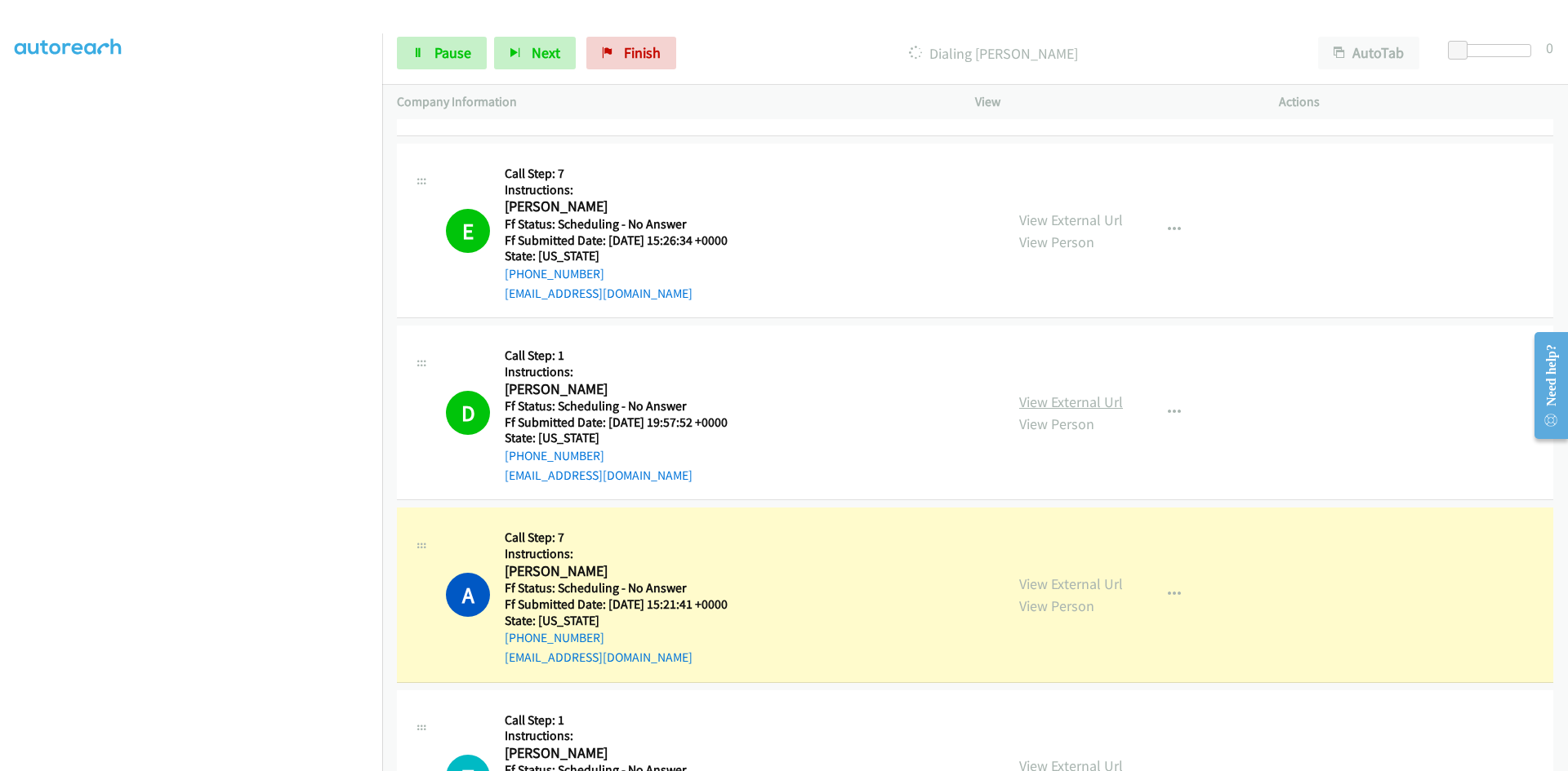
click at [1089, 402] on link "View External Url" at bounding box center [1071, 402] width 104 height 19
click at [1082, 577] on link "View External Url" at bounding box center [1071, 584] width 104 height 19
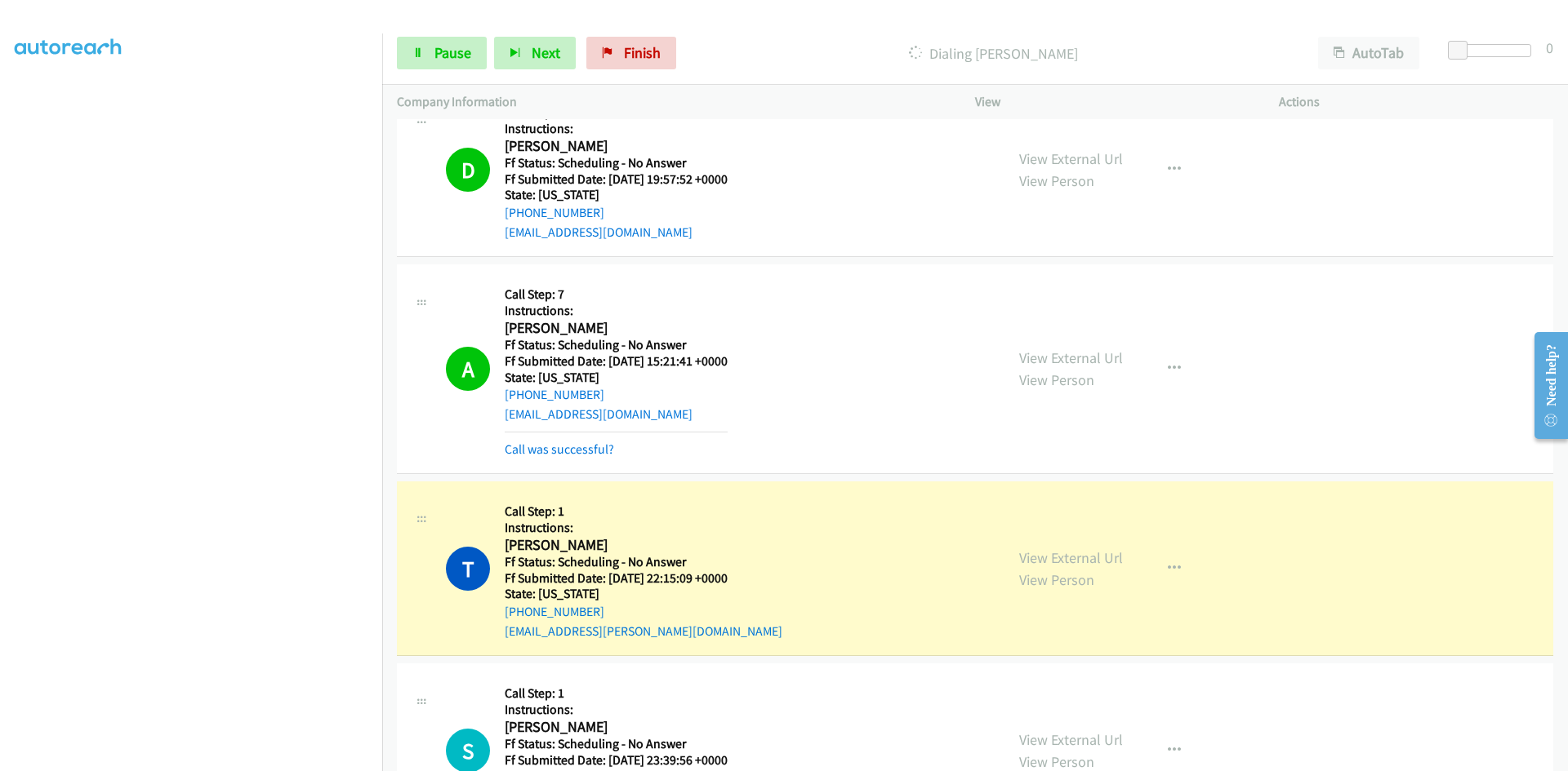
scroll to position [9904, 0]
click at [585, 442] on link "Call was successful?" at bounding box center [560, 448] width 110 height 15
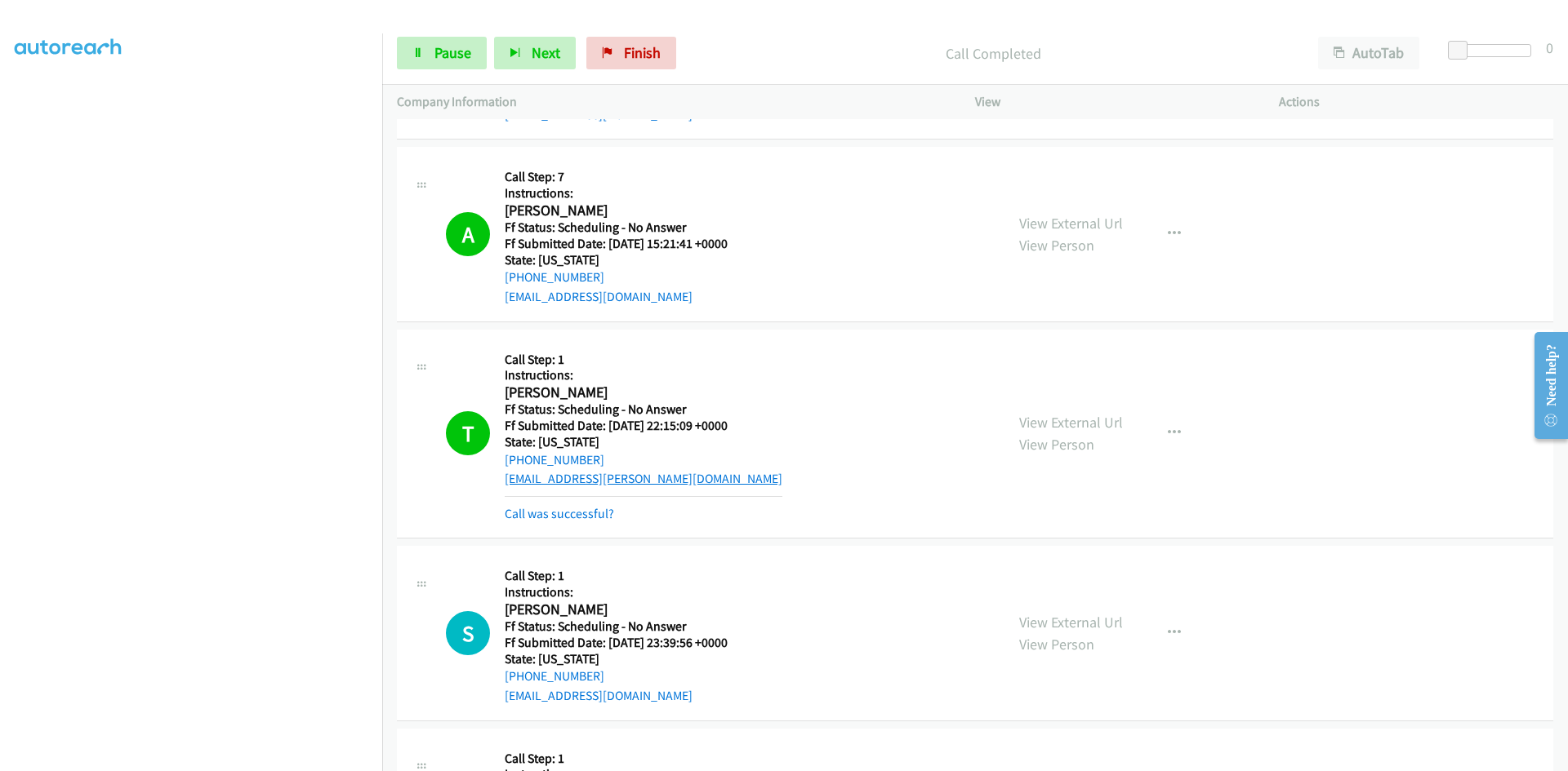
scroll to position [10067, 0]
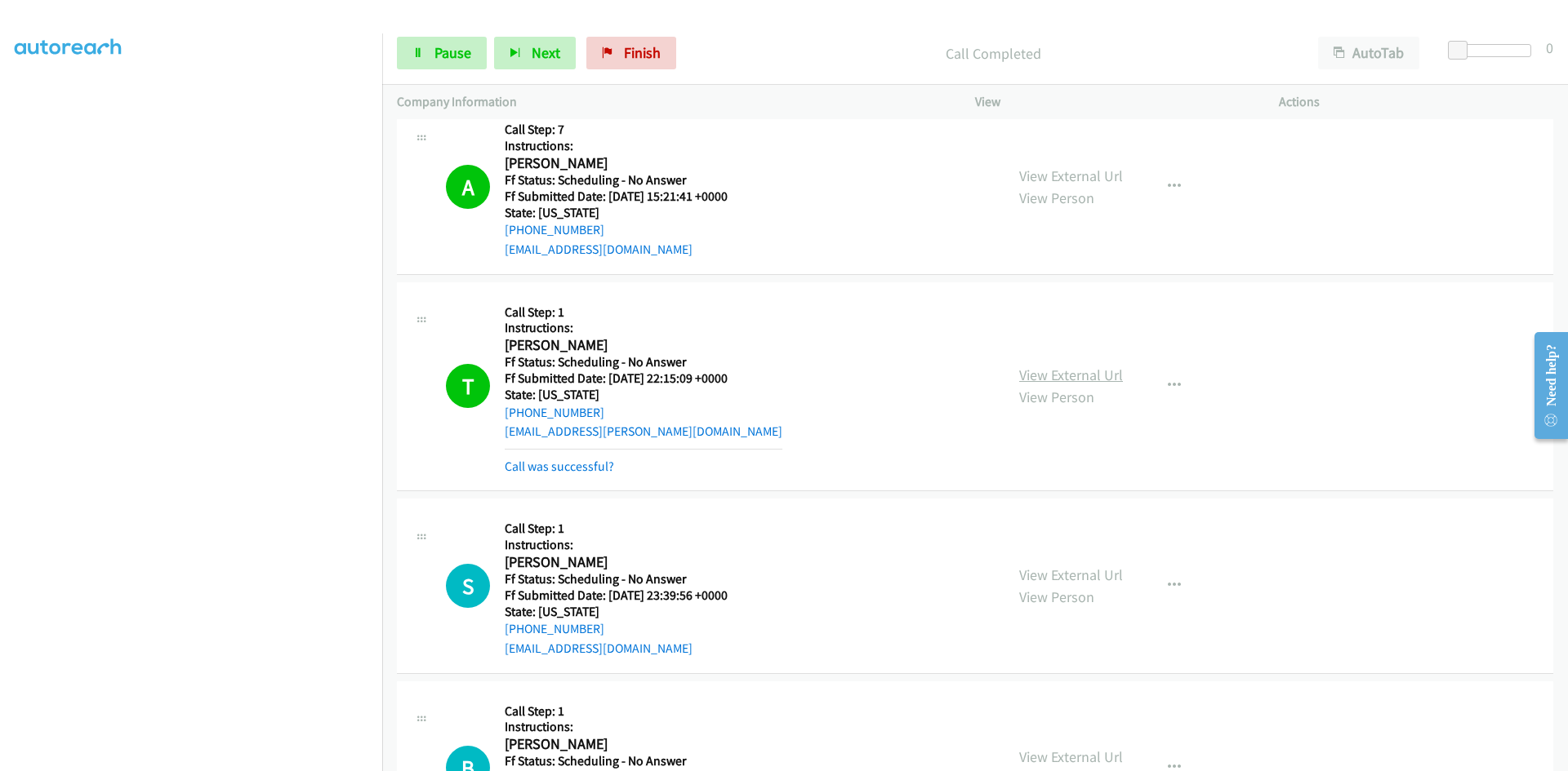
click at [1059, 372] on link "View External Url" at bounding box center [1071, 375] width 104 height 19
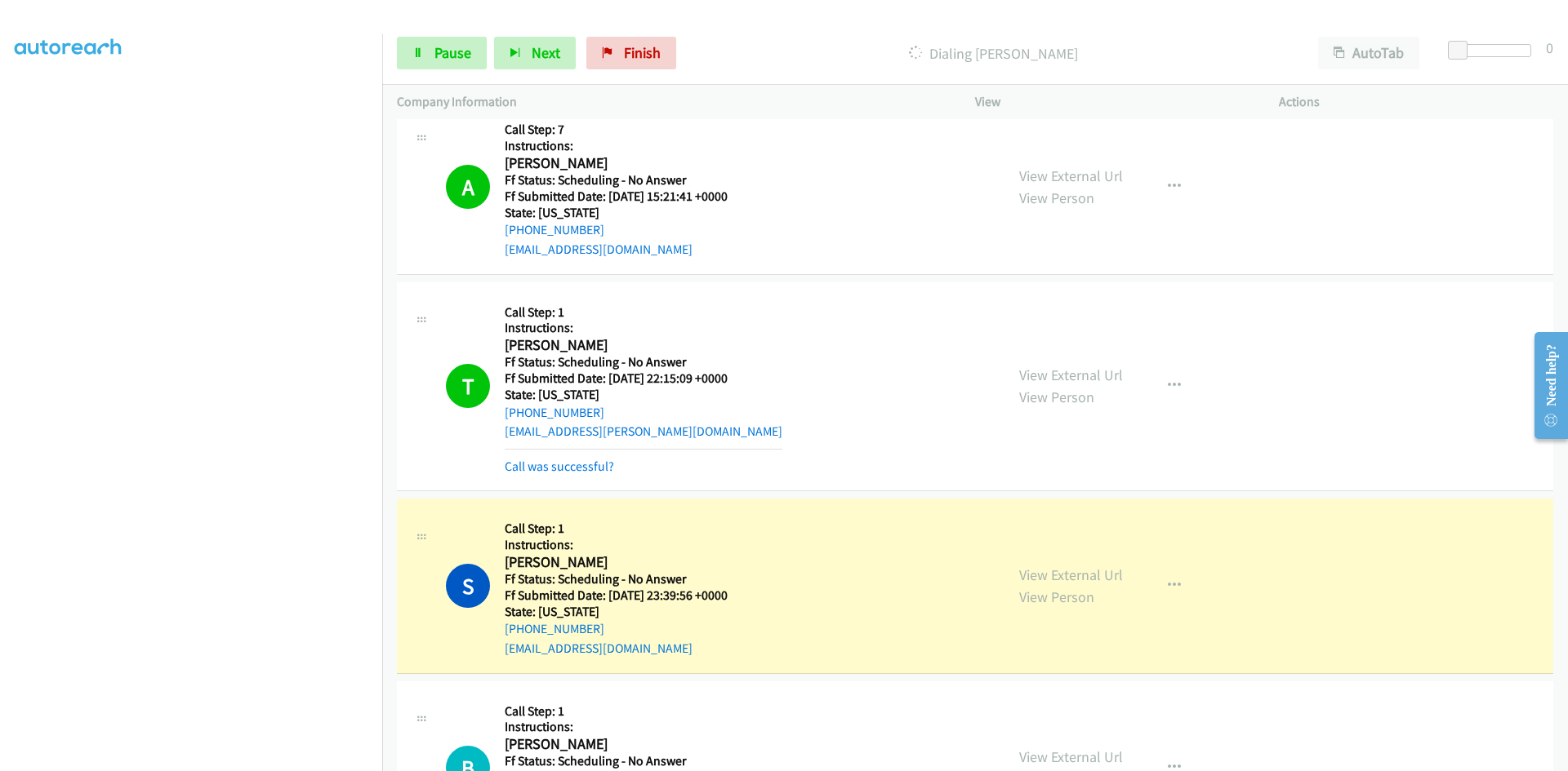
click at [569, 457] on div "Call was successful?" at bounding box center [644, 466] width 278 height 19
click at [570, 465] on link "Call was successful?" at bounding box center [560, 466] width 110 height 15
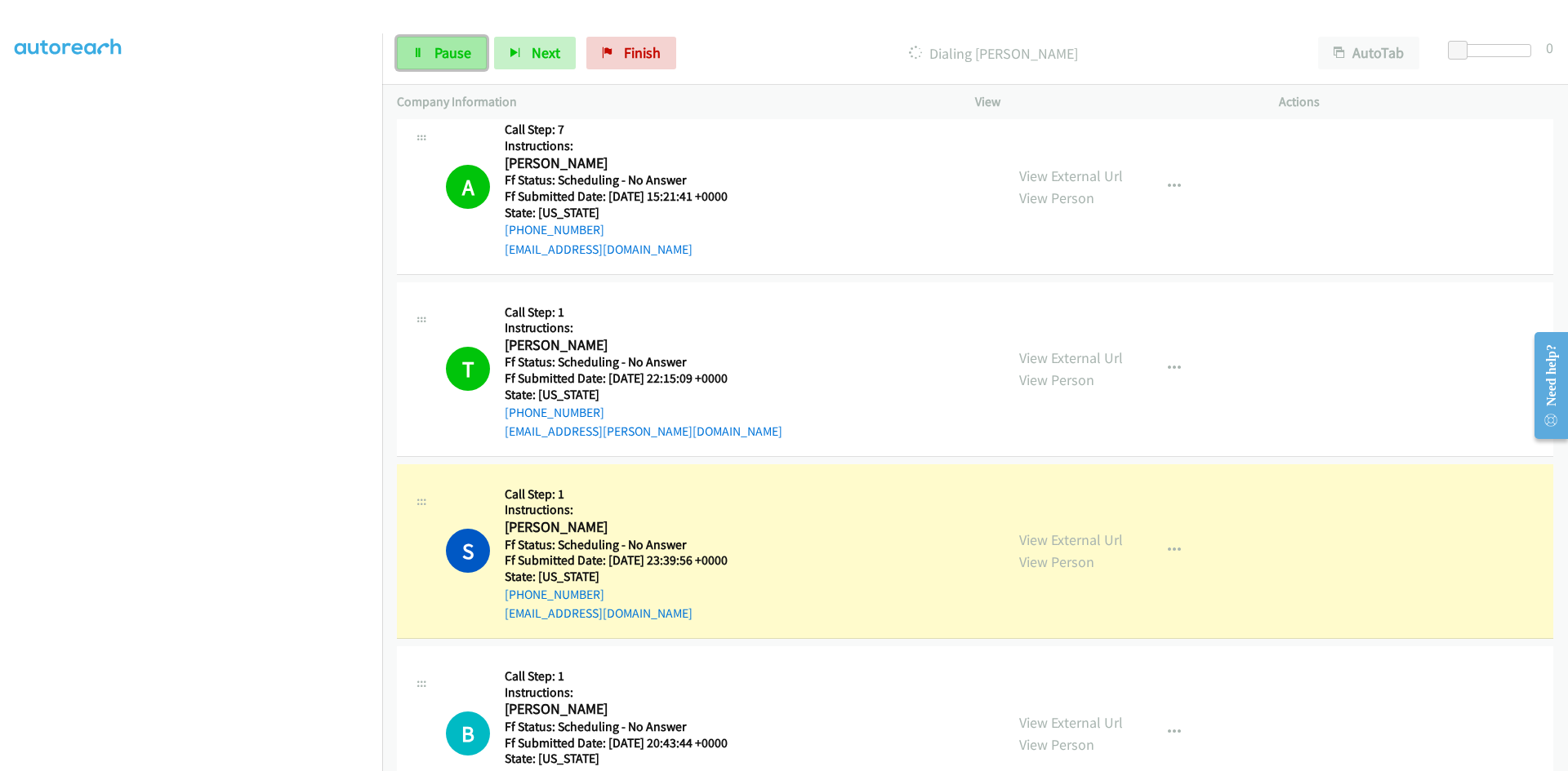
click at [436, 50] on span "Pause" at bounding box center [453, 53] width 37 height 19
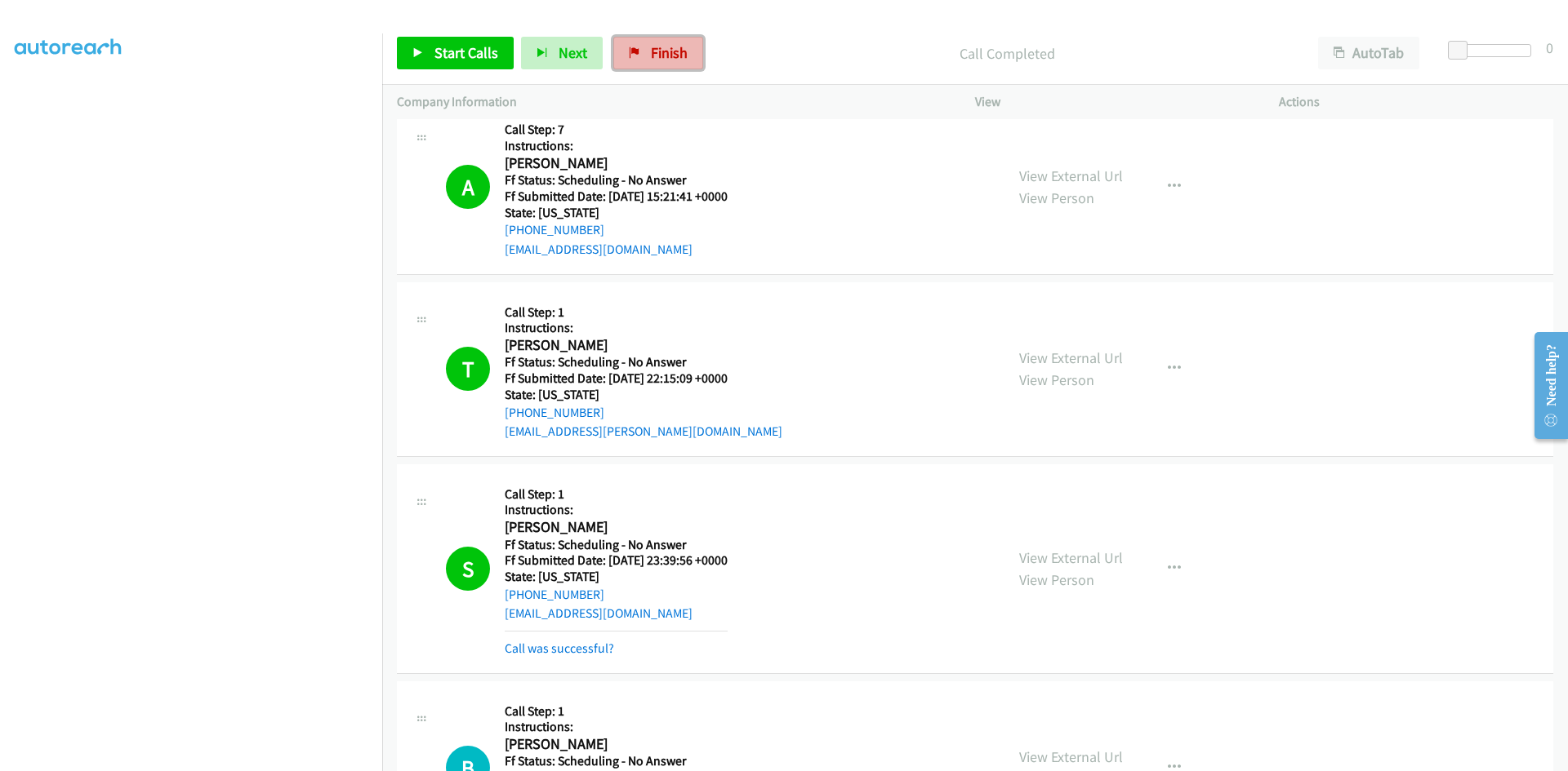
click at [643, 49] on link "Finish" at bounding box center [658, 53] width 89 height 33
